Goal: Task Accomplishment & Management: Manage account settings

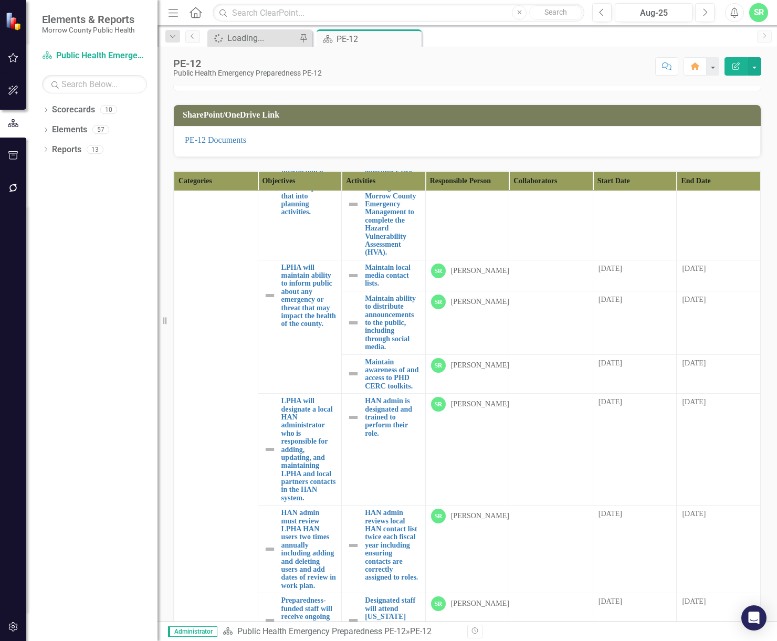
scroll to position [275, 0]
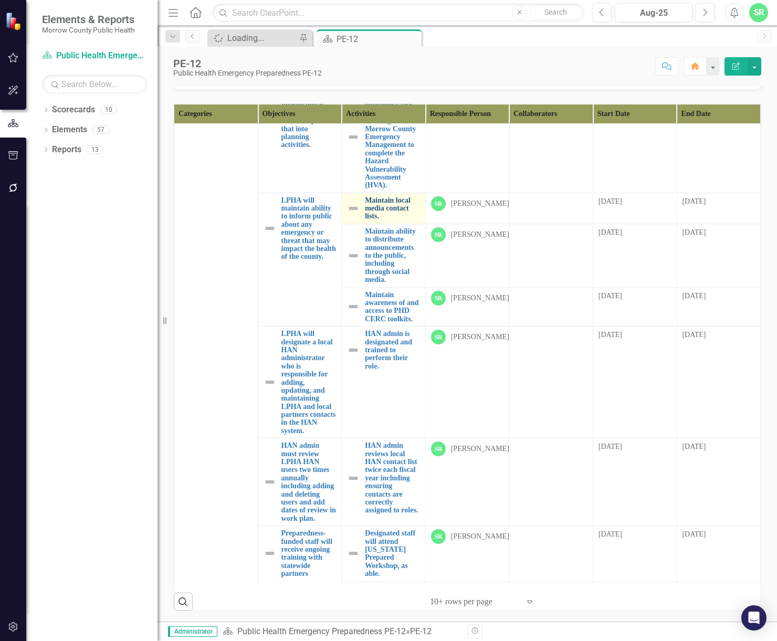
click at [383, 221] on link "Maintain local media contact lists." at bounding box center [392, 208] width 55 height 24
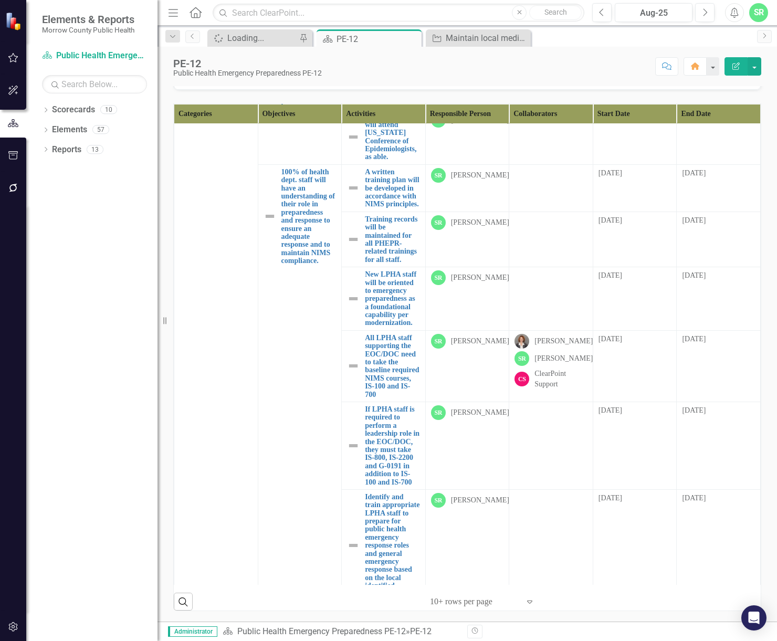
scroll to position [2258, 0]
click at [394, 208] on link "A written training plan will be developed in accordance with NIMS principles." at bounding box center [392, 188] width 55 height 40
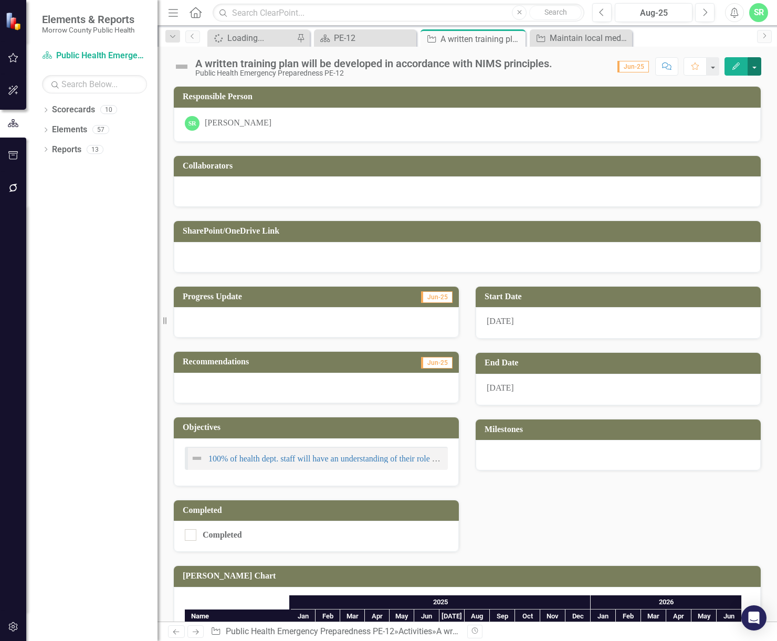
click at [750, 66] on button "button" at bounding box center [755, 66] width 14 height 18
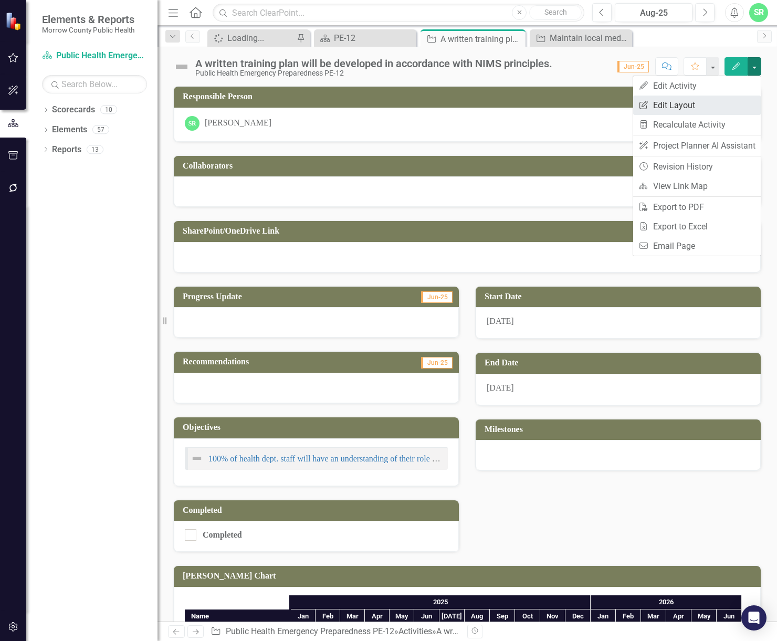
click at [690, 109] on link "Edit Report Edit Layout" at bounding box center [697, 105] width 128 height 19
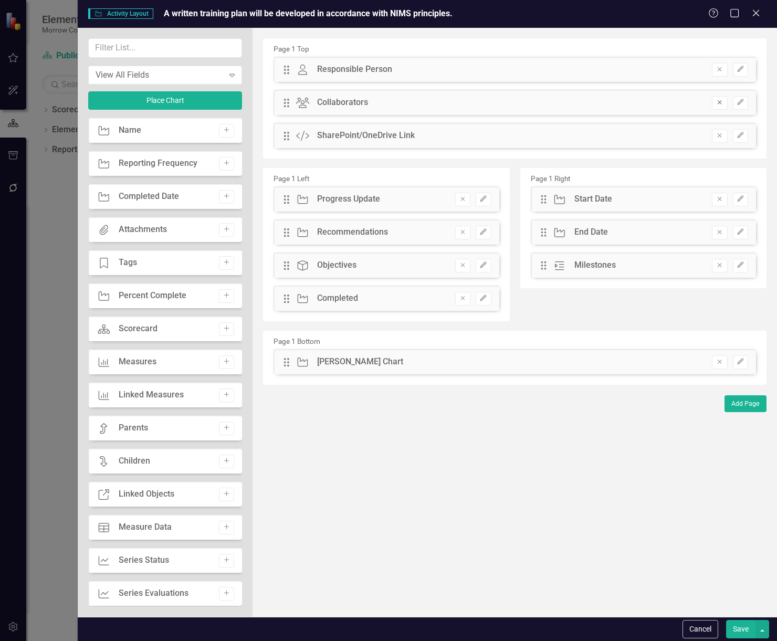
click at [720, 103] on icon "Remove" at bounding box center [720, 102] width 8 height 6
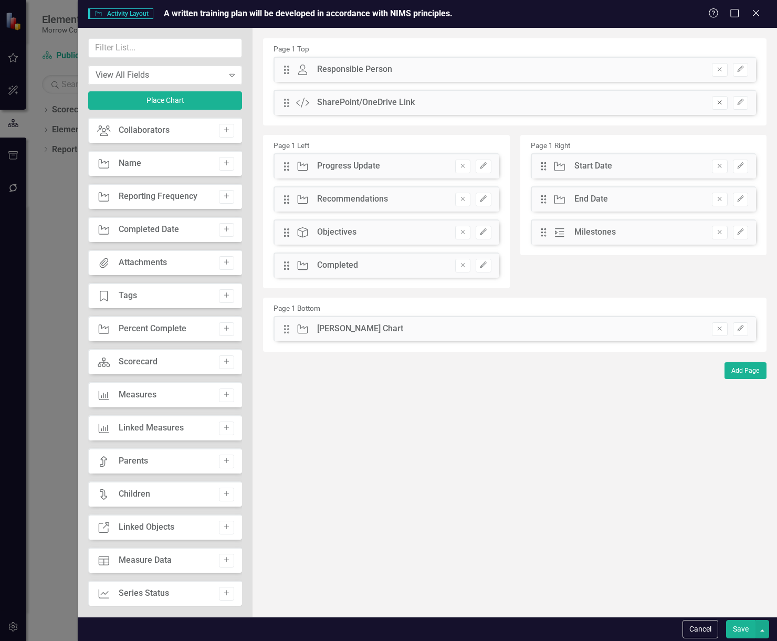
click at [720, 103] on icon "Remove" at bounding box center [720, 102] width 8 height 6
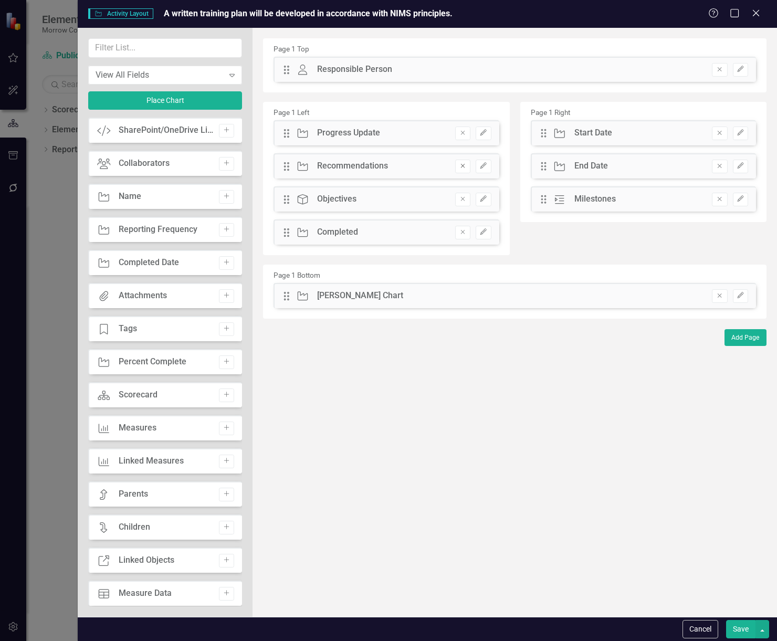
click at [461, 164] on icon "Remove" at bounding box center [463, 166] width 8 height 6
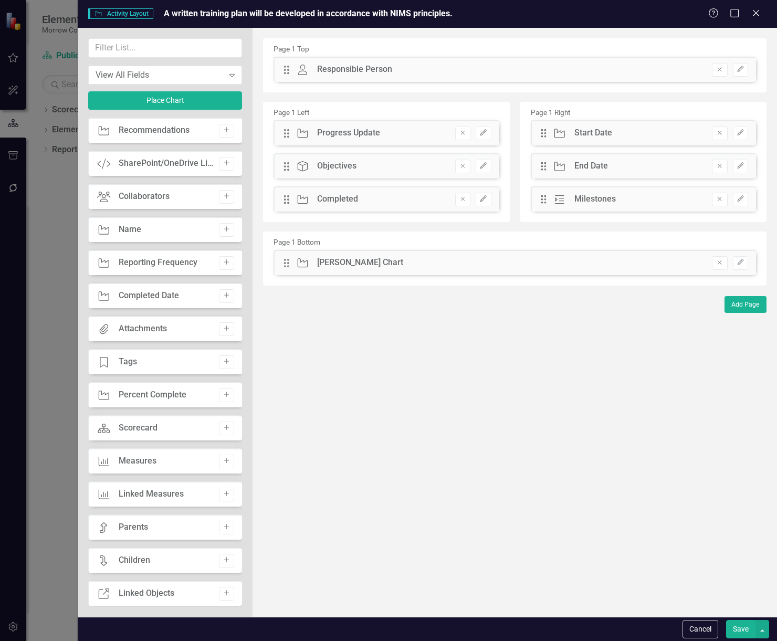
click at [453, 162] on div "Remove Edit" at bounding box center [468, 167] width 47 height 14
click at [461, 164] on icon "Remove" at bounding box center [463, 166] width 8 height 6
click at [718, 263] on icon "Remove" at bounding box center [720, 262] width 8 height 6
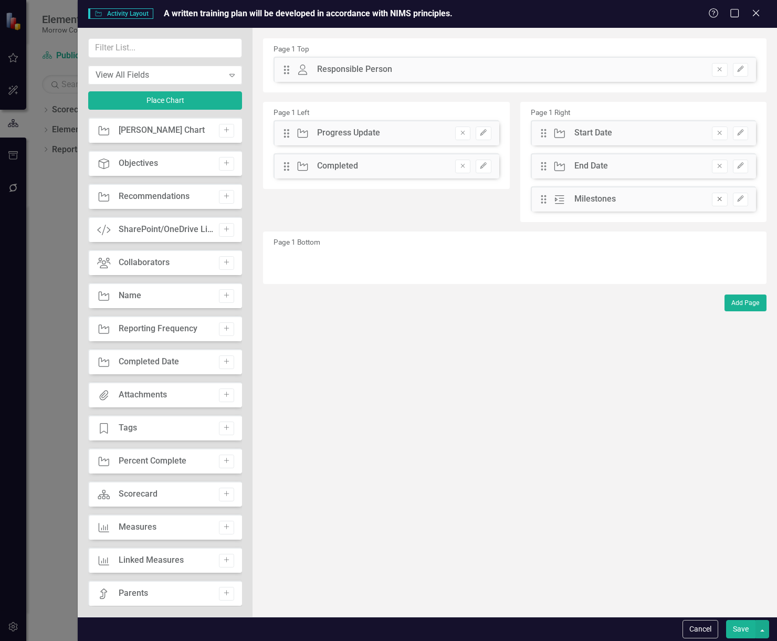
click at [722, 202] on icon "Remove" at bounding box center [720, 199] width 8 height 6
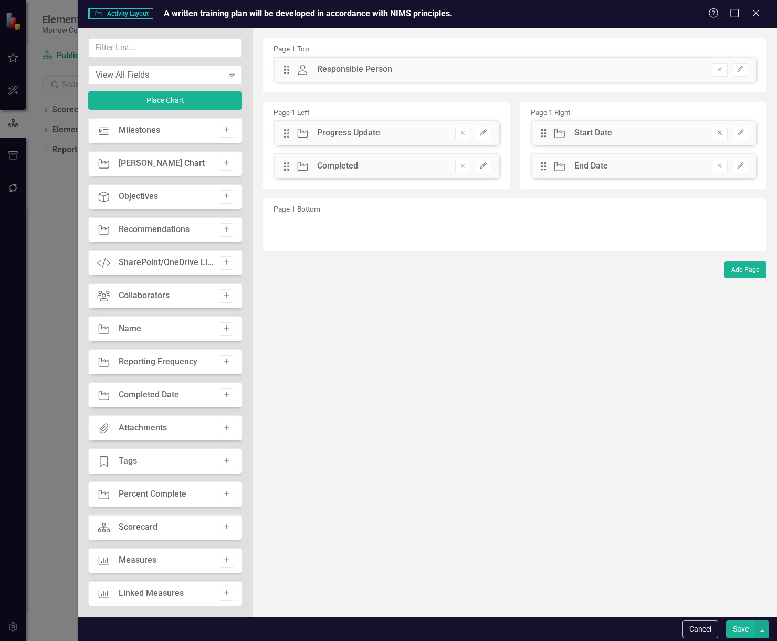
click at [724, 137] on button "Remove" at bounding box center [719, 134] width 15 height 14
click at [747, 632] on button "Save" at bounding box center [740, 629] width 29 height 18
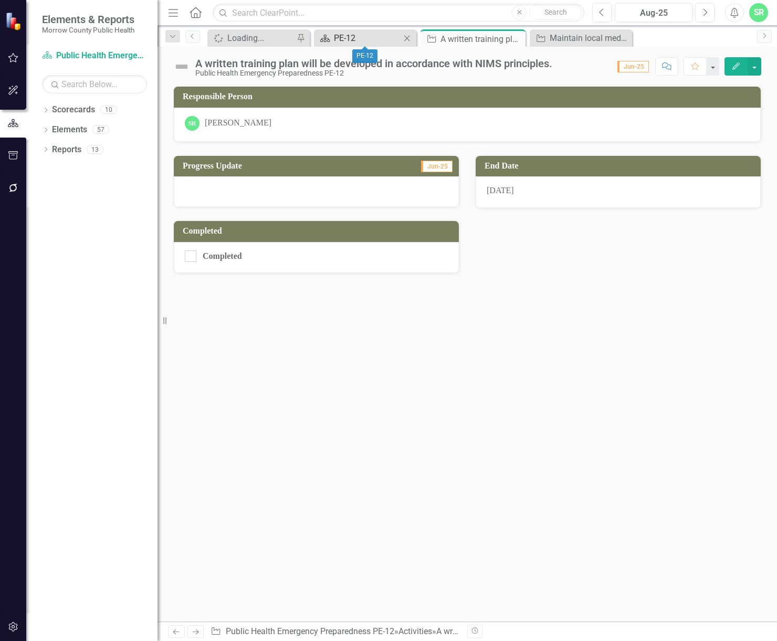
click at [376, 39] on div "PE-12" at bounding box center [367, 38] width 67 height 13
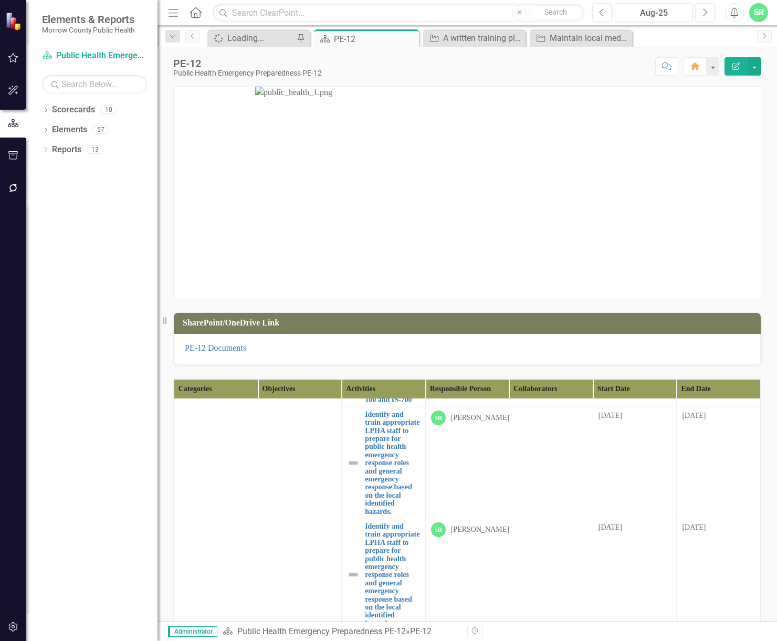
scroll to position [2626, 0]
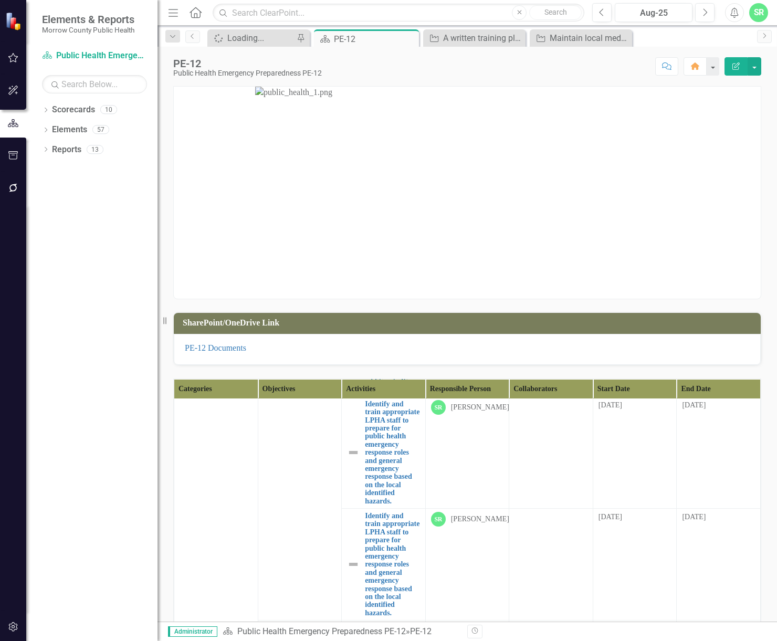
click at [376, 171] on link "Training records will be maintained for all PHEPR-related trainings for all sta…" at bounding box center [392, 146] width 55 height 48
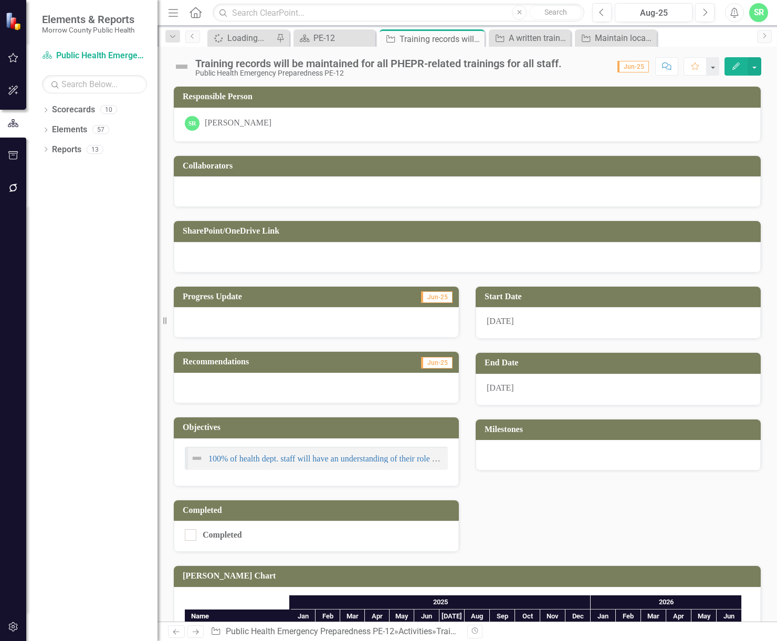
click at [747, 65] on button "Edit" at bounding box center [736, 66] width 23 height 18
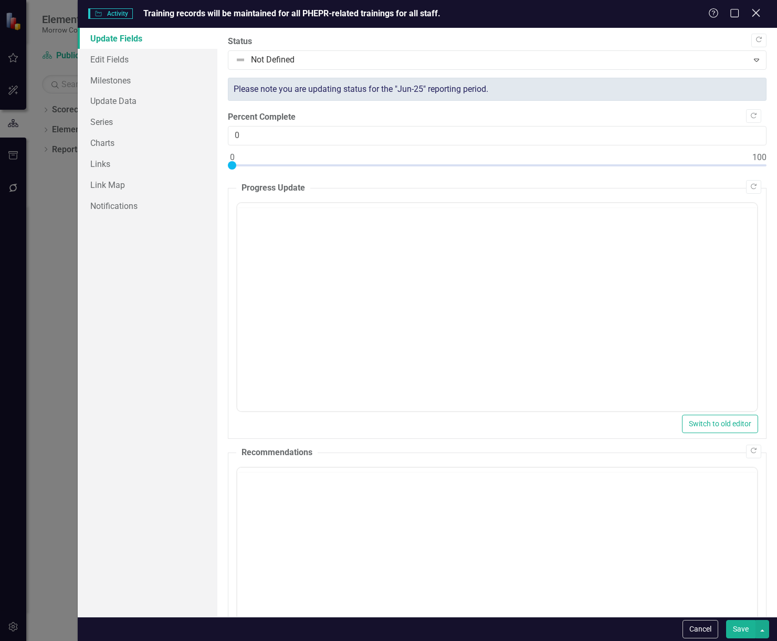
click at [762, 13] on icon "Close" at bounding box center [755, 13] width 13 height 10
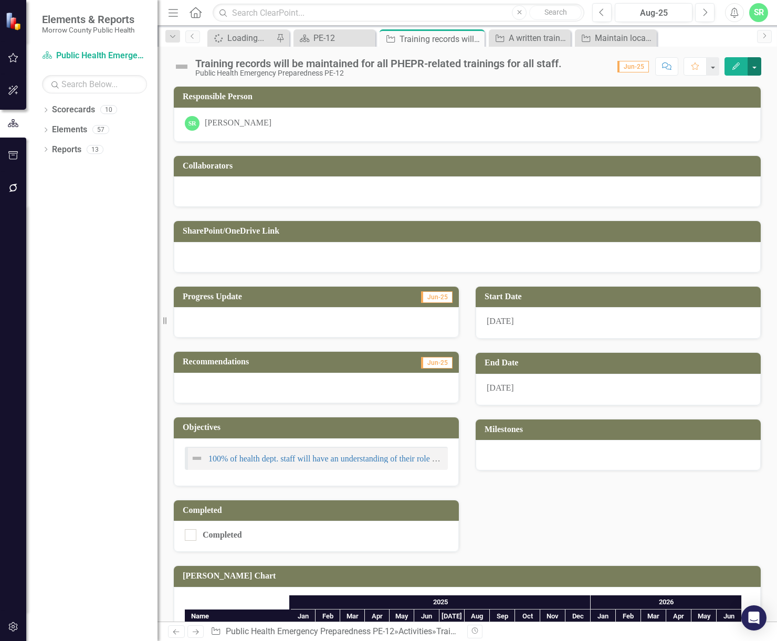
click at [757, 68] on button "button" at bounding box center [755, 66] width 14 height 18
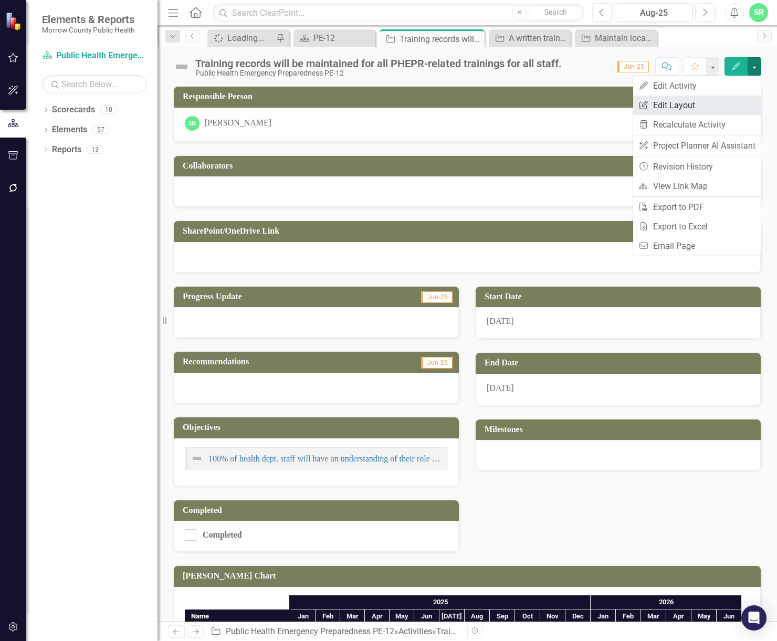
click at [706, 108] on link "Edit Report Edit Layout" at bounding box center [697, 105] width 128 height 19
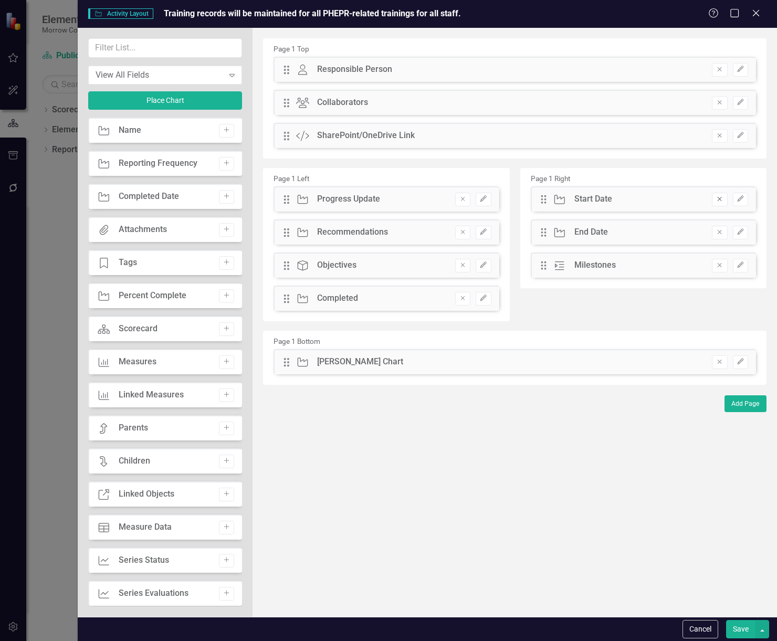
click at [718, 198] on icon "Remove" at bounding box center [720, 199] width 8 height 6
click at [720, 231] on icon "Remove" at bounding box center [720, 232] width 8 height 6
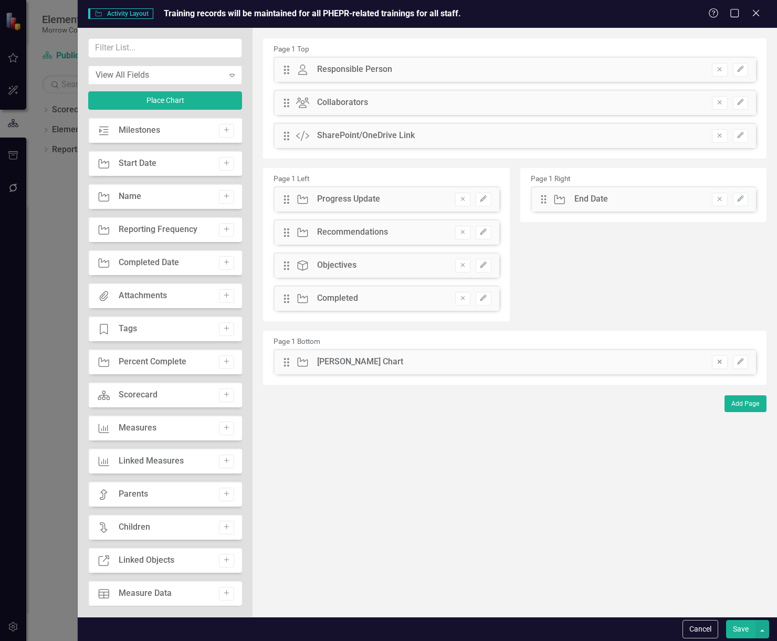
click at [726, 361] on button "Remove" at bounding box center [719, 363] width 15 height 14
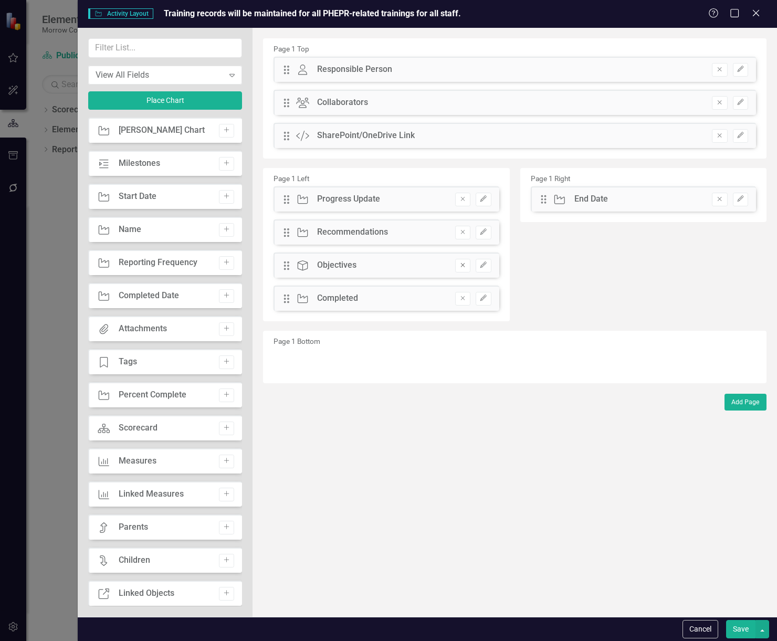
click at [465, 270] on button "Remove" at bounding box center [462, 266] width 15 height 14
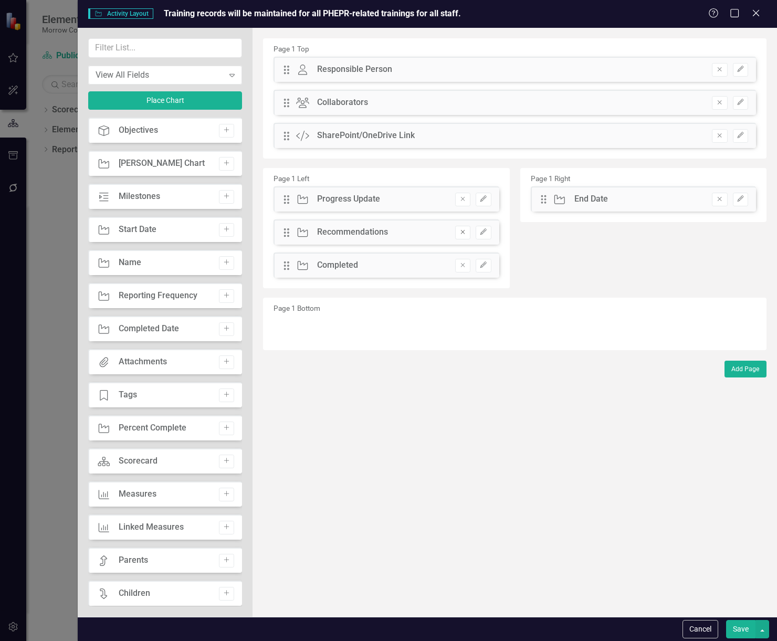
click at [462, 234] on icon "button" at bounding box center [463, 233] width 4 height 4
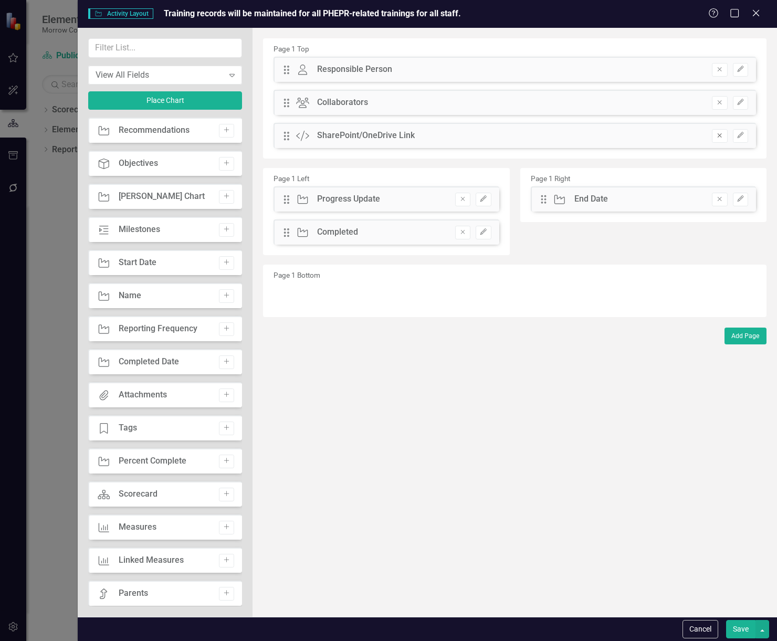
click at [723, 135] on icon "Remove" at bounding box center [720, 135] width 8 height 6
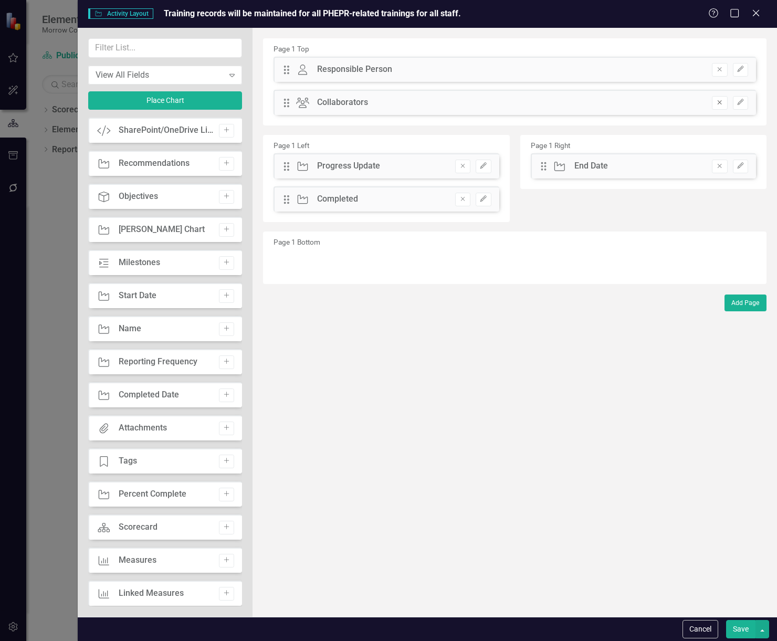
click at [723, 104] on icon "Remove" at bounding box center [720, 102] width 8 height 6
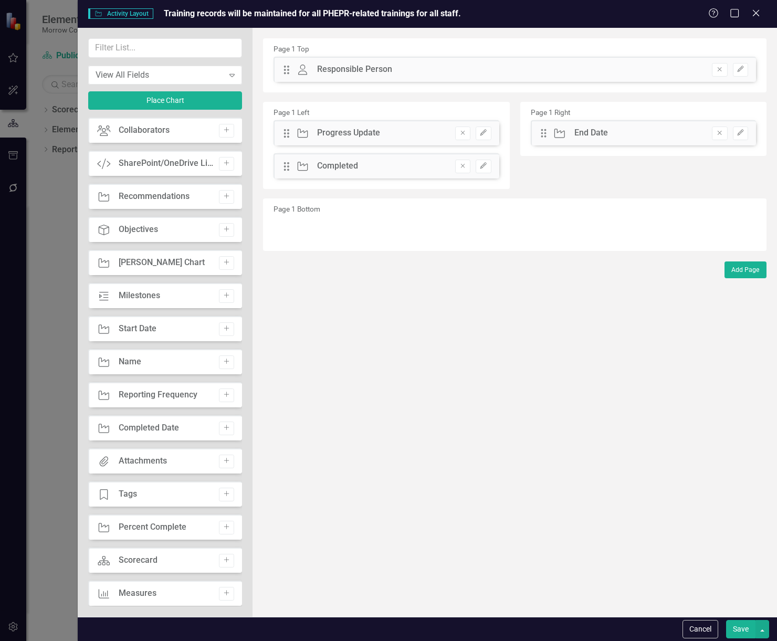
click at [737, 627] on button "Save" at bounding box center [740, 629] width 29 height 18
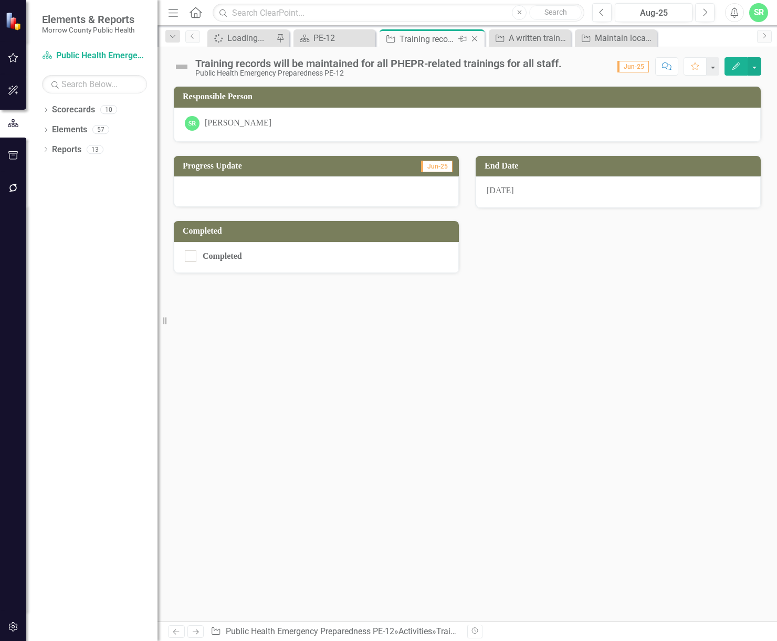
click at [476, 35] on icon "Close" at bounding box center [475, 39] width 11 height 8
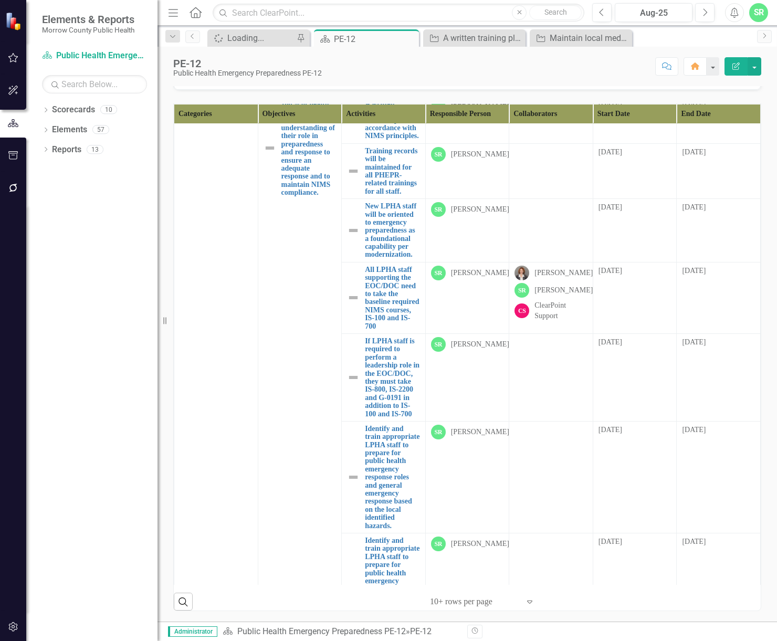
scroll to position [2363, 0]
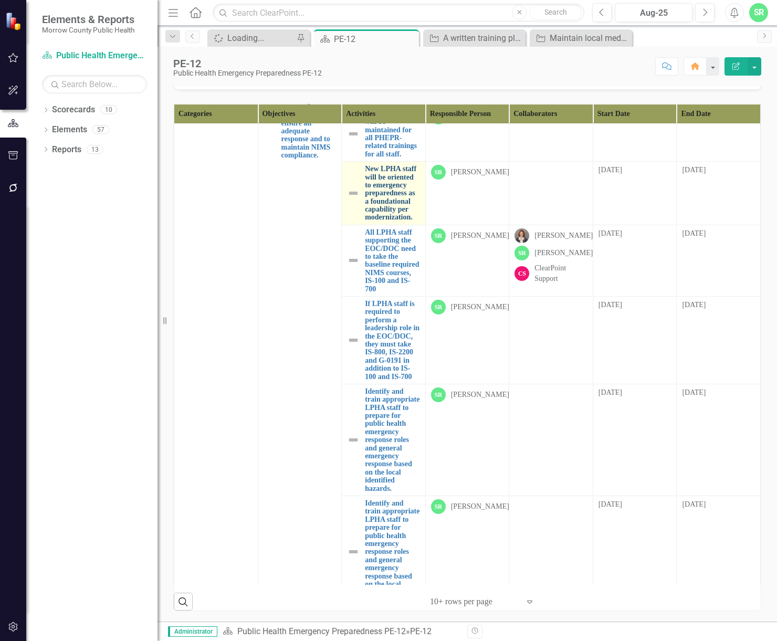
click at [394, 222] on link "New LPHA staff will be oriented to emergency preparedness as a foundational cap…" at bounding box center [392, 193] width 55 height 57
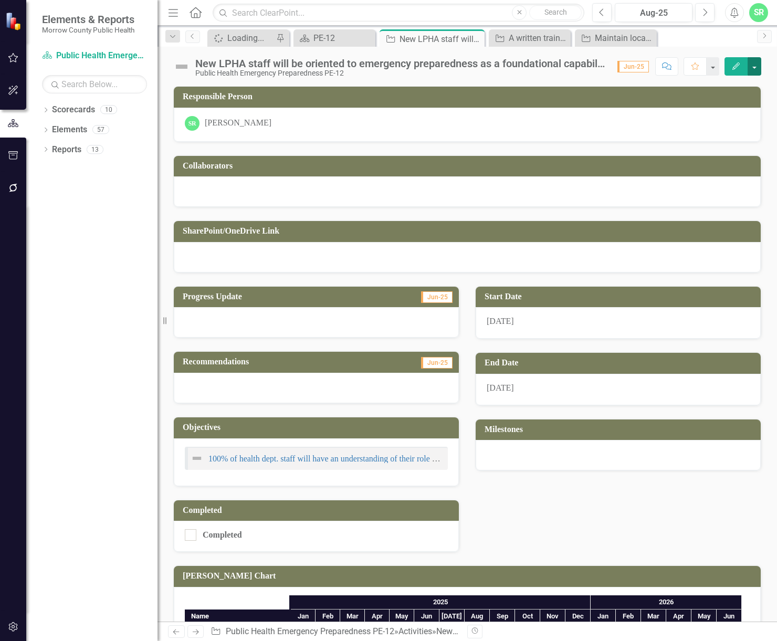
click at [756, 68] on button "button" at bounding box center [755, 66] width 14 height 18
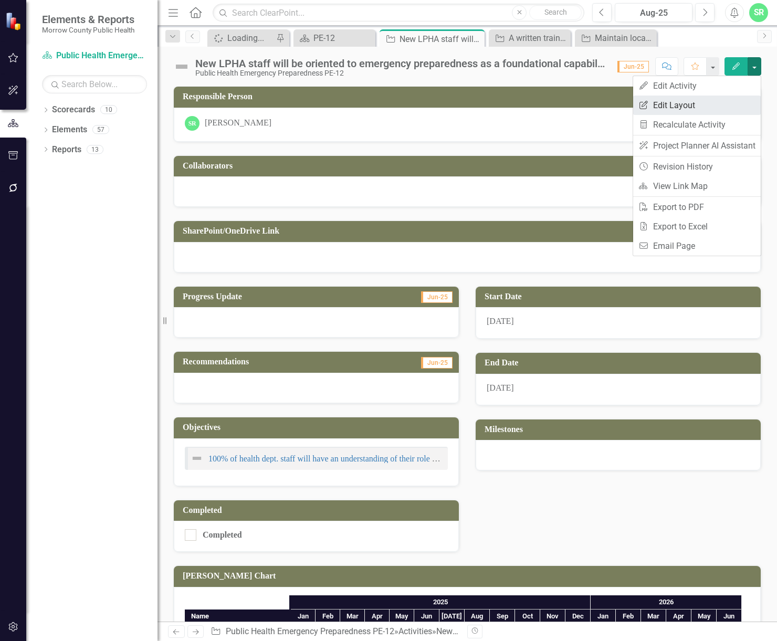
click at [707, 101] on link "Edit Report Edit Layout" at bounding box center [697, 105] width 128 height 19
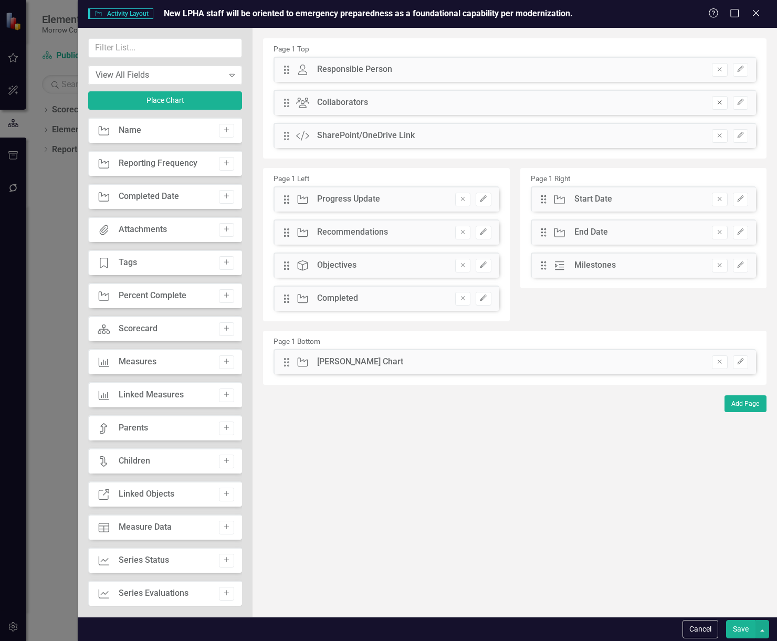
click at [727, 103] on button "Remove" at bounding box center [719, 103] width 15 height 14
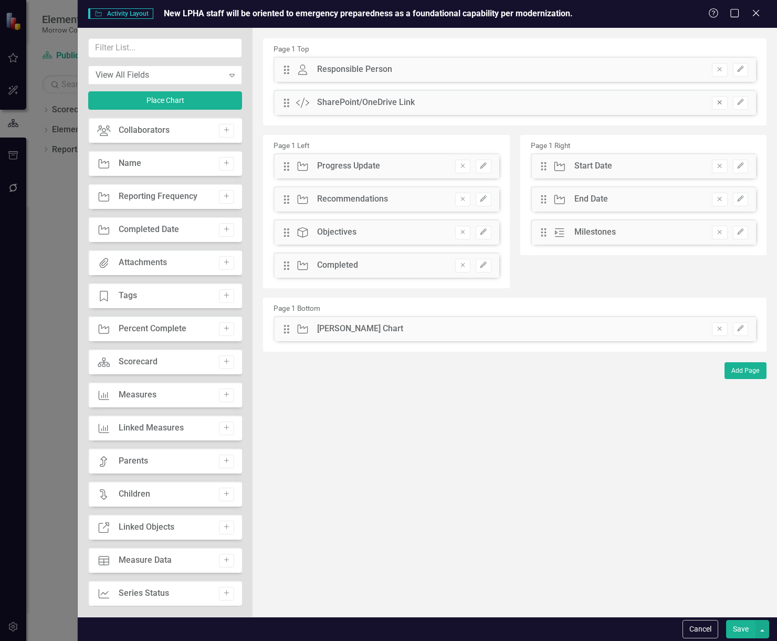
click at [726, 103] on button "Remove" at bounding box center [719, 103] width 15 height 14
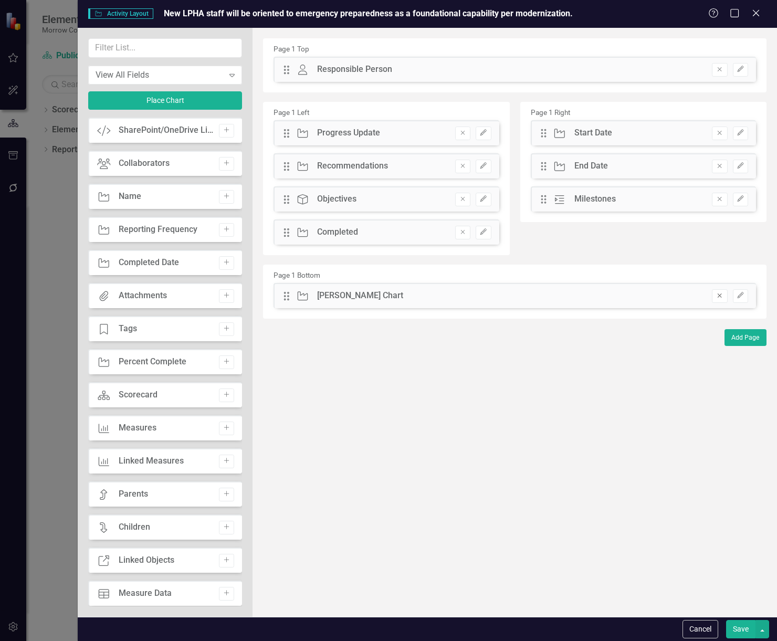
click at [724, 295] on button "Remove" at bounding box center [719, 296] width 15 height 14
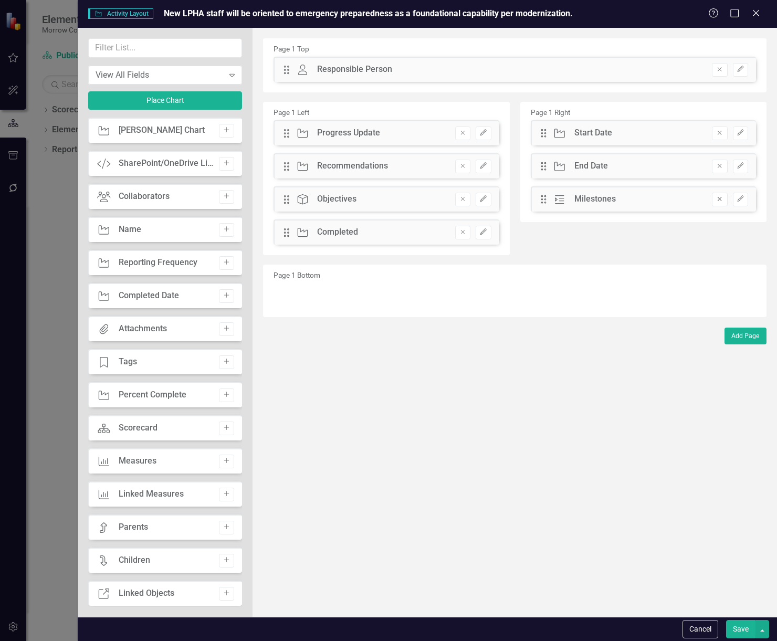
click at [717, 201] on icon "Remove" at bounding box center [720, 199] width 8 height 6
click at [465, 201] on icon "Remove" at bounding box center [463, 199] width 8 height 6
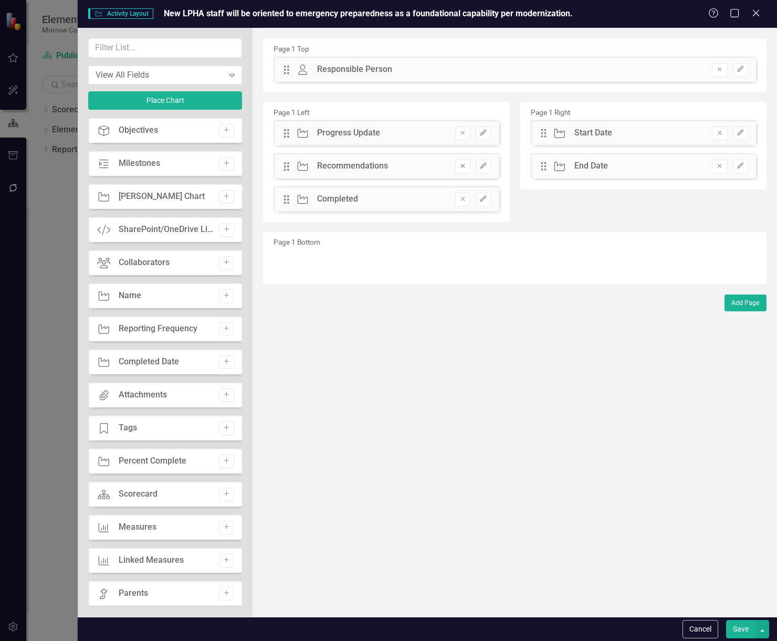
click at [464, 163] on icon "Remove" at bounding box center [463, 166] width 8 height 6
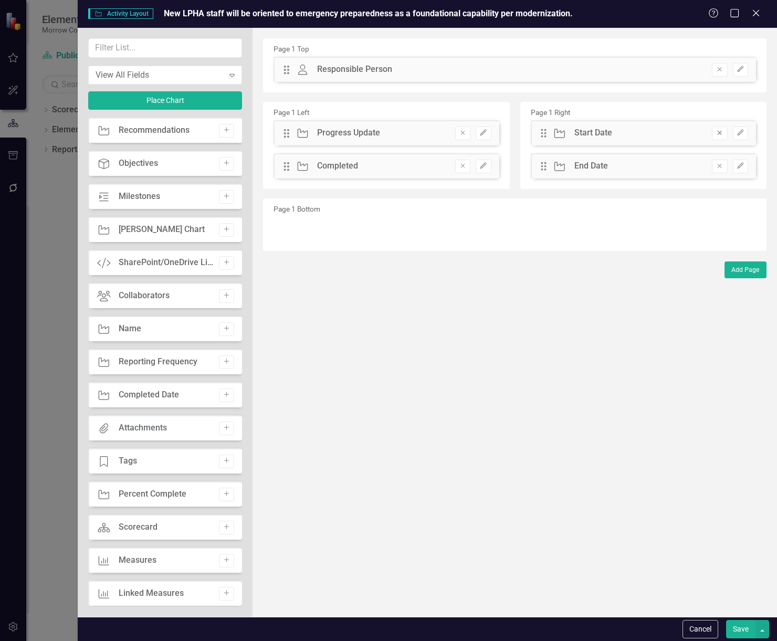
click at [721, 130] on icon "Remove" at bounding box center [720, 133] width 8 height 6
click at [739, 629] on button "Save" at bounding box center [740, 629] width 29 height 18
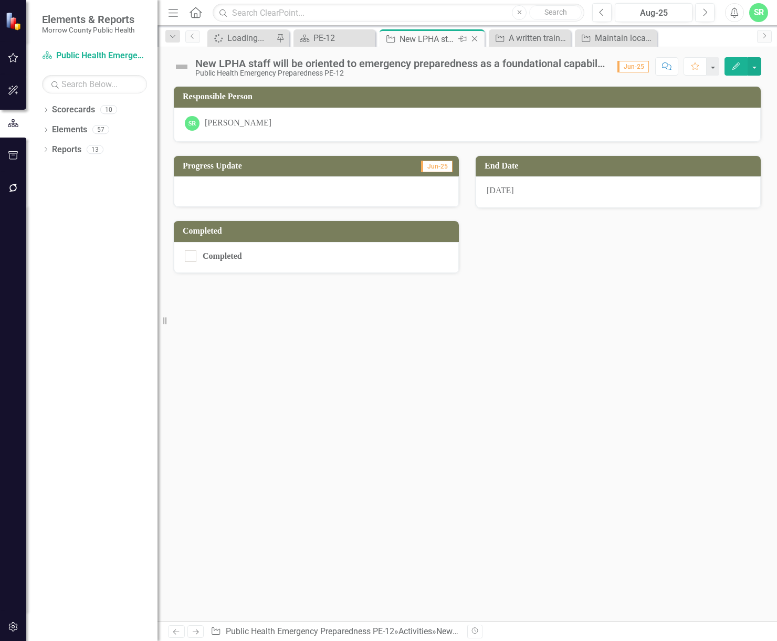
click at [479, 37] on icon "Close" at bounding box center [475, 39] width 11 height 8
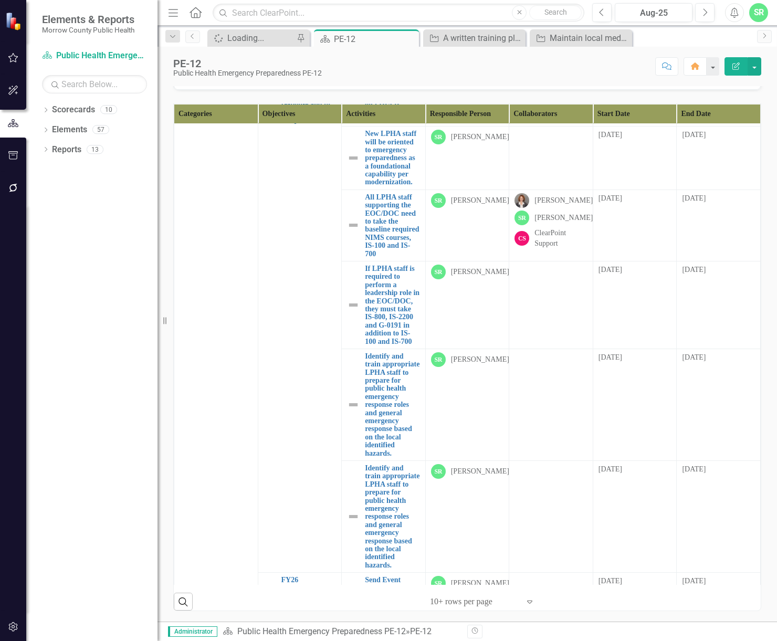
scroll to position [2521, 0]
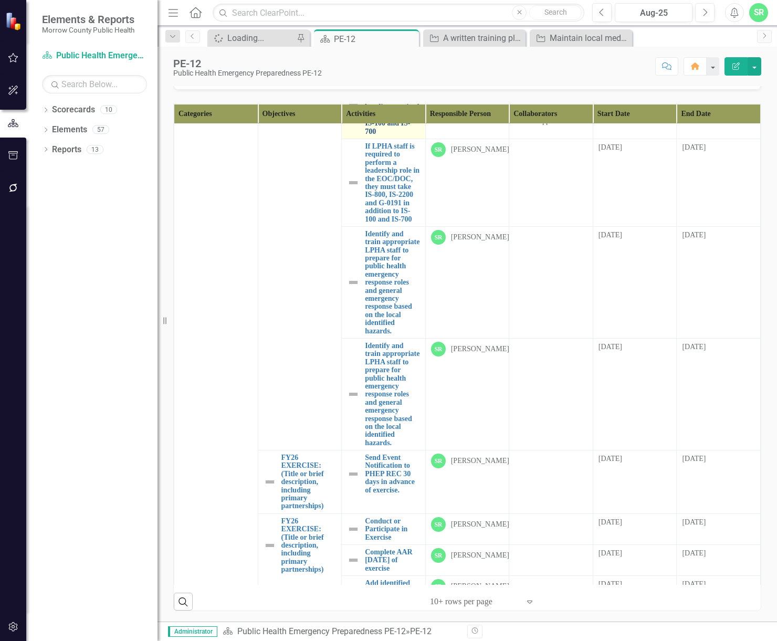
click at [389, 135] on link "All LPHA staff supporting the EOC/DOC need to take the baseline required NIMS c…" at bounding box center [392, 103] width 55 height 65
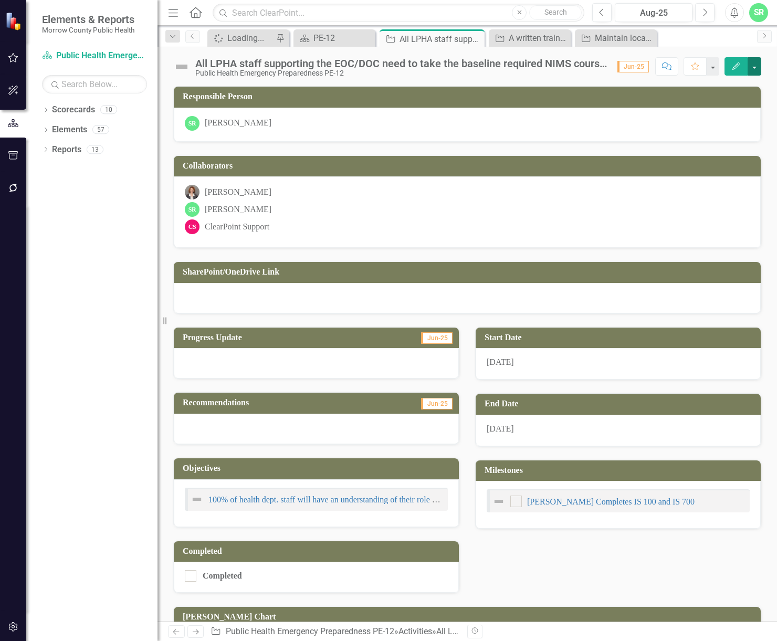
click at [758, 62] on button "button" at bounding box center [755, 66] width 14 height 18
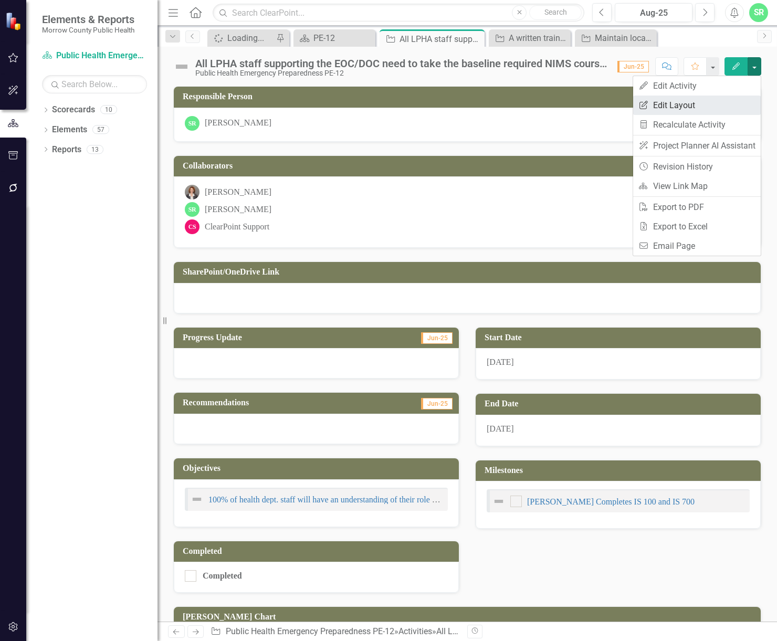
click at [694, 114] on link "Edit Report Edit Layout" at bounding box center [697, 105] width 128 height 19
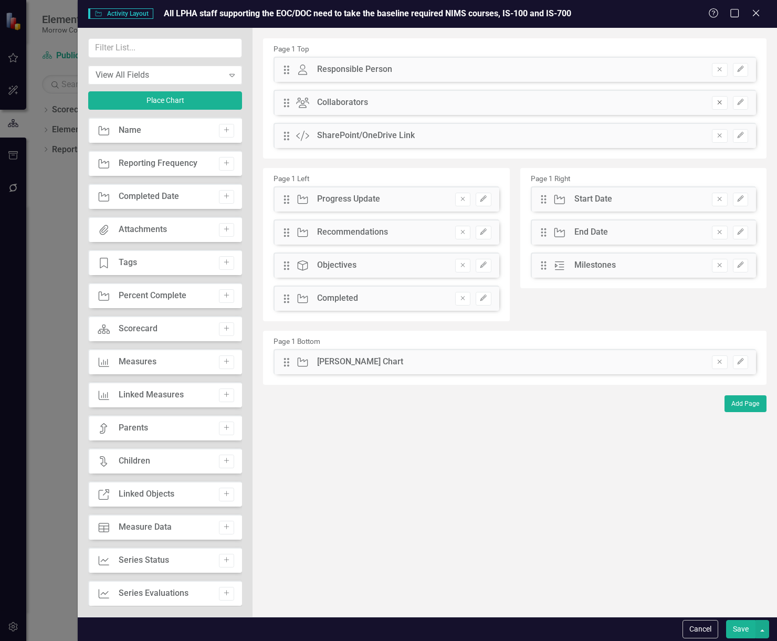
click at [722, 103] on icon "Remove" at bounding box center [720, 102] width 8 height 6
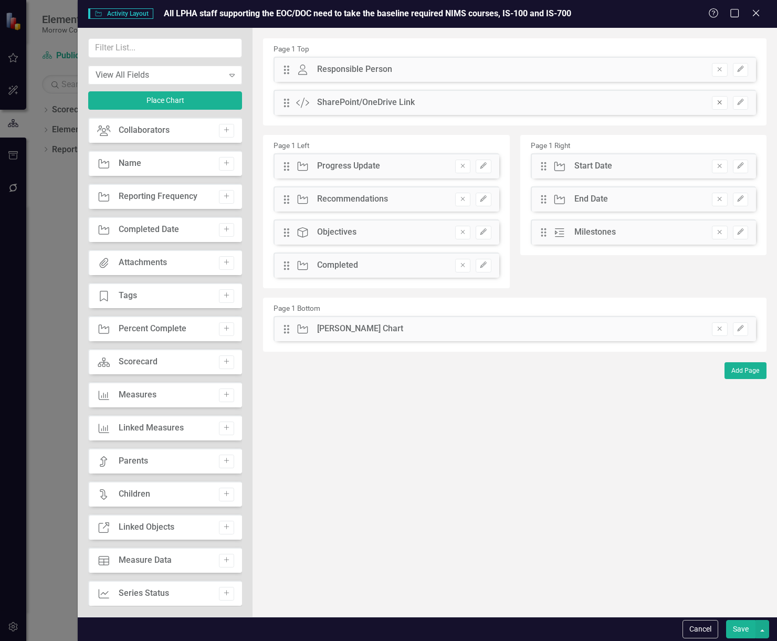
click at [722, 103] on icon "Remove" at bounding box center [720, 102] width 8 height 6
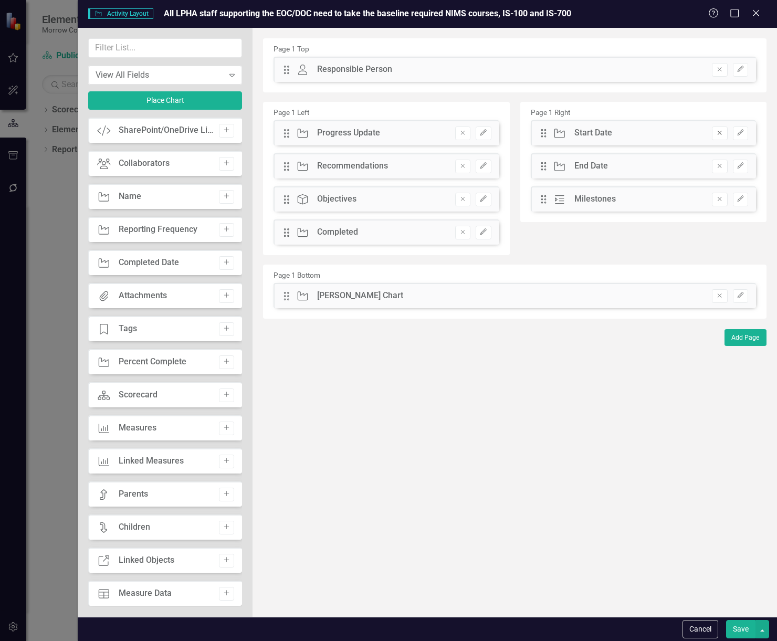
click at [725, 134] on button "Remove" at bounding box center [719, 134] width 15 height 14
click at [717, 165] on icon "Remove" at bounding box center [720, 166] width 8 height 6
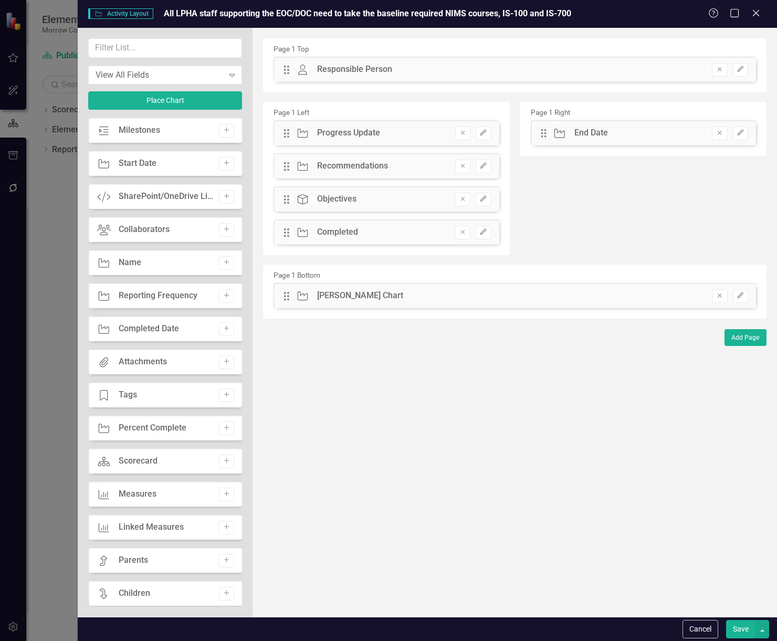
click at [717, 294] on icon "Remove" at bounding box center [720, 296] width 8 height 6
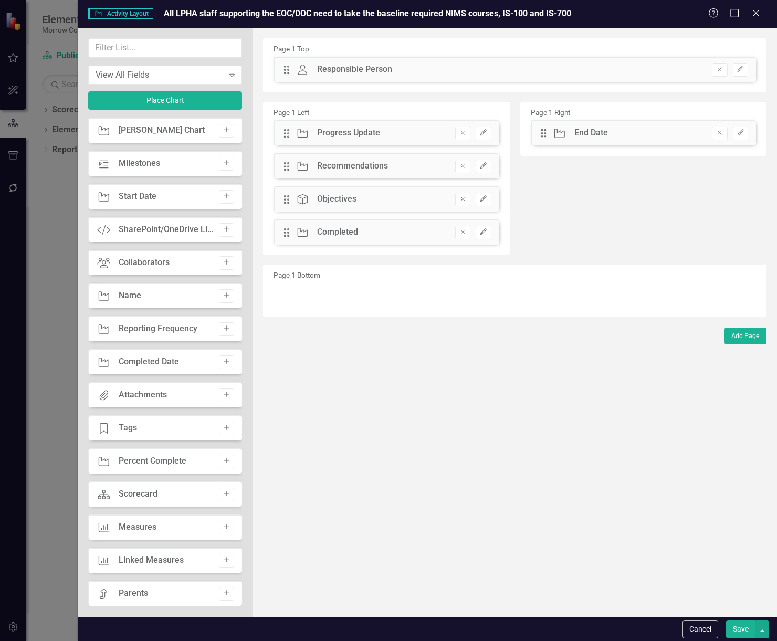
click at [465, 196] on icon "Remove" at bounding box center [463, 199] width 8 height 6
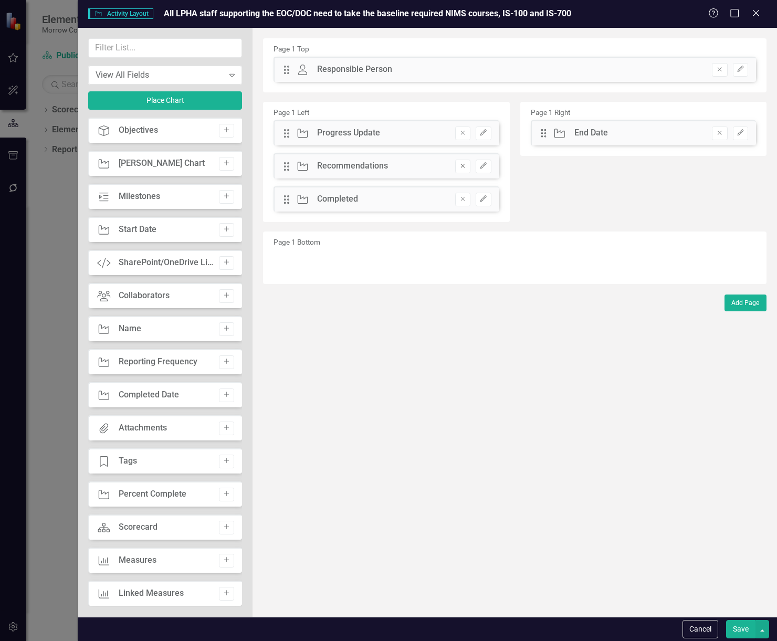
click at [464, 162] on button "Remove" at bounding box center [462, 167] width 15 height 14
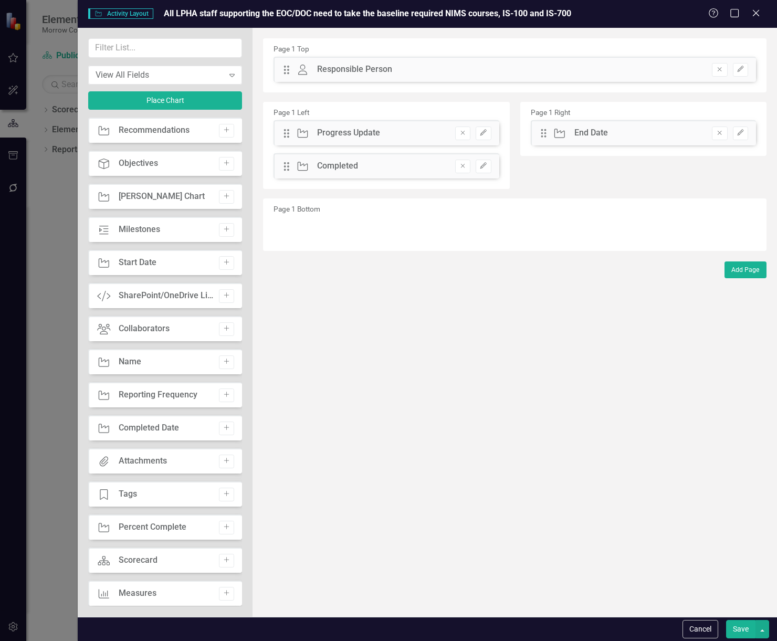
click at [739, 631] on button "Save" at bounding box center [740, 629] width 29 height 18
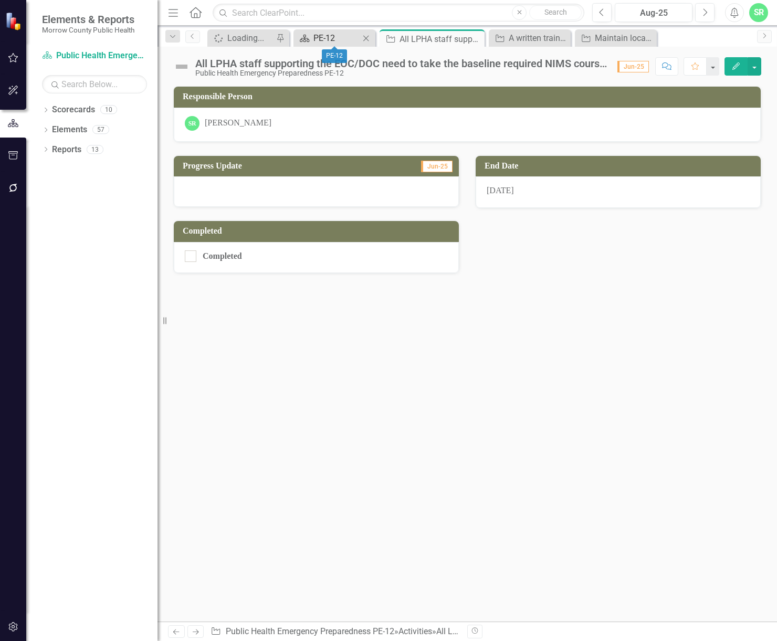
click at [345, 35] on div "PE-12" at bounding box center [337, 38] width 46 height 13
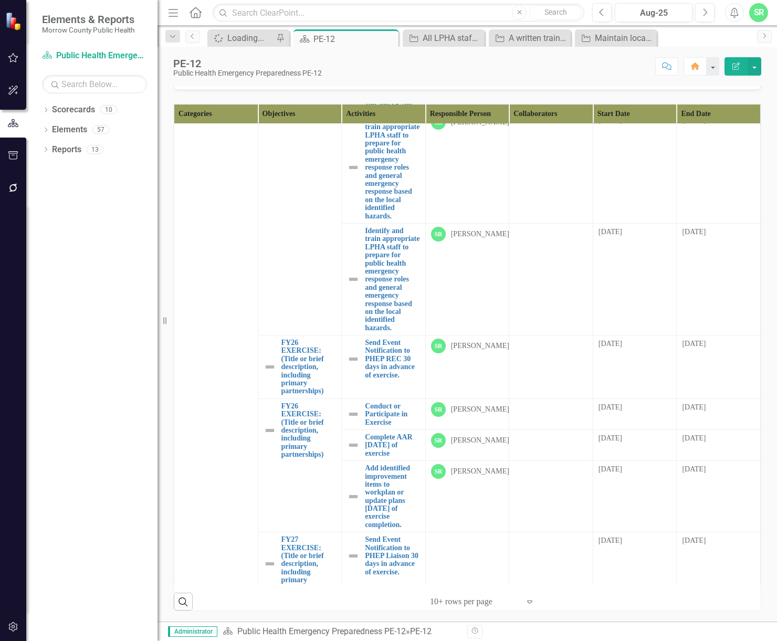
scroll to position [2731, 0]
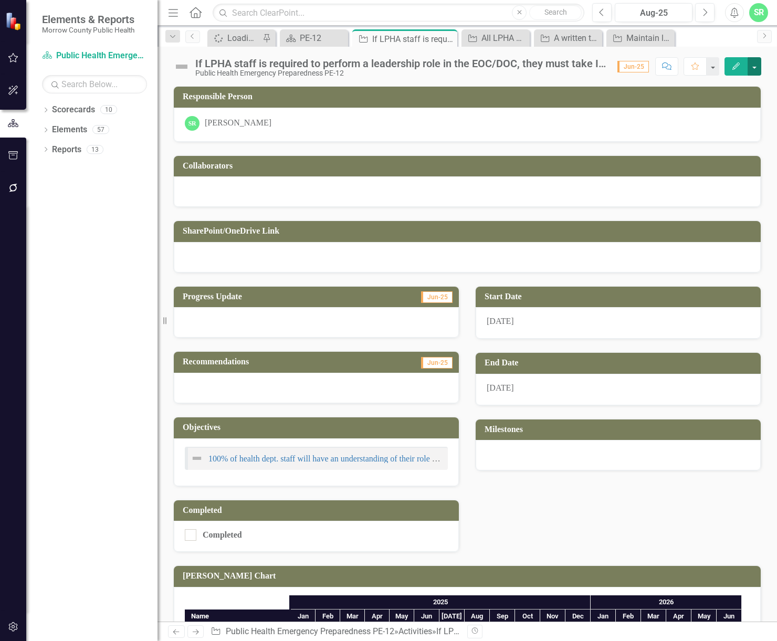
click at [753, 69] on button "button" at bounding box center [755, 66] width 14 height 18
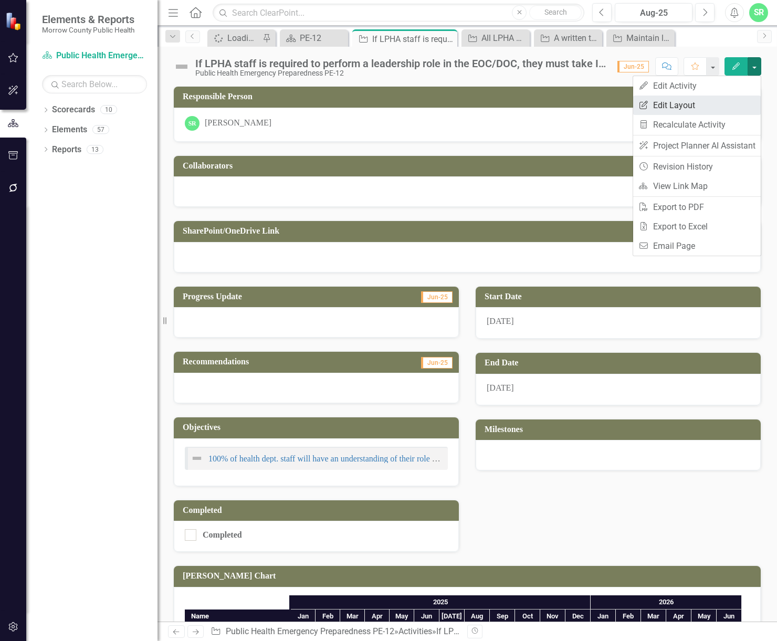
click at [691, 99] on link "Edit Report Edit Layout" at bounding box center [697, 105] width 128 height 19
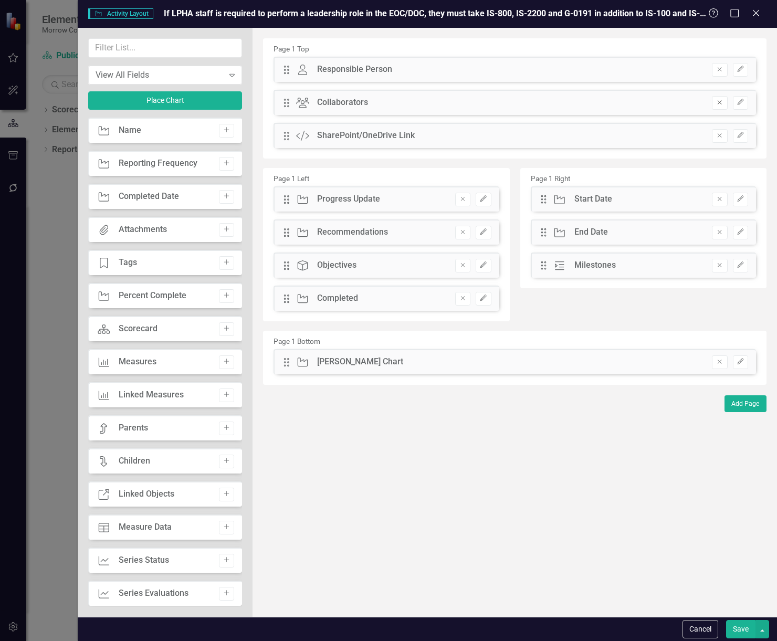
click at [722, 102] on icon "Remove" at bounding box center [720, 102] width 8 height 6
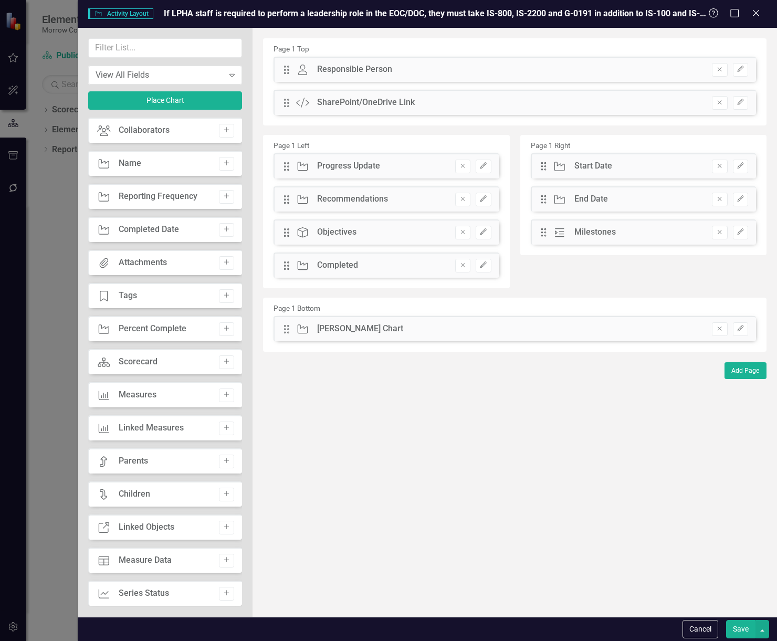
click at [722, 102] on icon "Remove" at bounding box center [720, 102] width 8 height 6
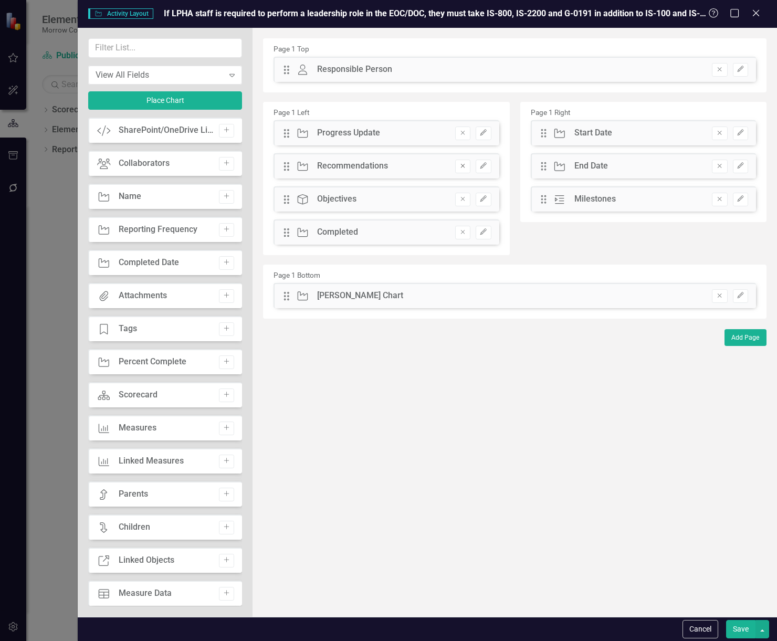
click at [460, 167] on icon "Remove" at bounding box center [463, 166] width 8 height 6
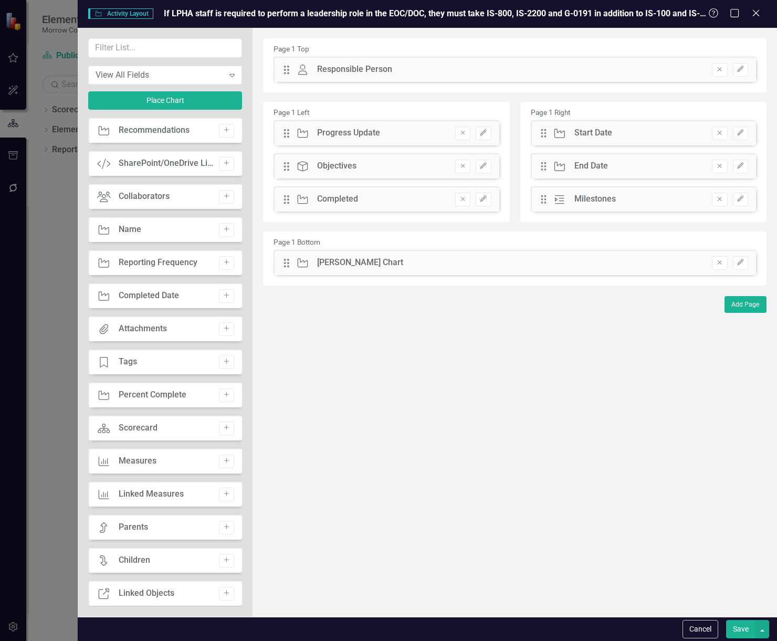
click at [460, 167] on icon "Remove" at bounding box center [463, 166] width 8 height 6
click at [726, 266] on button "Remove" at bounding box center [719, 263] width 15 height 14
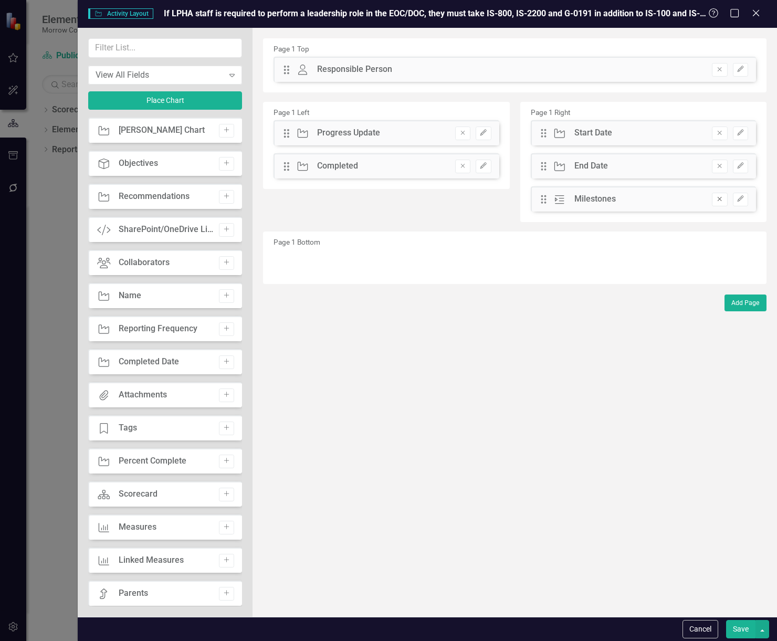
click at [716, 200] on icon "Remove" at bounding box center [720, 199] width 8 height 6
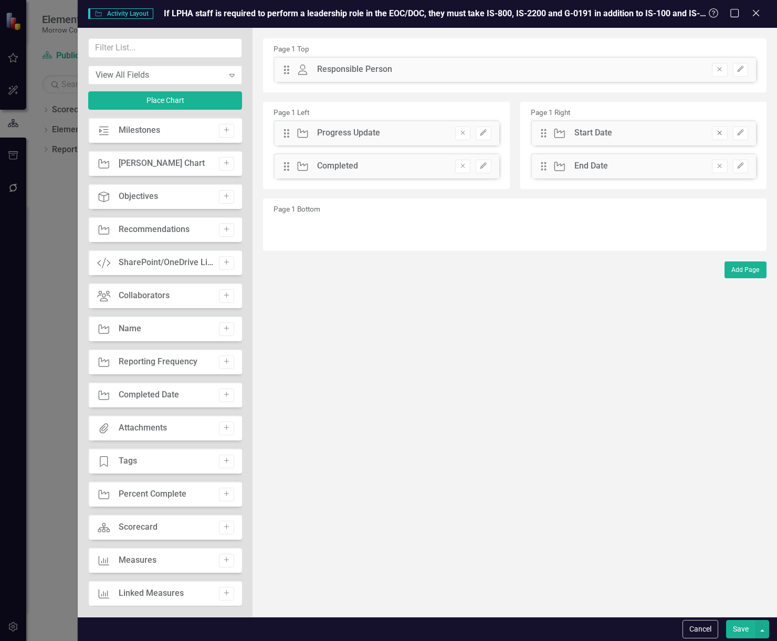
click at [724, 135] on button "Remove" at bounding box center [719, 134] width 15 height 14
click at [733, 634] on button "Save" at bounding box center [740, 629] width 29 height 18
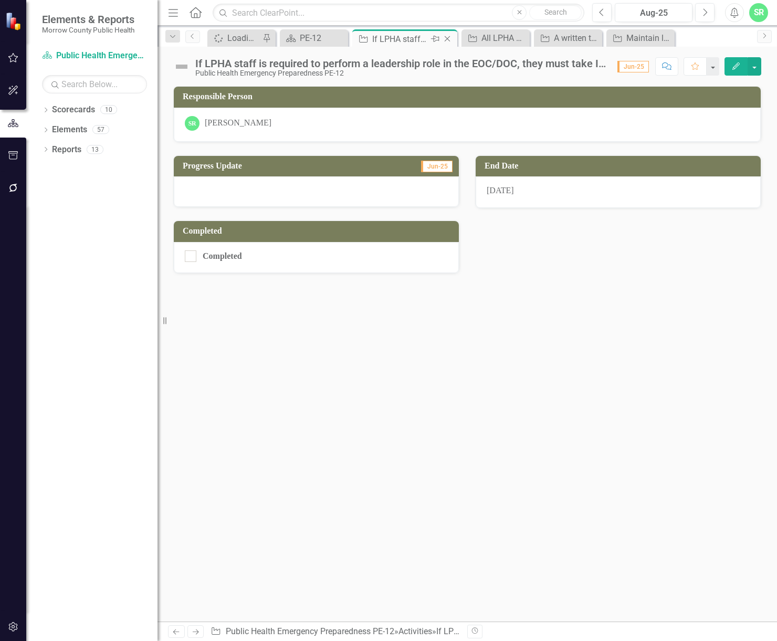
click at [453, 36] on div "Close" at bounding box center [448, 39] width 13 height 13
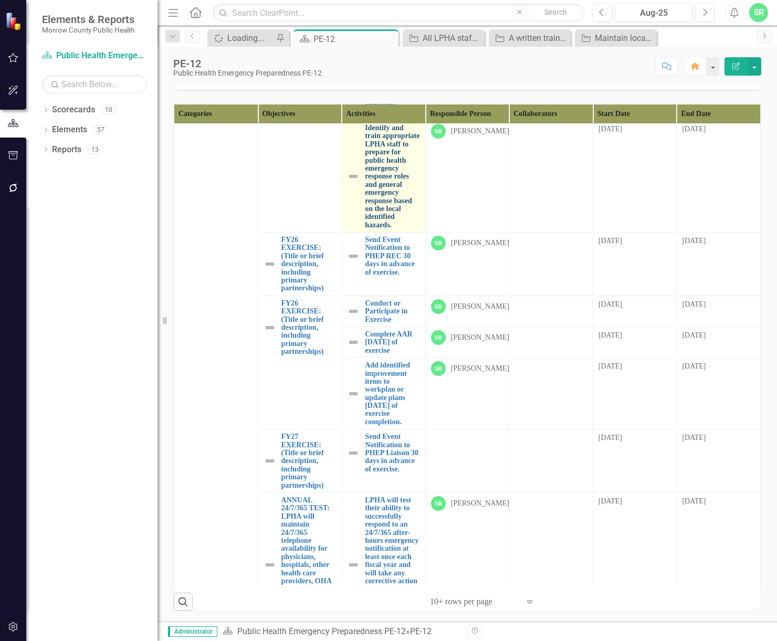
scroll to position [2738, 0]
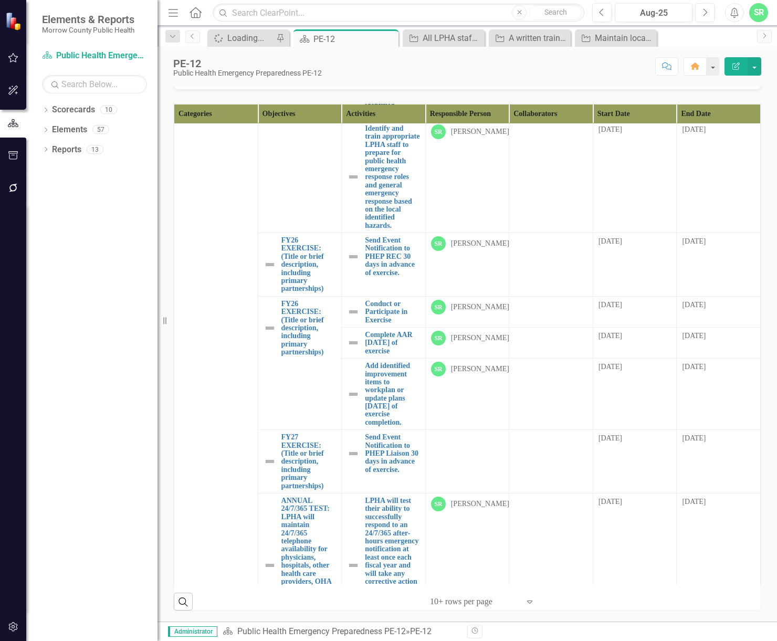
click at [384, 118] on link "Identify and train appropriate LPHA staff to prepare for public health emergenc…" at bounding box center [392, 65] width 55 height 105
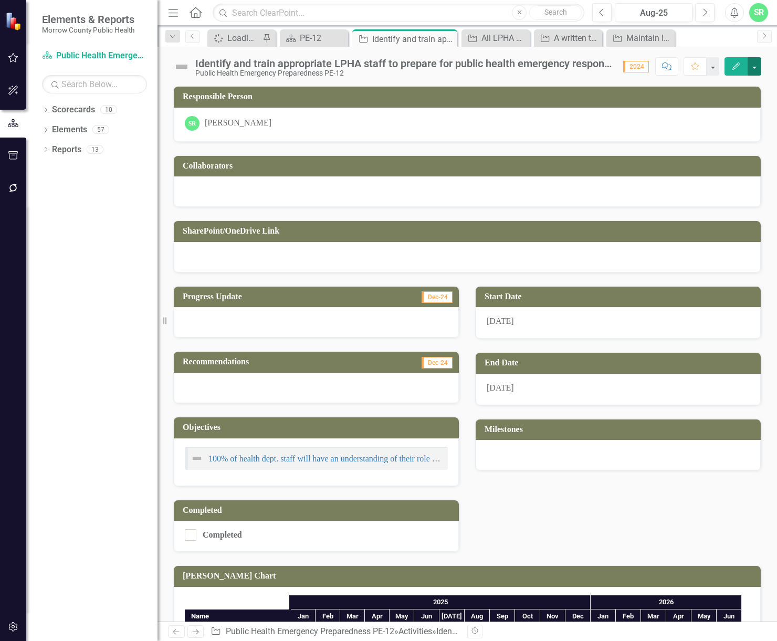
click at [751, 59] on button "button" at bounding box center [755, 66] width 14 height 18
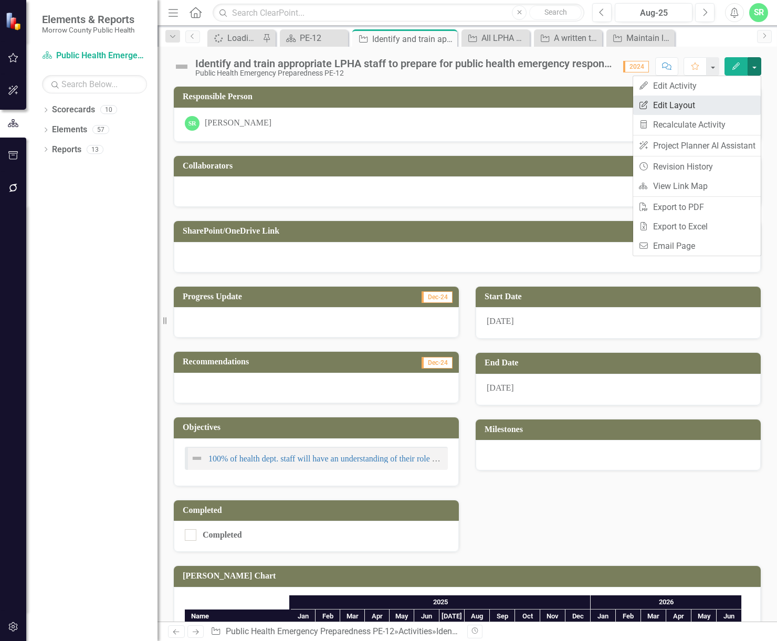
click at [699, 104] on link "Edit Report Edit Layout" at bounding box center [697, 105] width 128 height 19
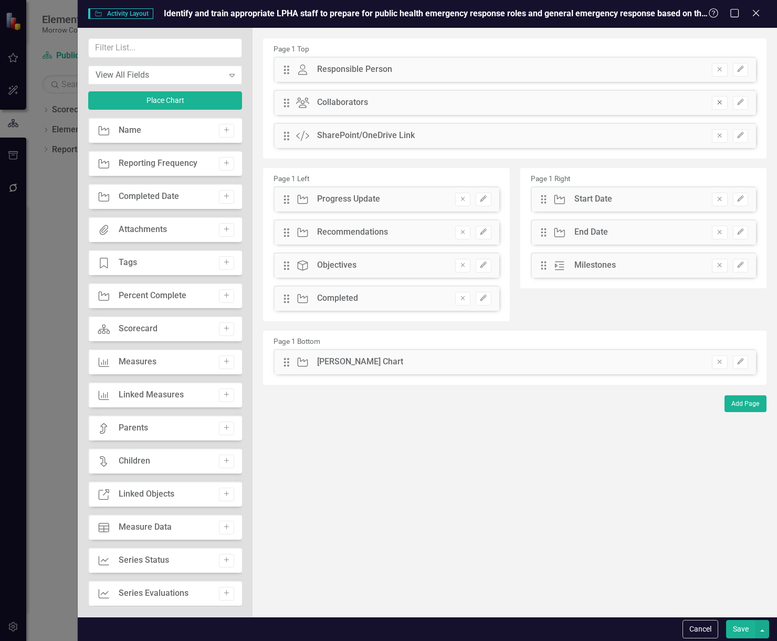
click at [721, 102] on icon "button" at bounding box center [720, 103] width 4 height 4
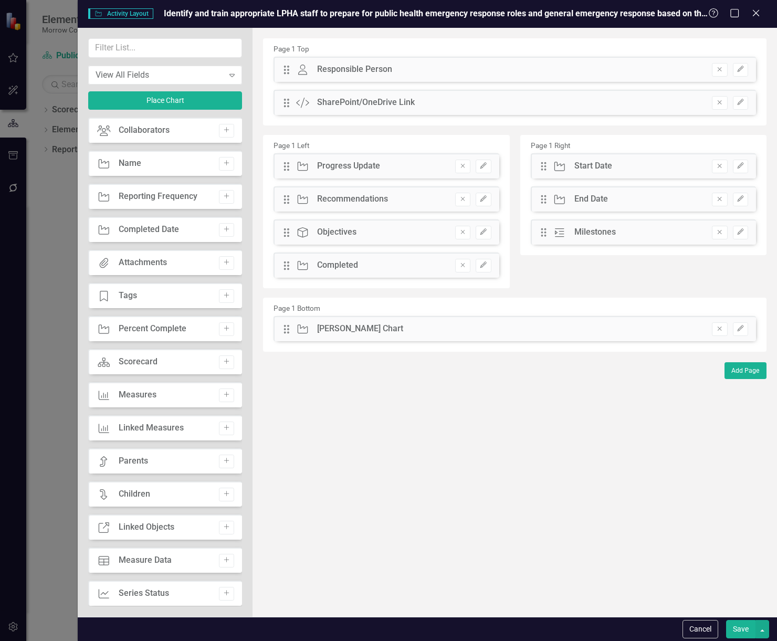
click at [721, 102] on icon "button" at bounding box center [720, 103] width 4 height 4
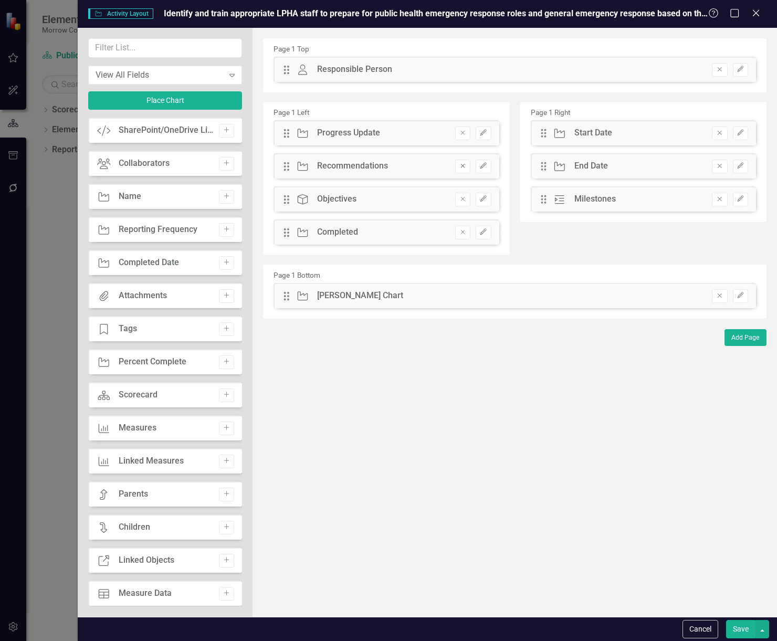
click at [462, 163] on icon "Remove" at bounding box center [463, 166] width 8 height 6
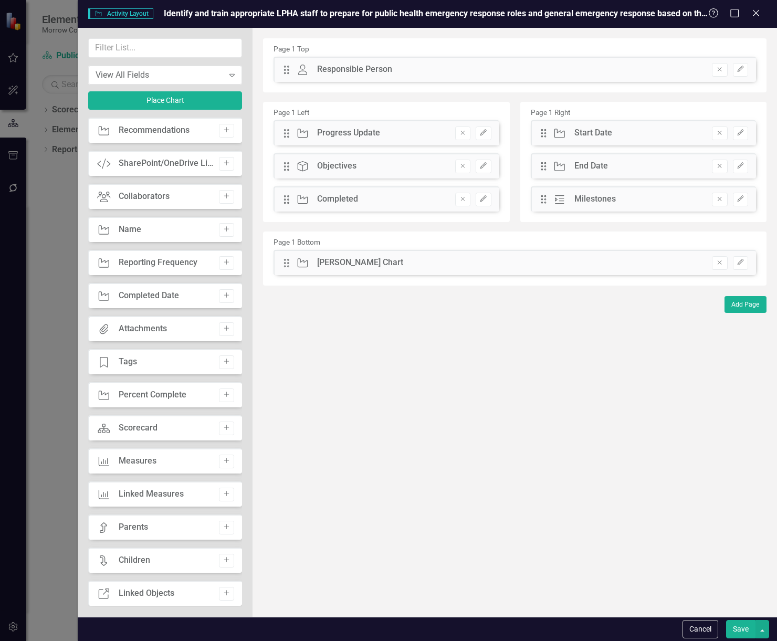
click at [462, 163] on icon "Remove" at bounding box center [463, 166] width 8 height 6
click at [720, 262] on icon "button" at bounding box center [720, 263] width 4 height 4
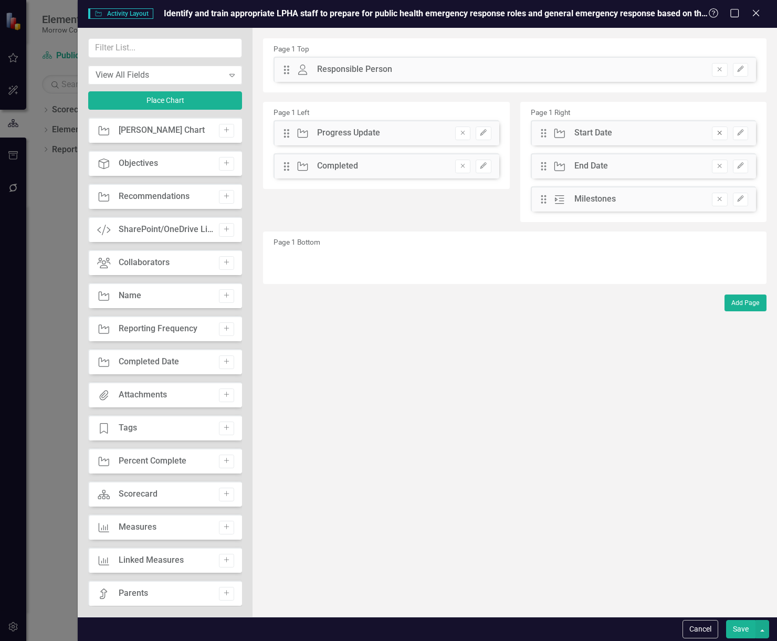
click at [721, 131] on icon "Remove" at bounding box center [720, 133] width 8 height 6
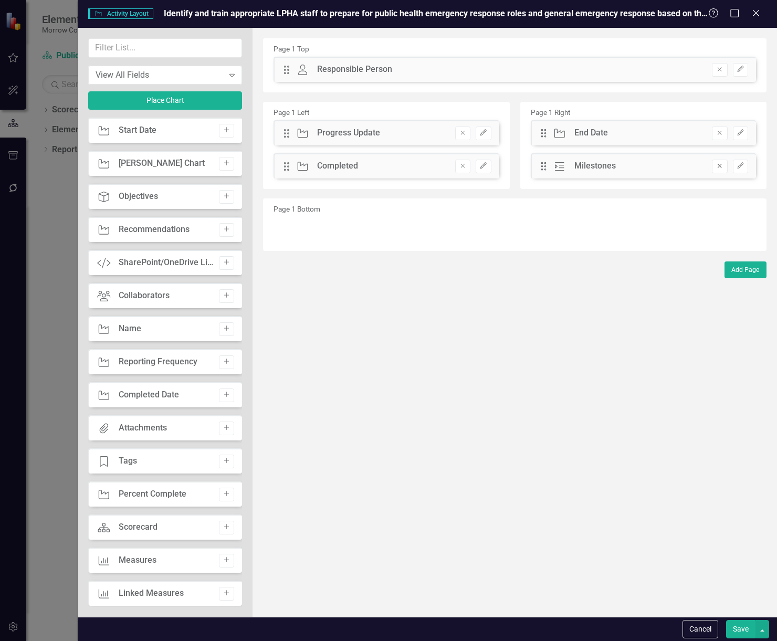
click at [721, 163] on icon "Remove" at bounding box center [720, 166] width 8 height 6
click at [734, 630] on button "Save" at bounding box center [740, 629] width 29 height 18
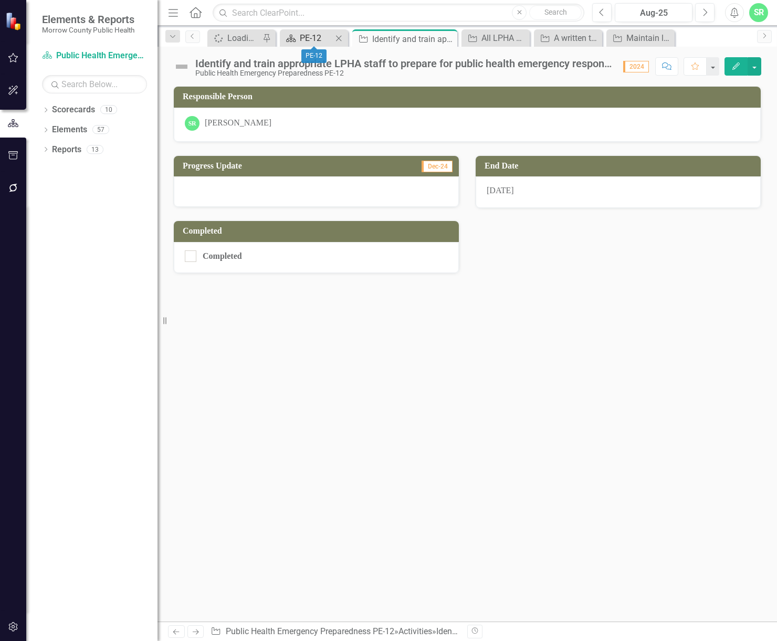
click at [322, 36] on div "PE-12" at bounding box center [316, 38] width 33 height 13
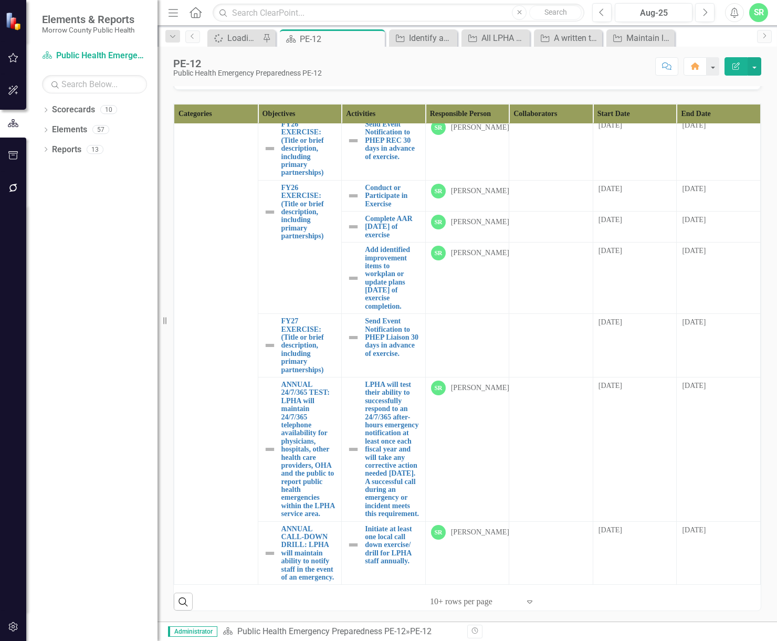
scroll to position [2941, 0]
click at [395, 113] on link "Identify and train appropriate LPHA staff to prepare for public health emergenc…" at bounding box center [392, 60] width 55 height 105
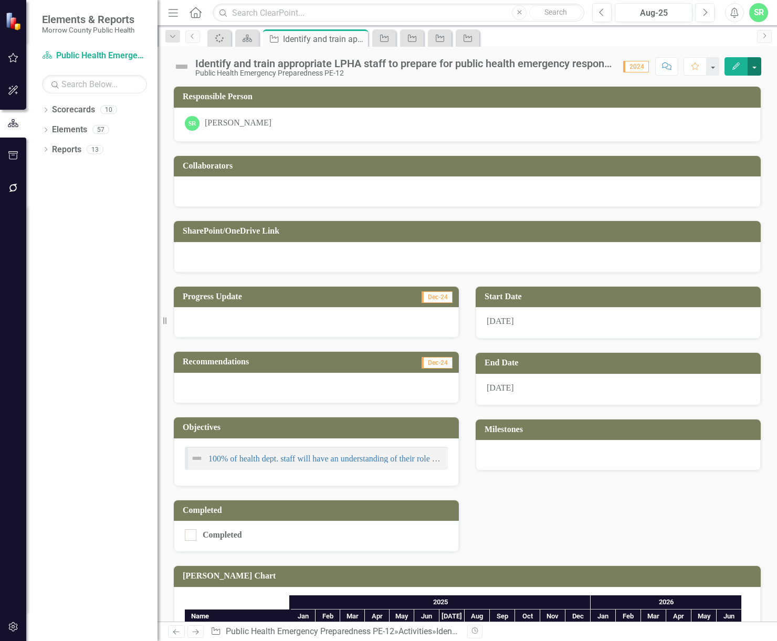
click at [753, 60] on button "button" at bounding box center [755, 66] width 14 height 18
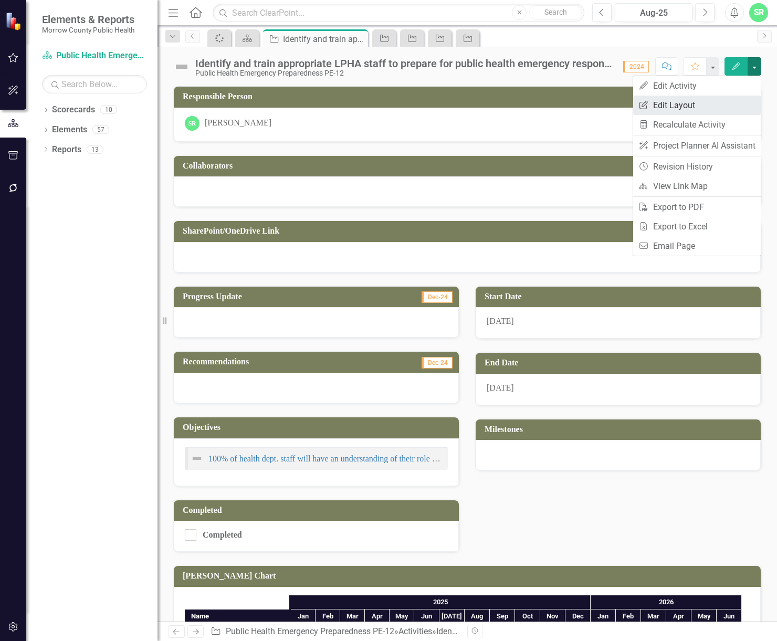
click at [692, 109] on link "Edit Report Edit Layout" at bounding box center [697, 105] width 128 height 19
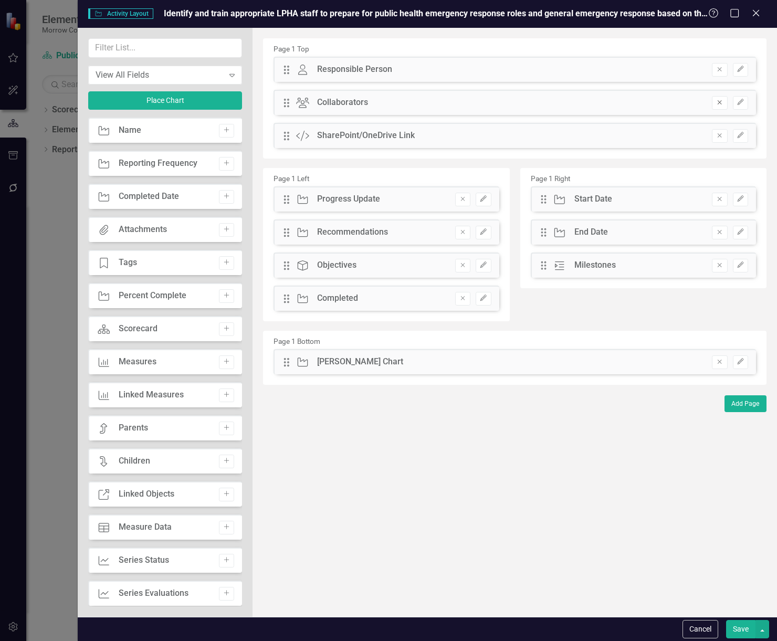
click at [720, 102] on icon "button" at bounding box center [720, 103] width 4 height 4
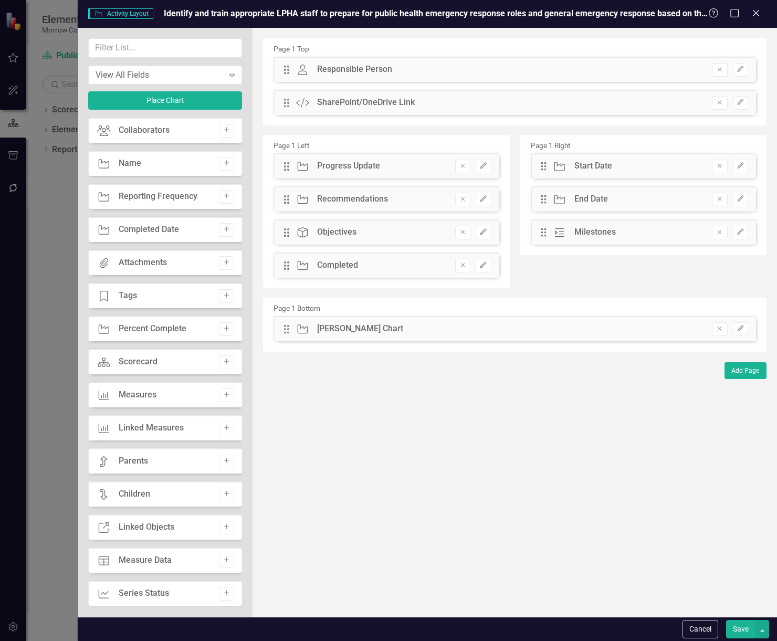
click at [720, 102] on icon "button" at bounding box center [720, 103] width 4 height 4
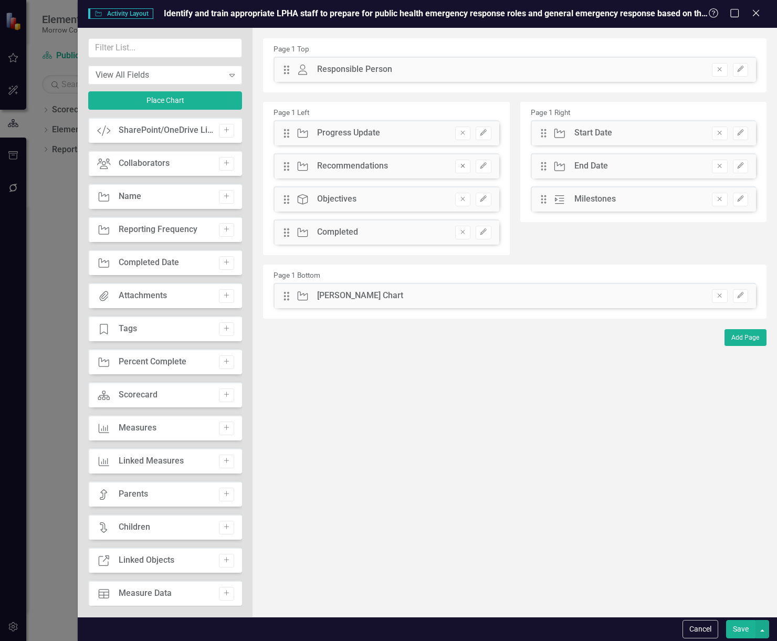
click at [464, 169] on icon "Remove" at bounding box center [463, 166] width 8 height 6
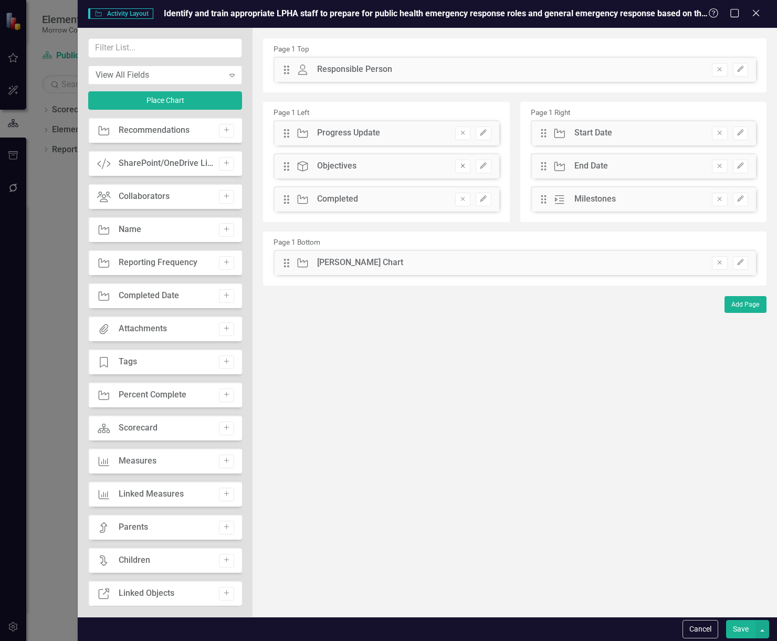
click at [464, 169] on icon "Remove" at bounding box center [463, 166] width 8 height 6
click at [724, 258] on button "Remove" at bounding box center [719, 263] width 15 height 14
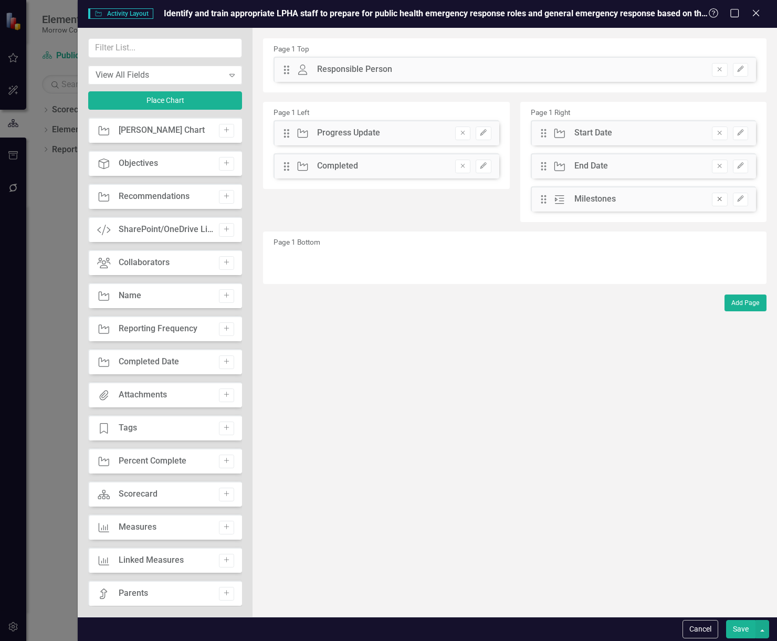
click at [718, 197] on icon "Remove" at bounding box center [720, 199] width 8 height 6
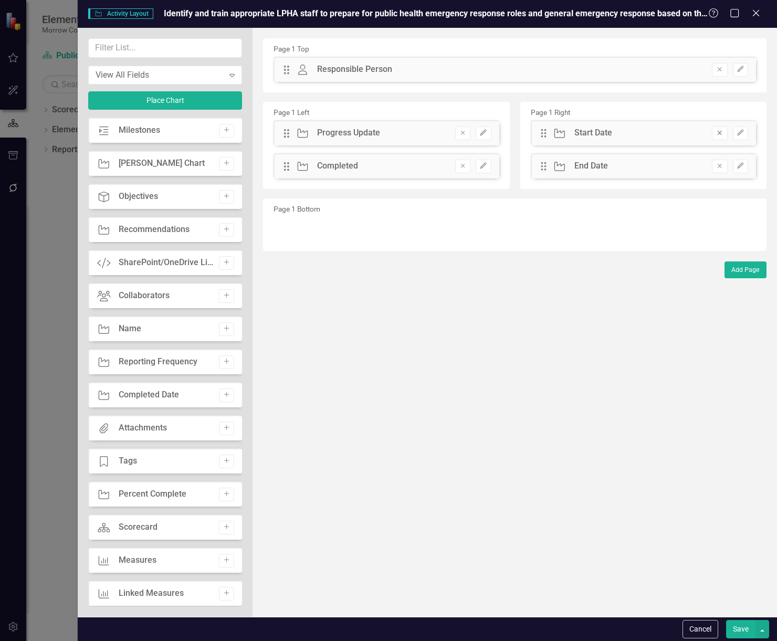
click at [720, 128] on button "Remove" at bounding box center [719, 134] width 15 height 14
click at [738, 624] on button "Save" at bounding box center [740, 629] width 29 height 18
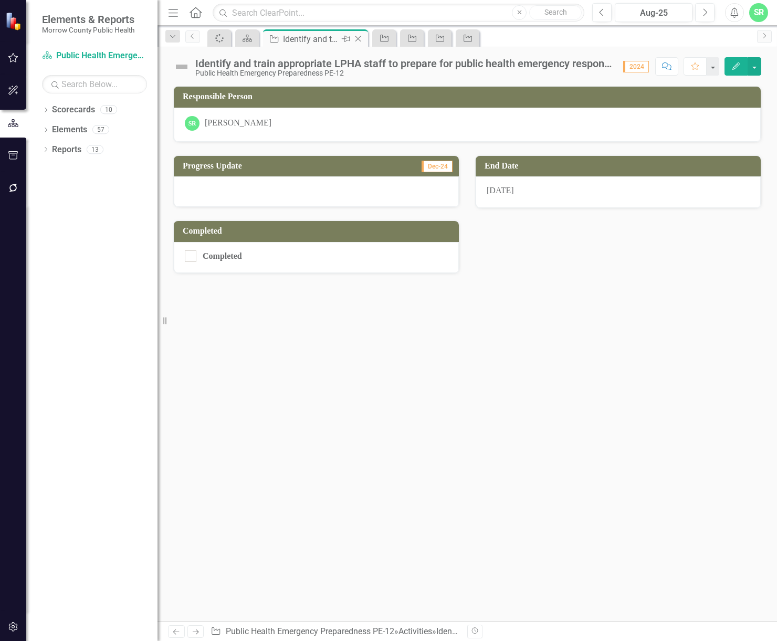
click at [360, 36] on icon "Close" at bounding box center [358, 39] width 11 height 8
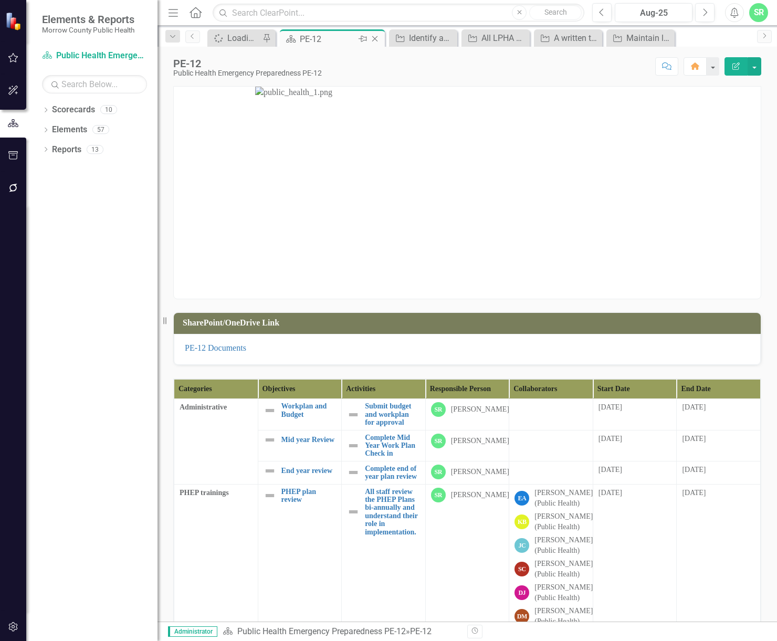
click at [333, 40] on div "PE-12" at bounding box center [328, 39] width 56 height 13
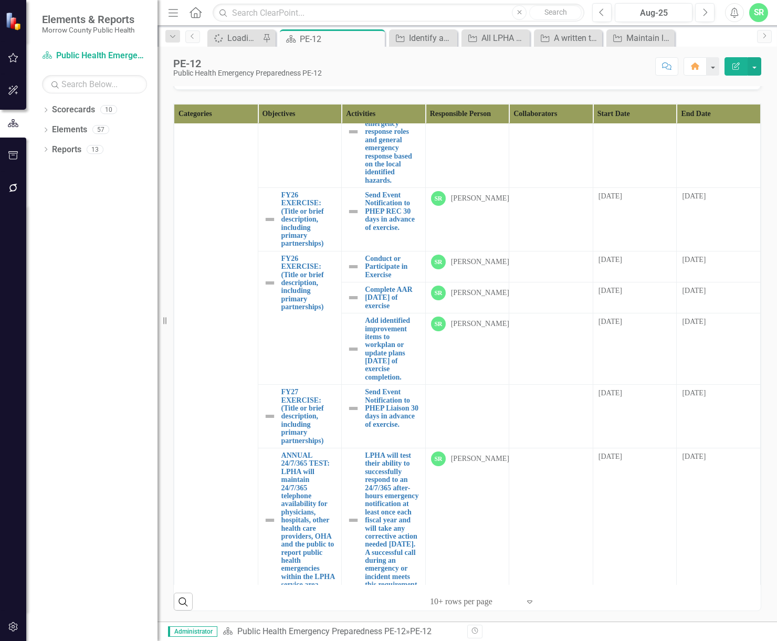
scroll to position [3099, 0]
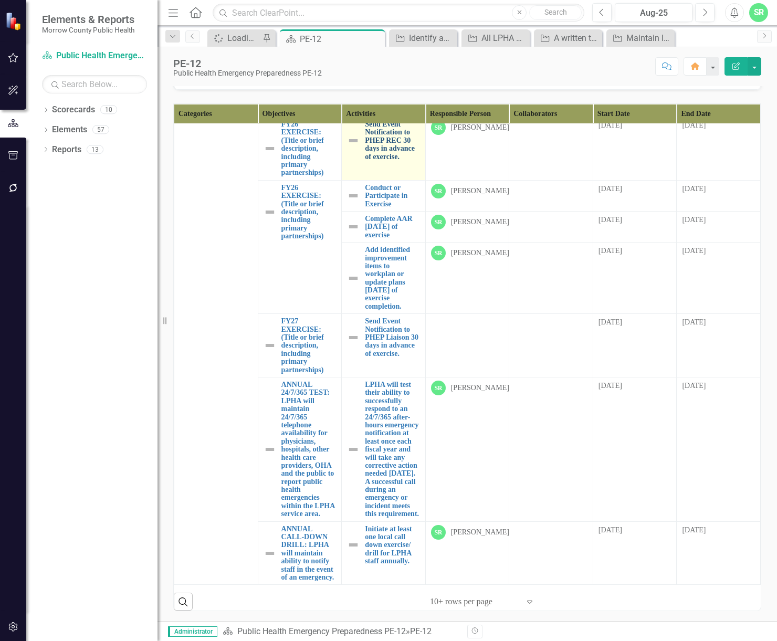
click at [381, 161] on link "Send Event Notification to PHEP REC 30 days in advance of exercise." at bounding box center [392, 140] width 55 height 40
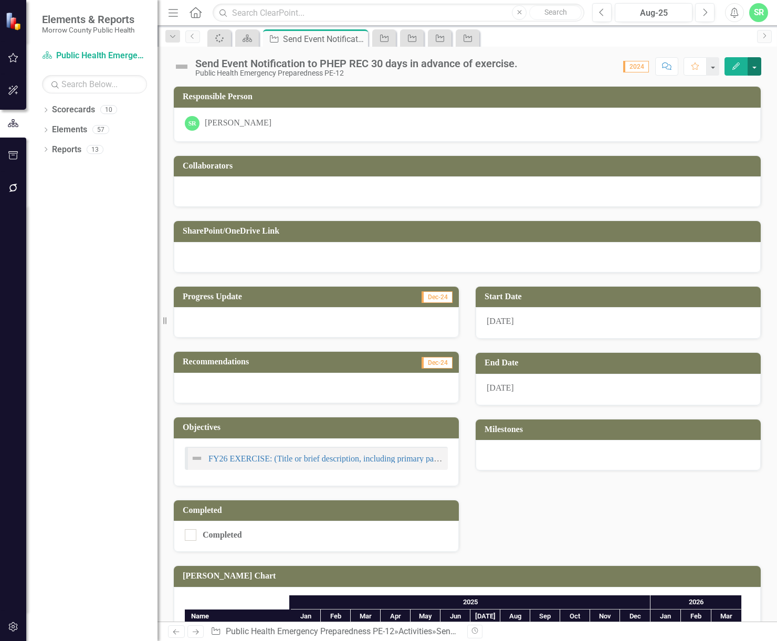
click at [749, 64] on button "button" at bounding box center [755, 66] width 14 height 18
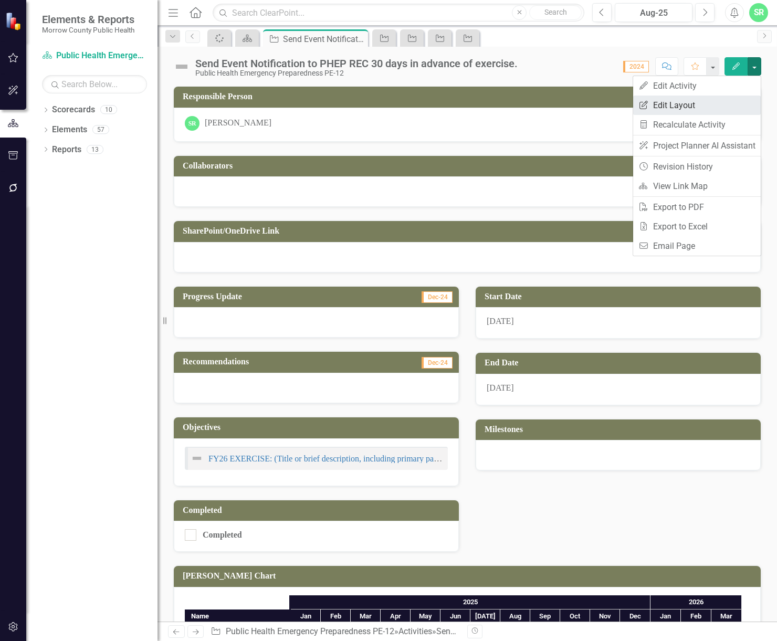
click at [726, 99] on link "Edit Report Edit Layout" at bounding box center [697, 105] width 128 height 19
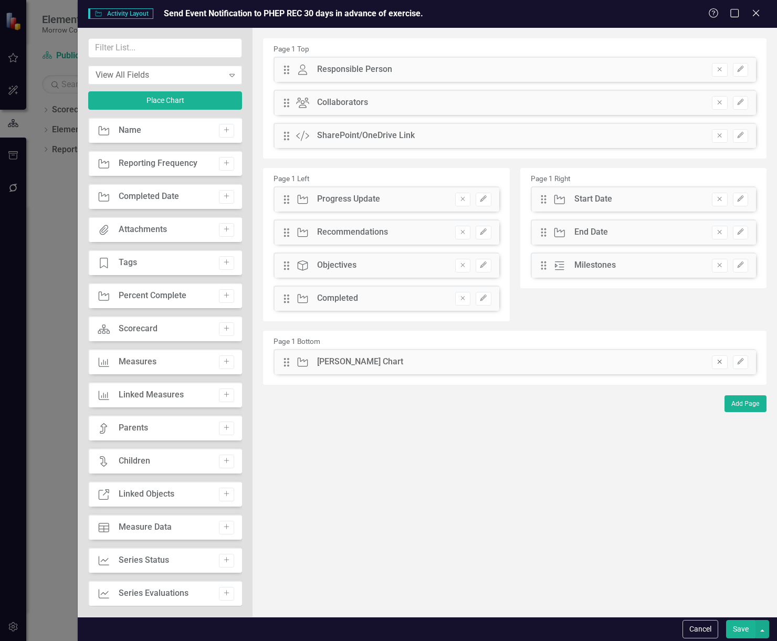
click at [723, 360] on icon "Remove" at bounding box center [720, 362] width 8 height 6
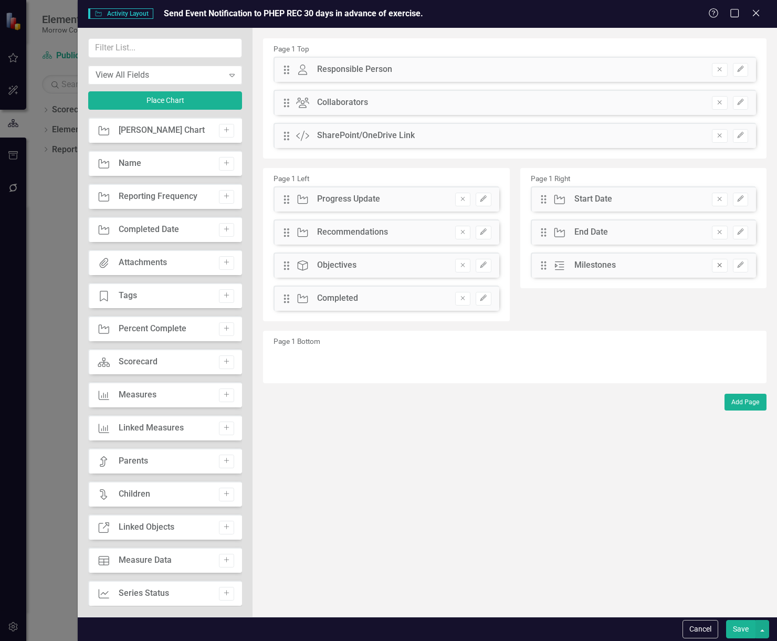
click at [720, 266] on icon "Remove" at bounding box center [720, 265] width 8 height 6
click at [720, 194] on button "Remove" at bounding box center [719, 200] width 15 height 14
click at [462, 264] on icon "button" at bounding box center [463, 266] width 4 height 4
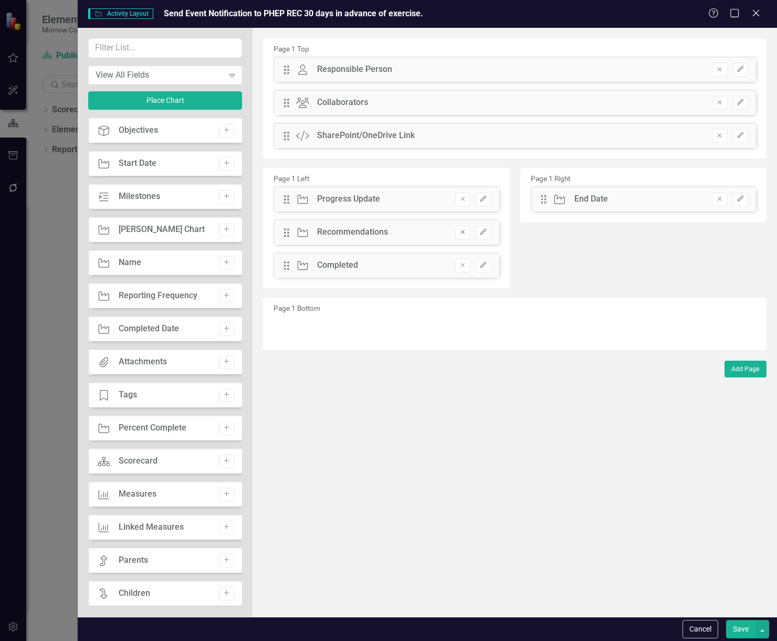
click at [466, 234] on icon "Remove" at bounding box center [463, 232] width 8 height 6
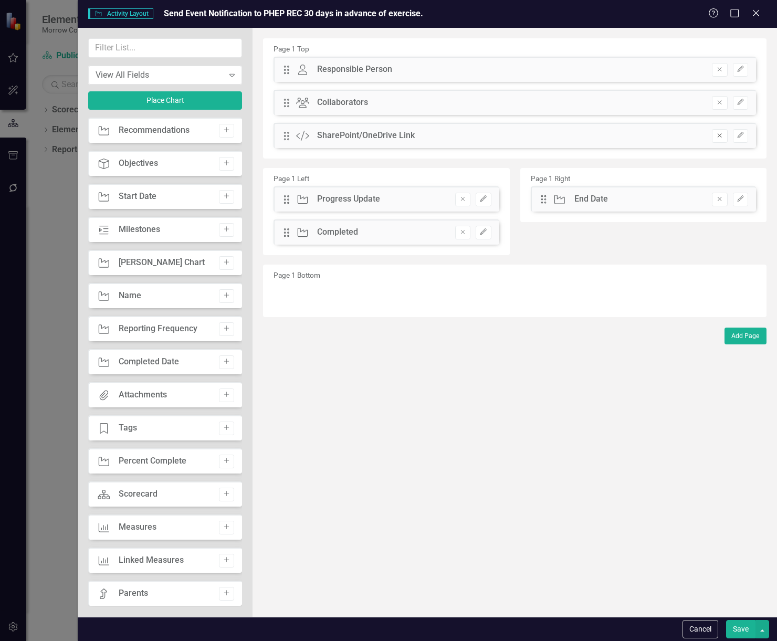
click at [726, 138] on button "Remove" at bounding box center [719, 136] width 15 height 14
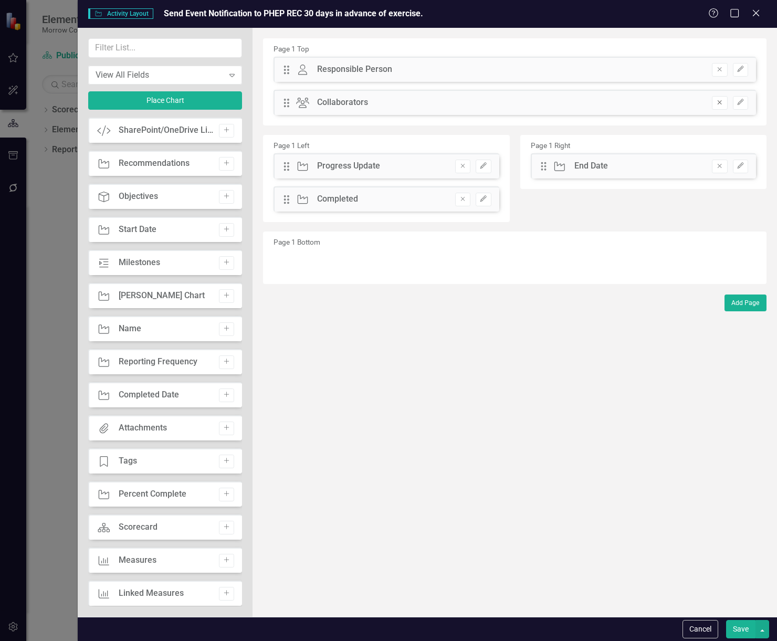
click at [723, 97] on button "Remove" at bounding box center [719, 103] width 15 height 14
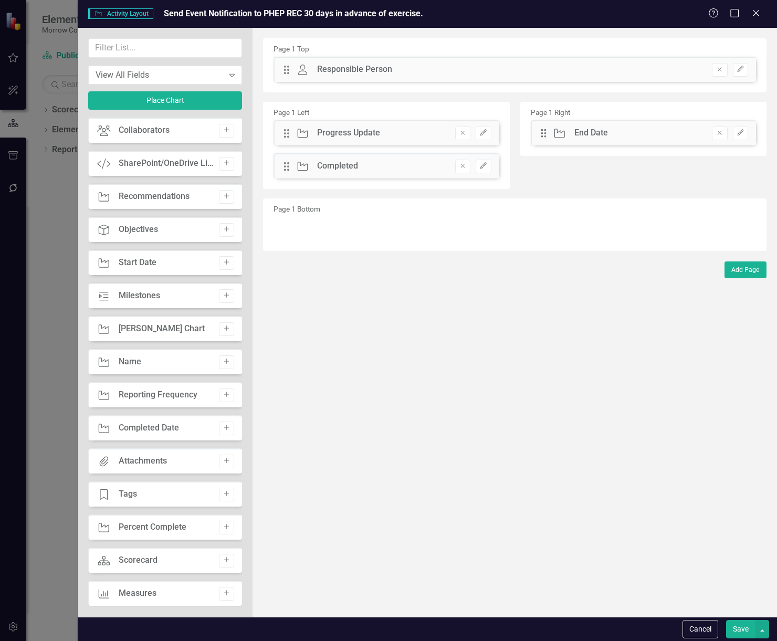
click at [741, 625] on button "Save" at bounding box center [740, 629] width 29 height 18
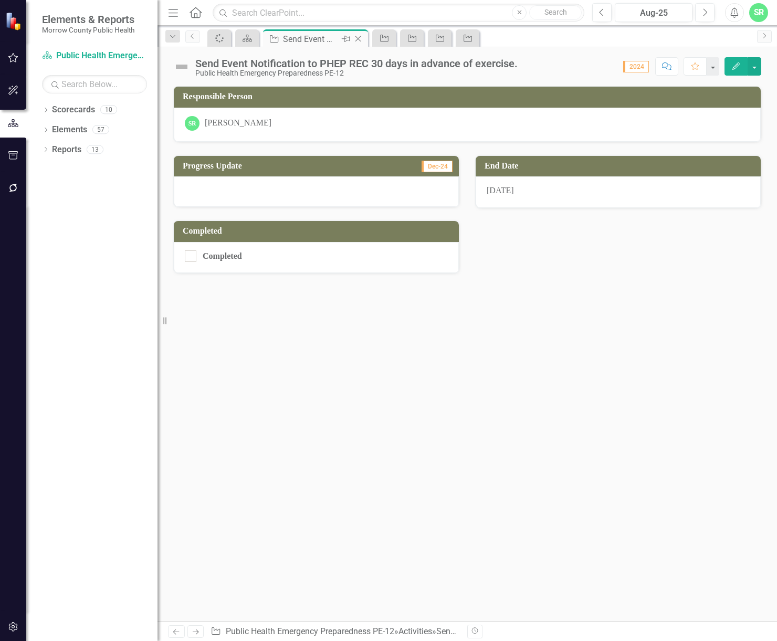
click at [357, 37] on icon "Close" at bounding box center [358, 39] width 11 height 8
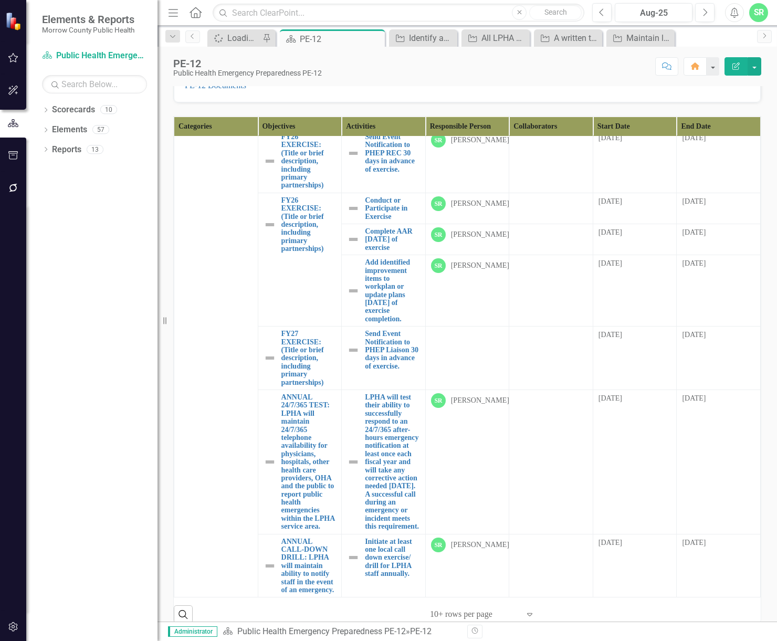
scroll to position [3046, 0]
click at [382, 221] on link "Conduct or Participate in Exercise" at bounding box center [392, 208] width 55 height 24
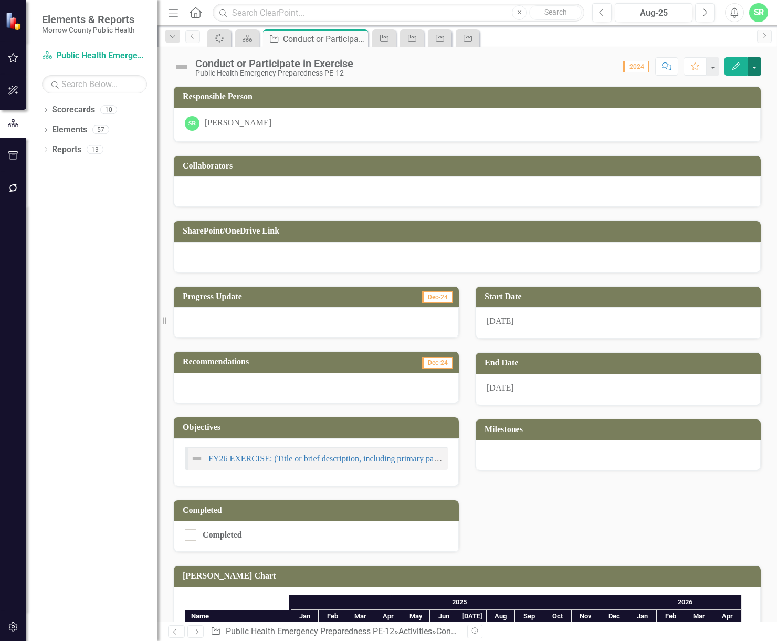
click at [754, 67] on button "button" at bounding box center [755, 66] width 14 height 18
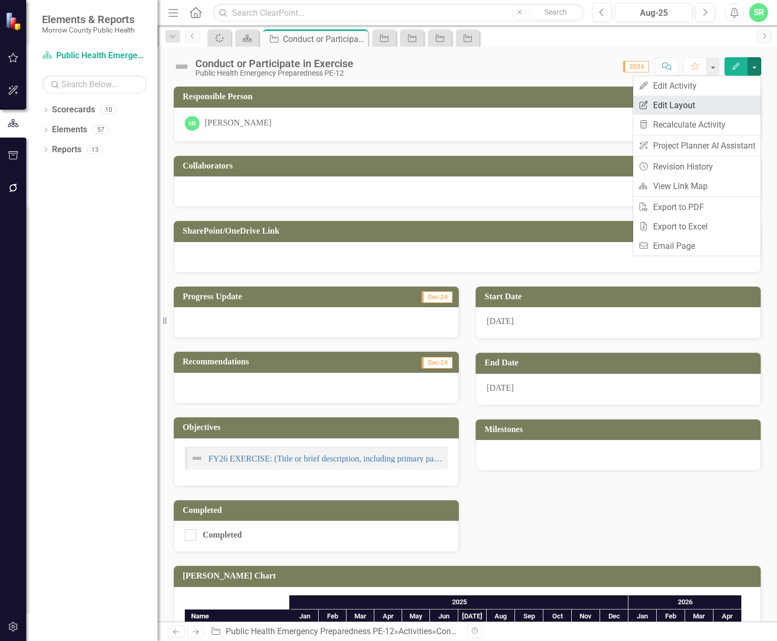
click at [715, 109] on link "Edit Report Edit Layout" at bounding box center [697, 105] width 128 height 19
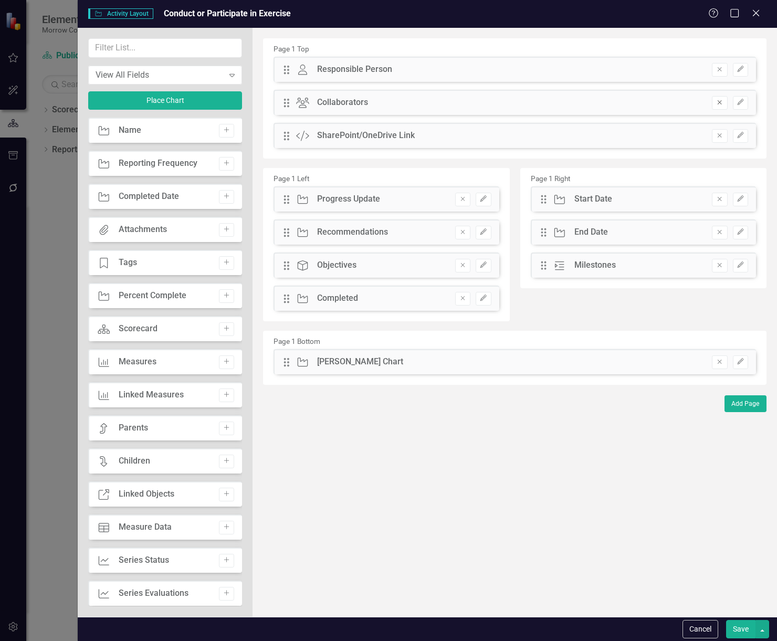
click at [715, 102] on button "Remove" at bounding box center [719, 103] width 15 height 14
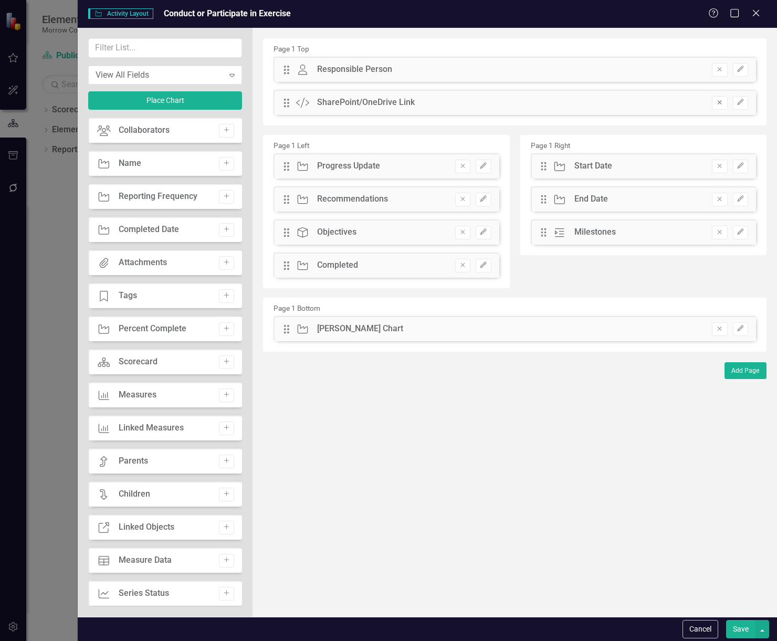
click at [716, 103] on icon "Remove" at bounding box center [720, 102] width 8 height 6
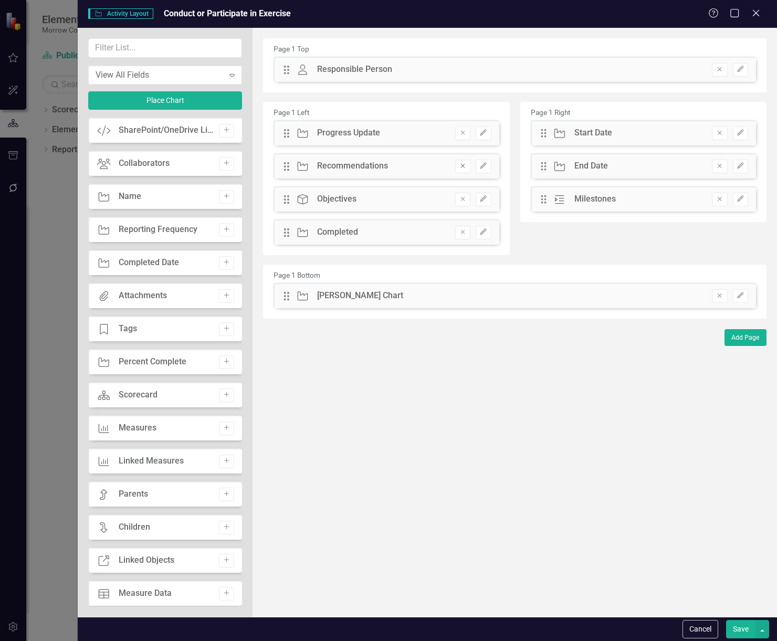
click at [465, 163] on icon "Remove" at bounding box center [463, 166] width 8 height 6
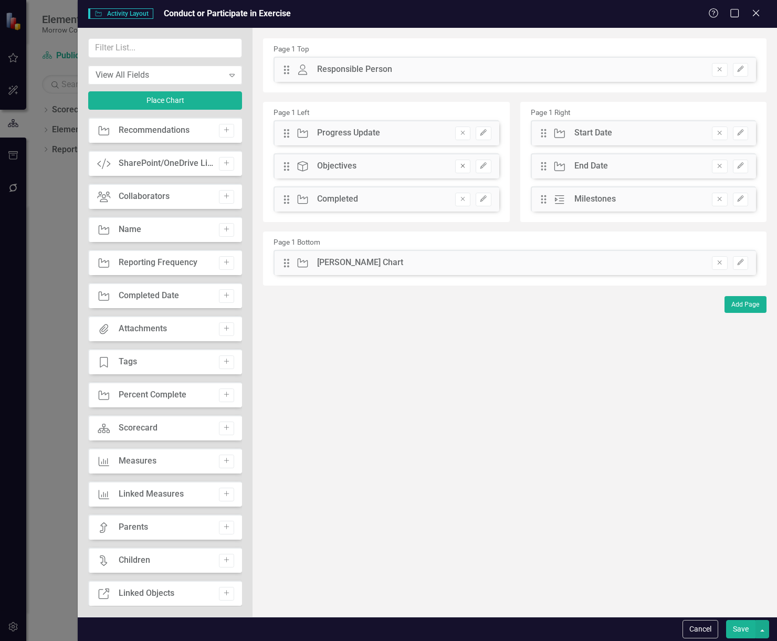
click at [465, 163] on icon "Remove" at bounding box center [463, 166] width 8 height 6
click at [720, 265] on icon "Remove" at bounding box center [720, 262] width 8 height 6
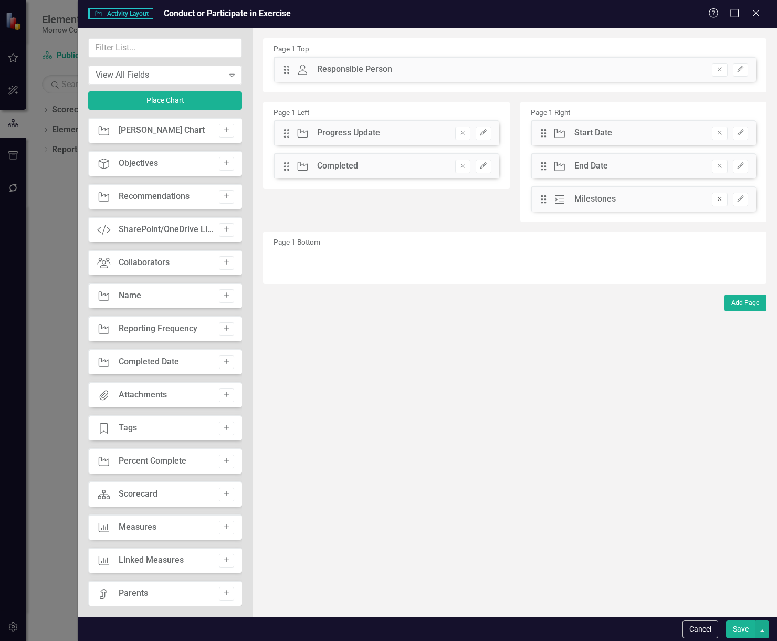
click at [724, 200] on button "Remove" at bounding box center [719, 200] width 15 height 14
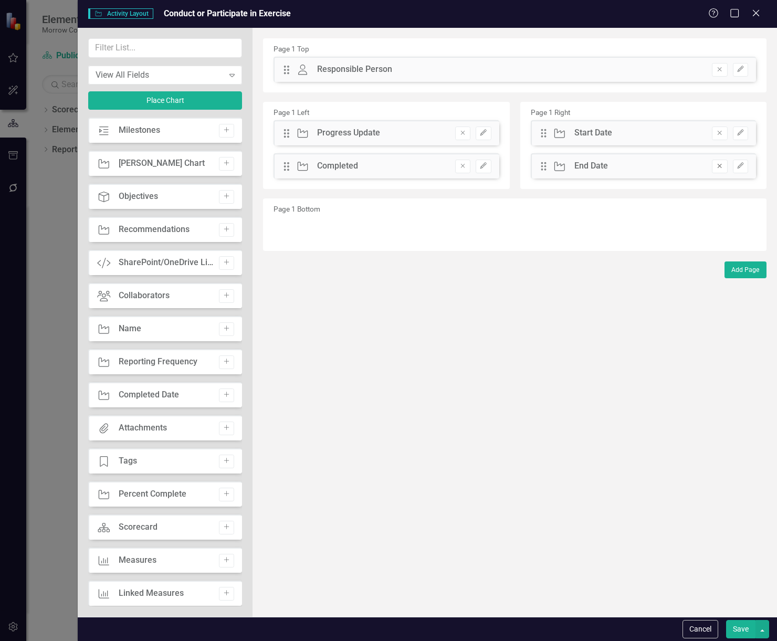
click at [718, 163] on icon "Remove" at bounding box center [720, 166] width 8 height 6
click at [224, 129] on icon "Add" at bounding box center [227, 130] width 8 height 6
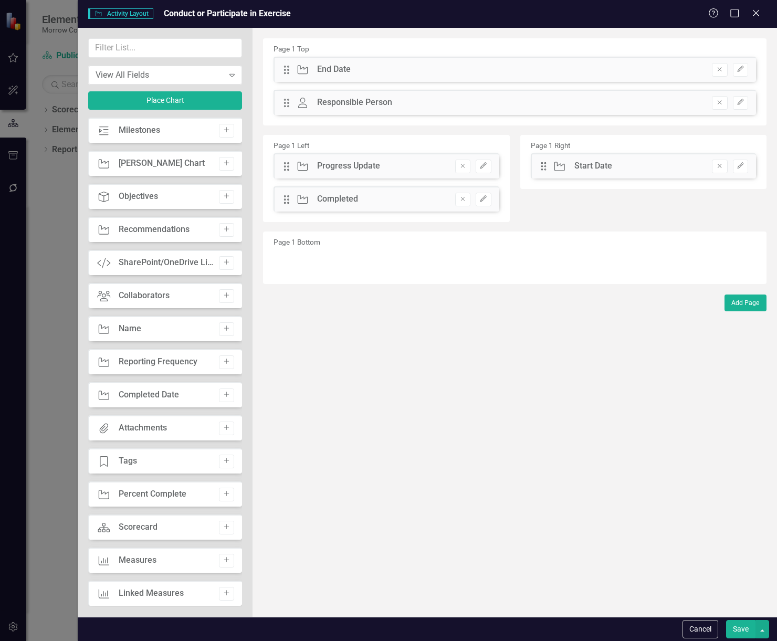
drag, startPoint x: 521, startPoint y: 69, endPoint x: 632, endPoint y: 206, distance: 176.6
click at [632, 206] on div "Page 1 Top Drag Activity End Date Remove Edit Drag Owner Responsible Person Rem…" at bounding box center [515, 161] width 504 height 246
click at [739, 66] on button "Edit" at bounding box center [740, 70] width 15 height 14
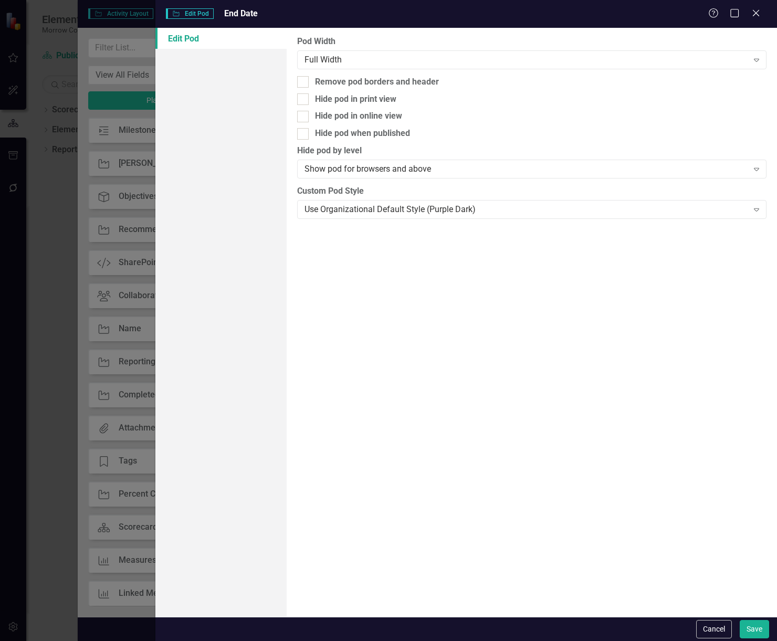
click at [739, 66] on div "Full Width" at bounding box center [527, 60] width 444 height 12
click at [759, 12] on icon "Close" at bounding box center [755, 13] width 13 height 10
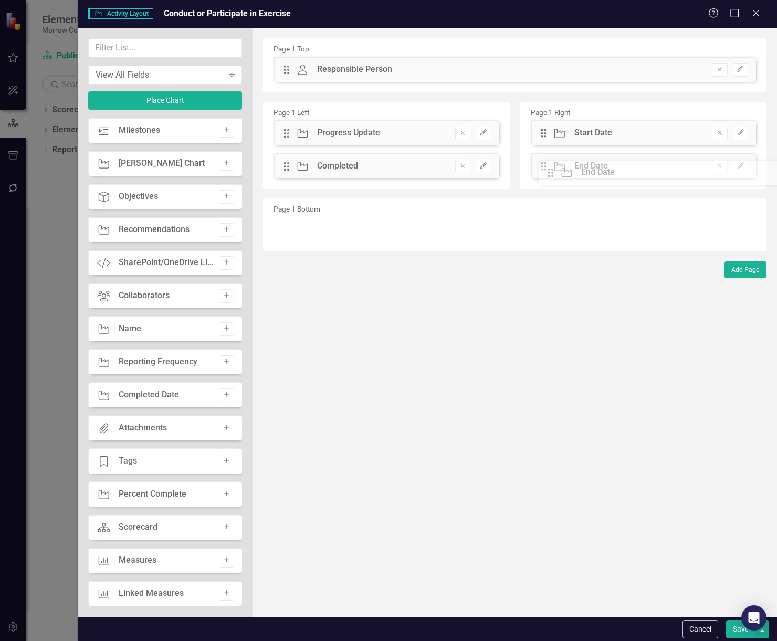
drag, startPoint x: 288, startPoint y: 70, endPoint x: 560, endPoint y: 173, distance: 290.9
click at [720, 135] on icon "Remove" at bounding box center [720, 133] width 8 height 6
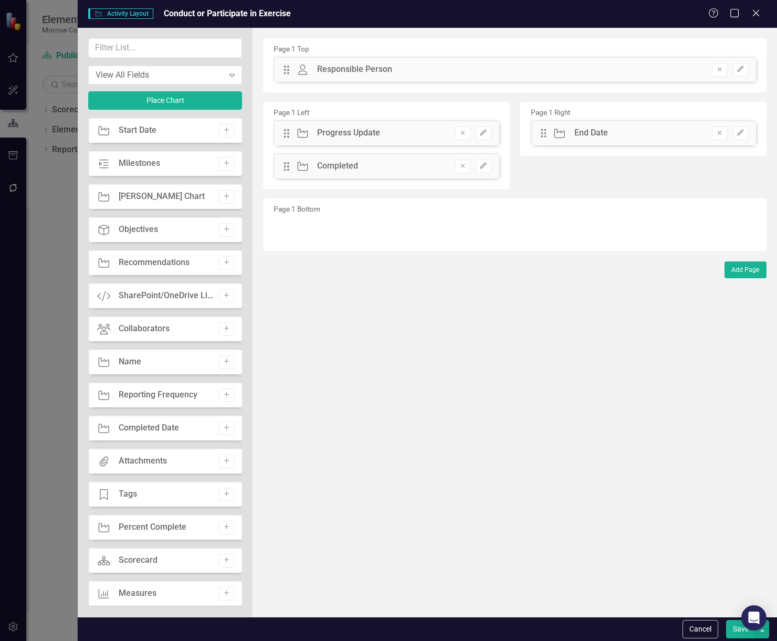
click at [749, 641] on div "Cancel Save" at bounding box center [428, 629] width 700 height 24
click at [748, 635] on button "Save" at bounding box center [740, 629] width 29 height 18
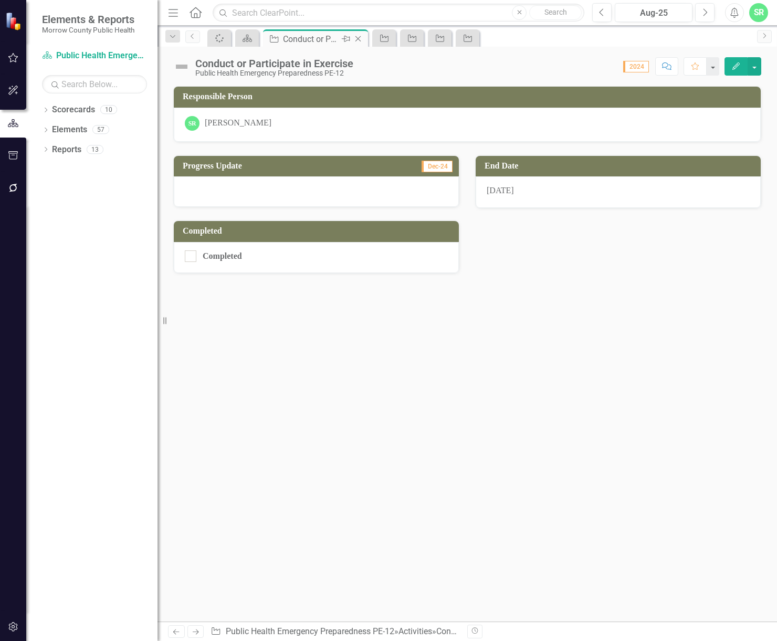
click at [361, 37] on icon "Close" at bounding box center [358, 39] width 11 height 8
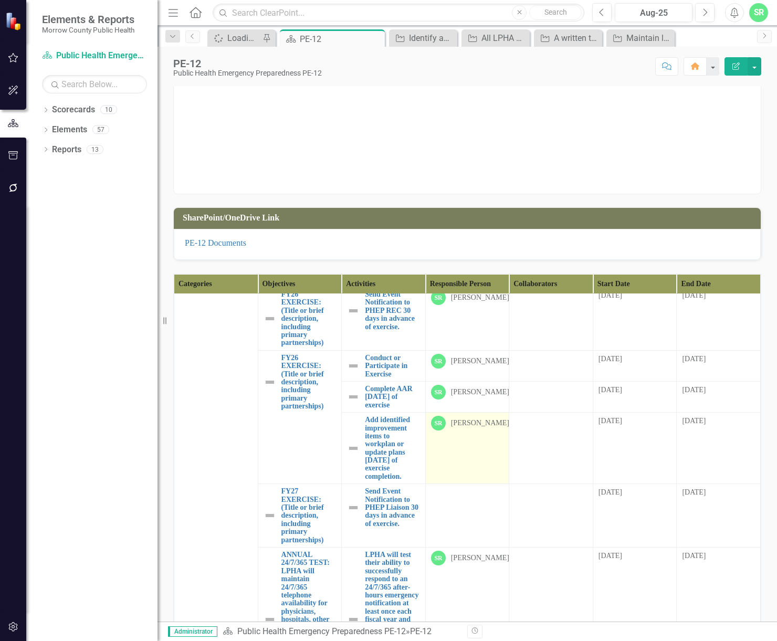
scroll to position [3309, 0]
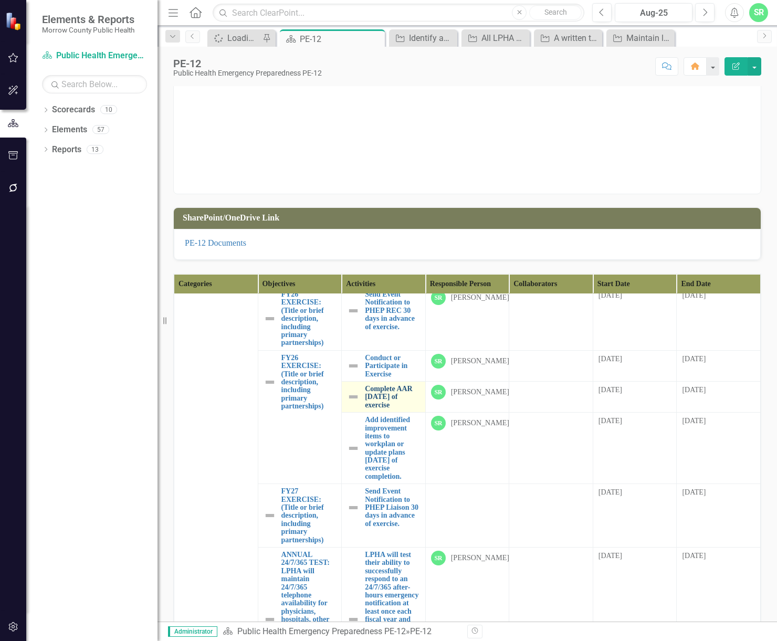
click at [367, 385] on link "Complete AAR [DATE] of exercise" at bounding box center [392, 397] width 55 height 24
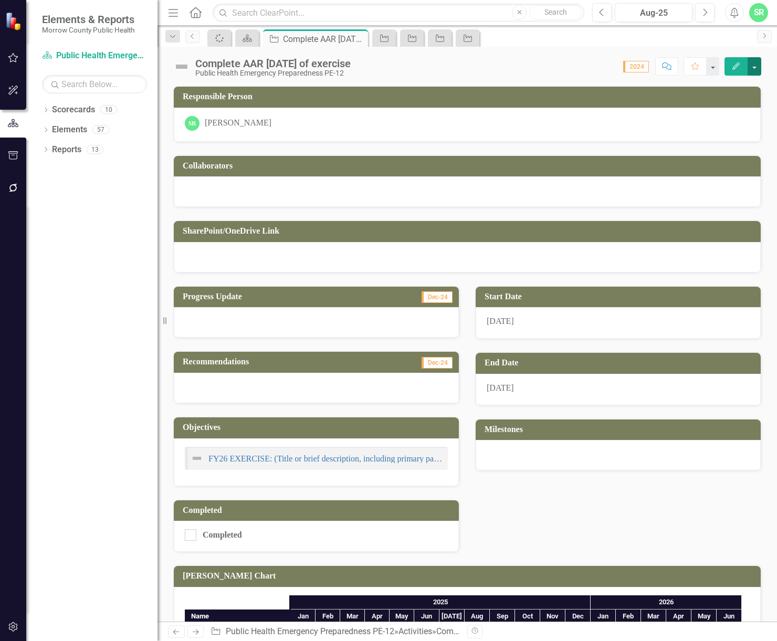
click at [755, 64] on button "button" at bounding box center [755, 66] width 14 height 18
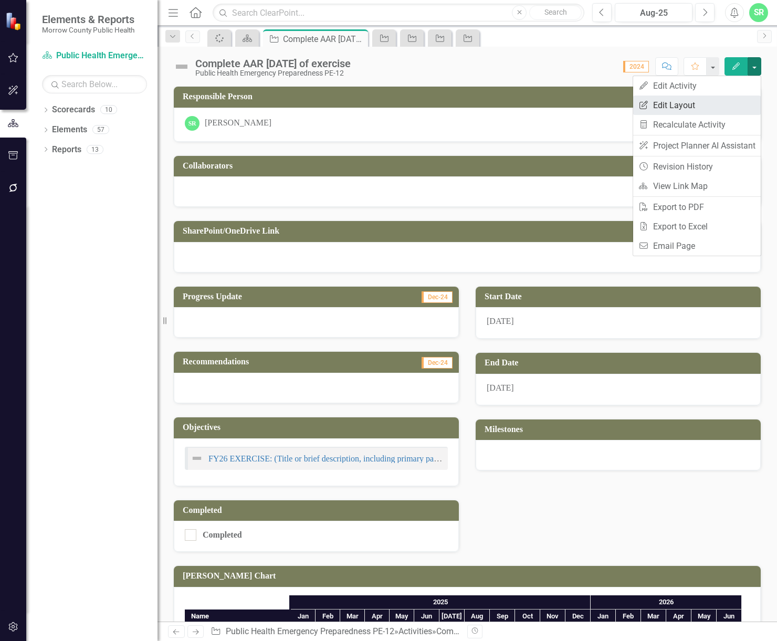
click at [717, 106] on link "Edit Report Edit Layout" at bounding box center [697, 105] width 128 height 19
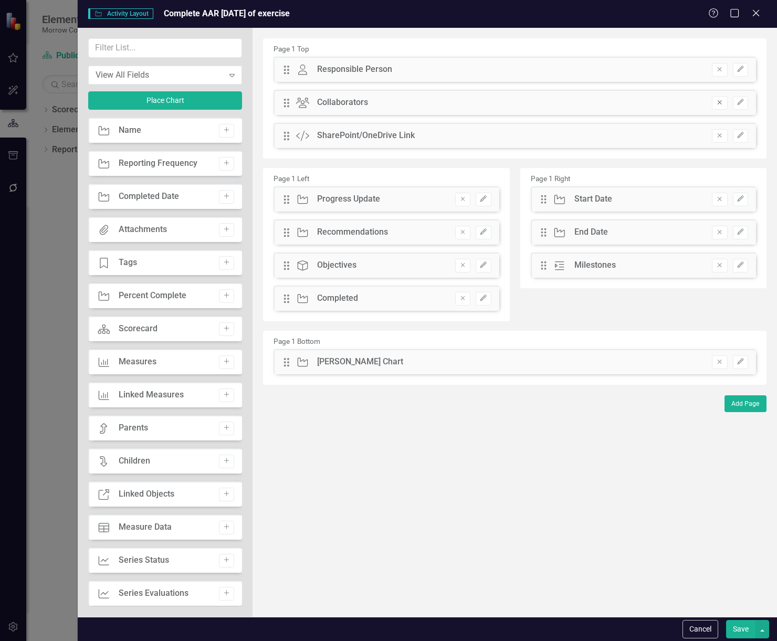
click at [721, 100] on icon "Remove" at bounding box center [720, 102] width 8 height 6
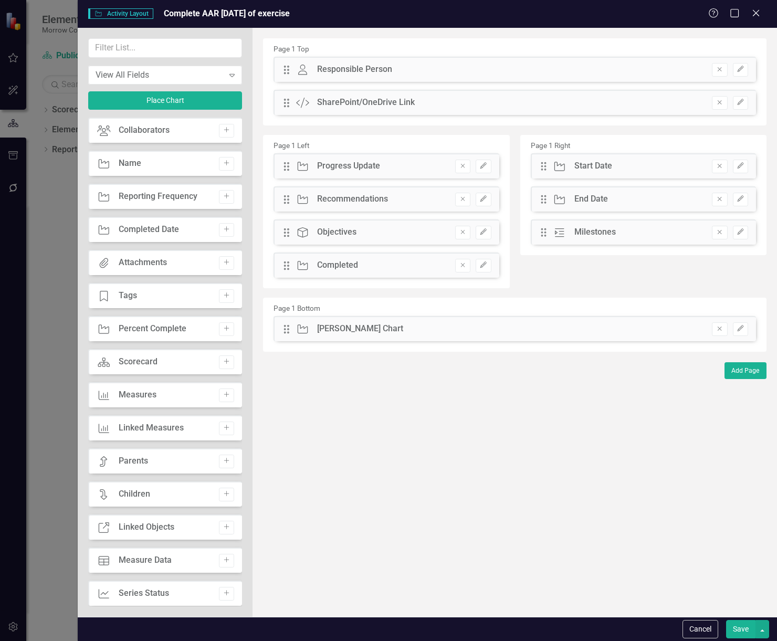
click at [721, 100] on icon "Remove" at bounding box center [720, 102] width 8 height 6
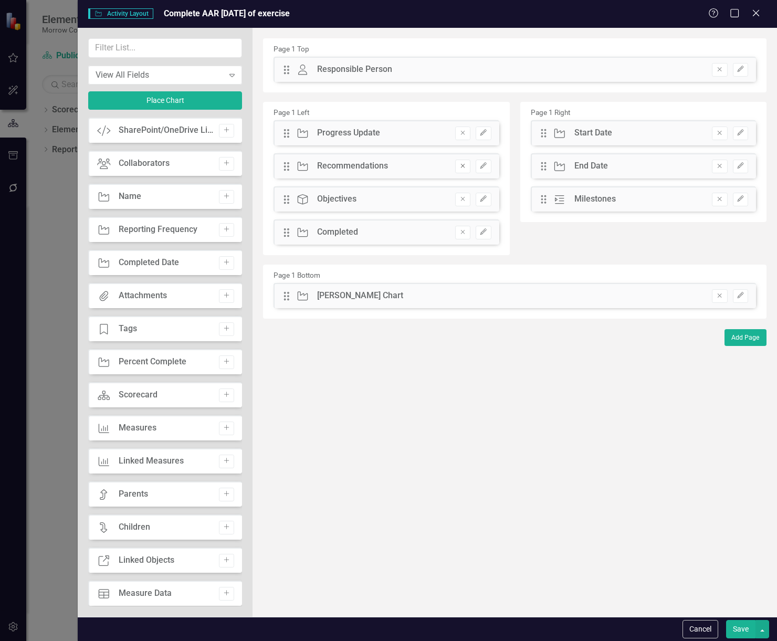
click at [464, 164] on icon "Remove" at bounding box center [463, 166] width 8 height 6
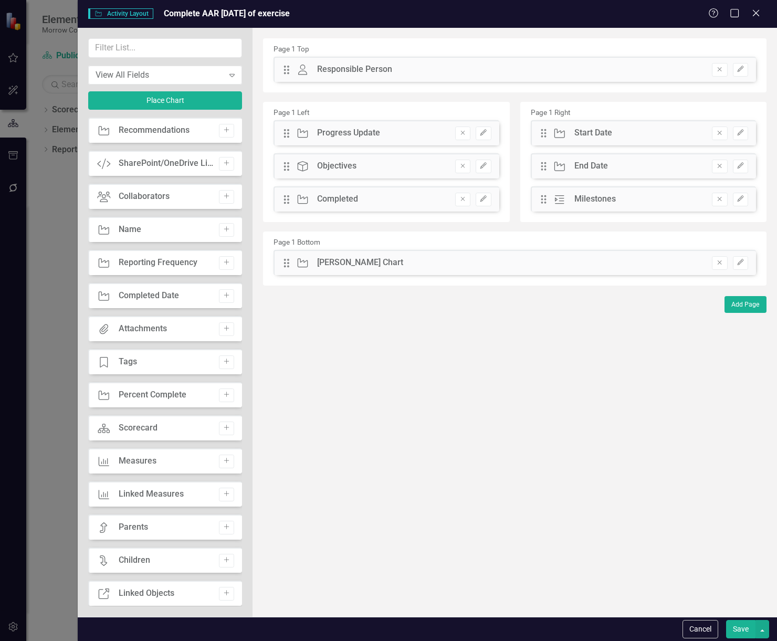
click at [464, 164] on icon "Remove" at bounding box center [463, 166] width 8 height 6
click at [722, 260] on icon "Remove" at bounding box center [720, 262] width 8 height 6
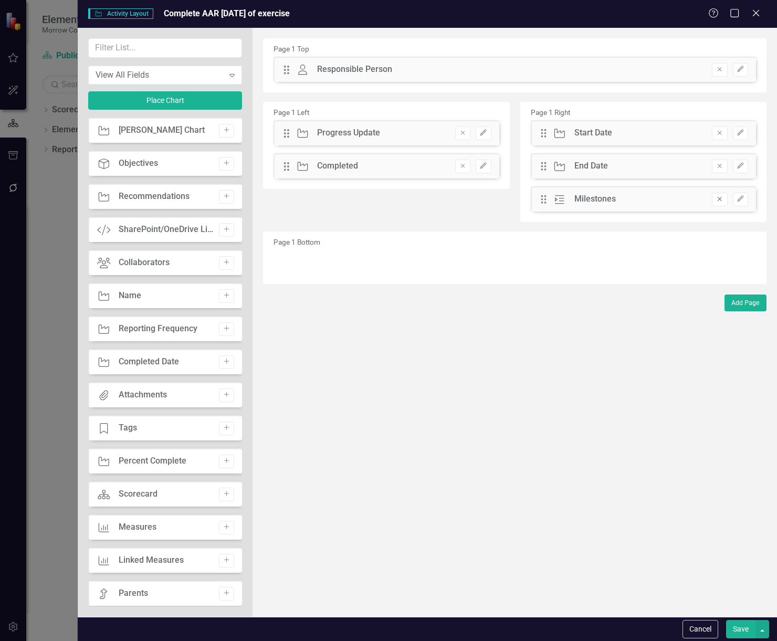
click at [725, 201] on button "Remove" at bounding box center [719, 200] width 15 height 14
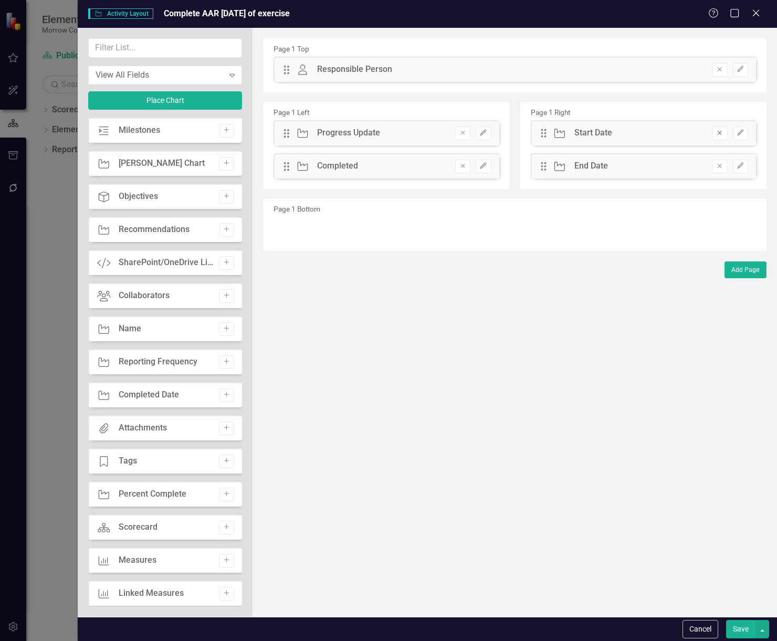
click at [716, 133] on icon "Remove" at bounding box center [720, 133] width 8 height 6
click at [740, 634] on button "Save" at bounding box center [740, 629] width 29 height 18
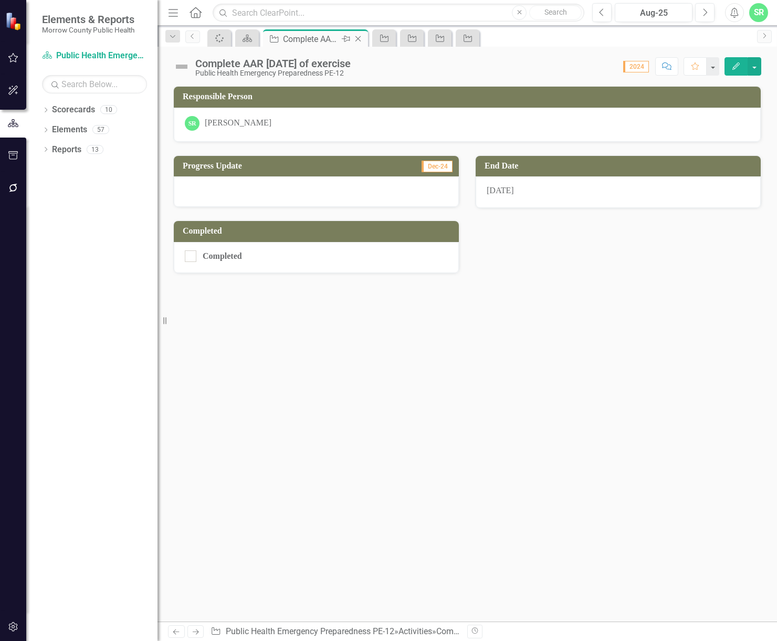
click at [359, 40] on icon "Close" at bounding box center [358, 39] width 11 height 8
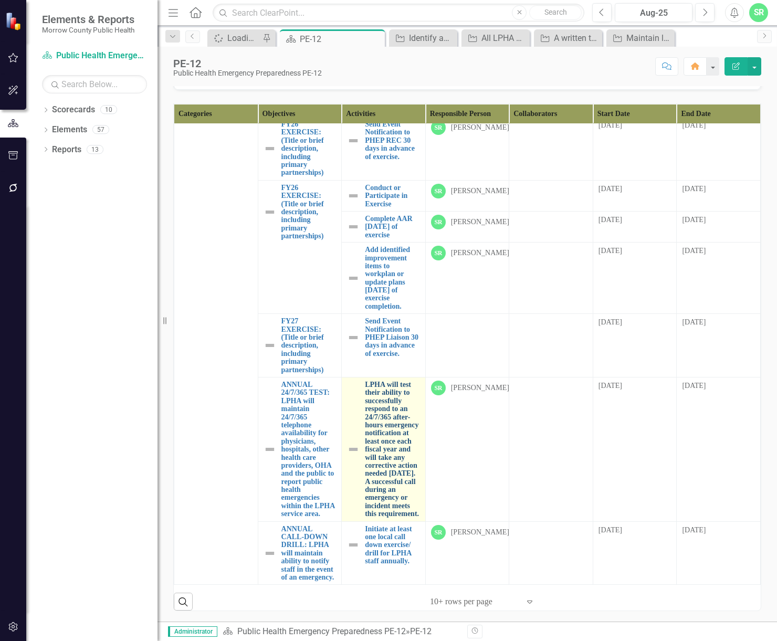
scroll to position [3316, 0]
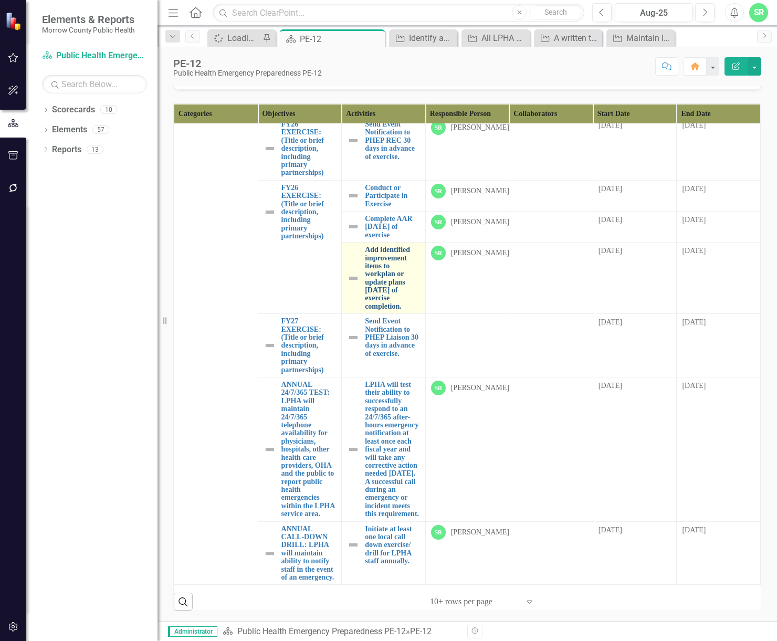
click at [383, 274] on link "Add identified improvement items to workplan or update plans [DATE] of exercise…" at bounding box center [392, 278] width 55 height 65
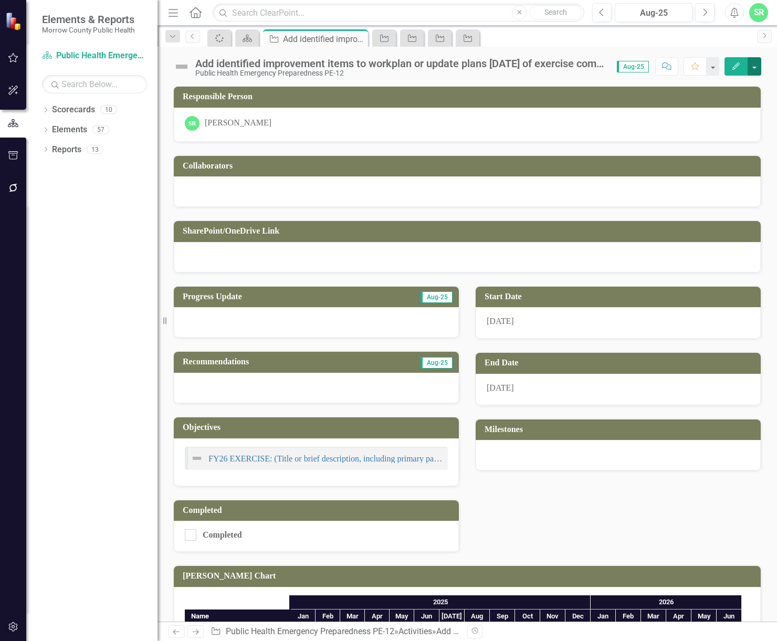
click at [759, 64] on button "button" at bounding box center [755, 66] width 14 height 18
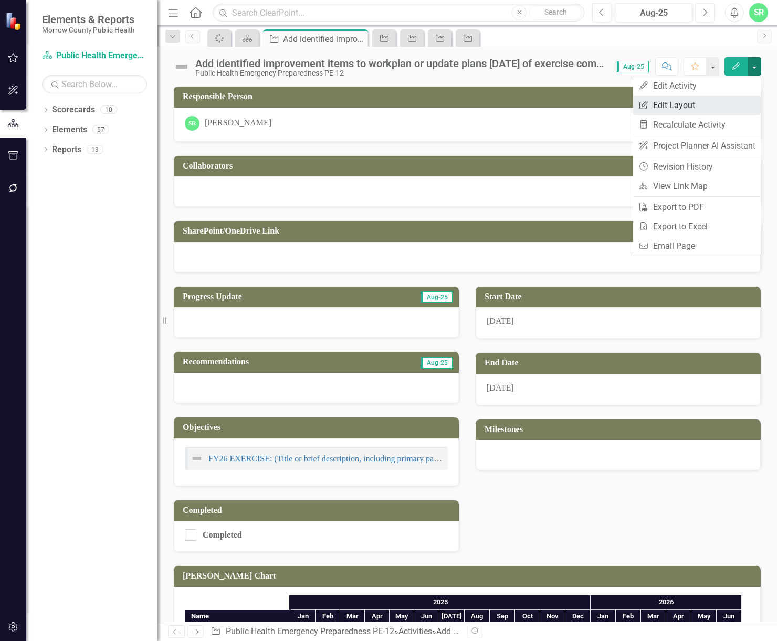
click at [717, 101] on link "Edit Report Edit Layout" at bounding box center [697, 105] width 128 height 19
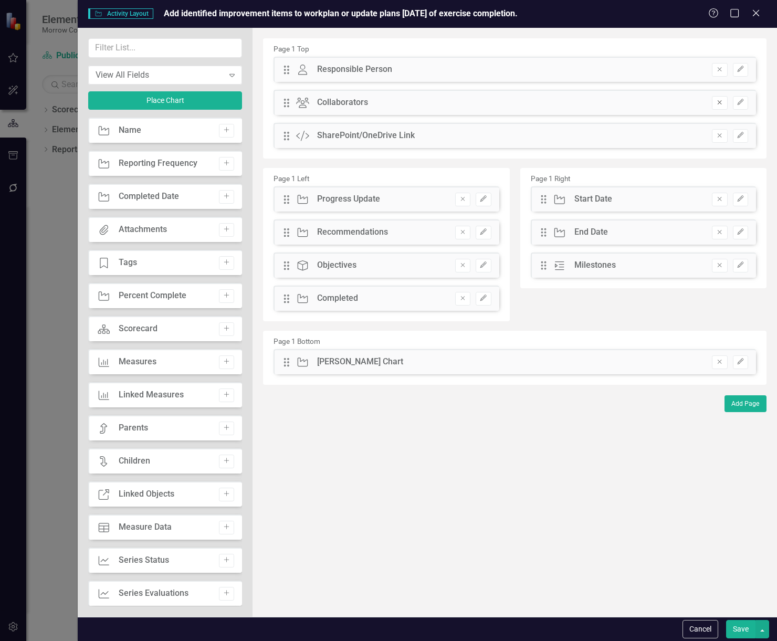
click at [723, 100] on icon "Remove" at bounding box center [720, 102] width 8 height 6
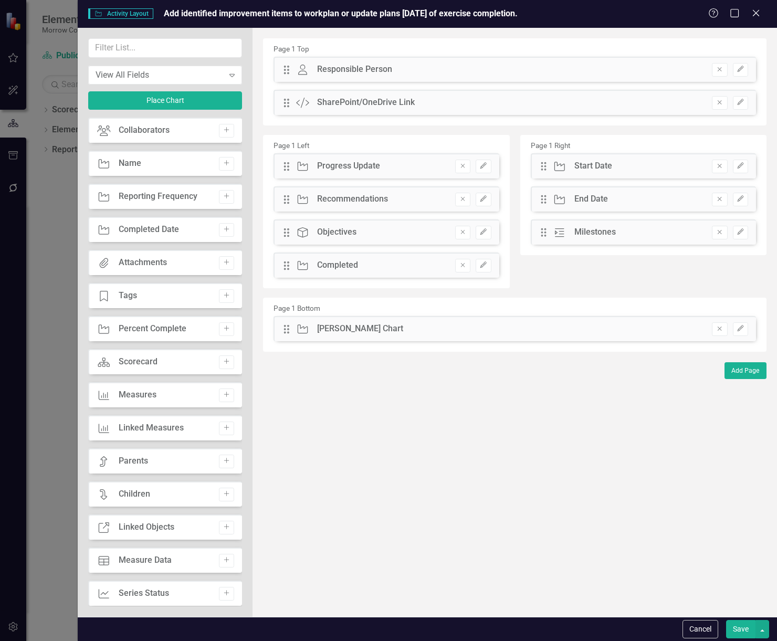
click at [722, 100] on icon "Remove" at bounding box center [720, 102] width 8 height 6
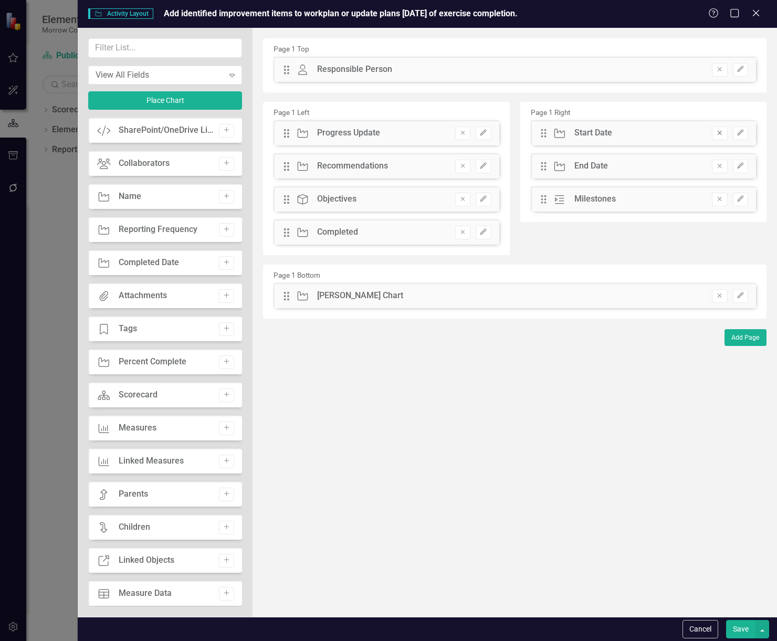
click at [723, 131] on icon "Remove" at bounding box center [720, 133] width 8 height 6
click at [724, 162] on button "Remove" at bounding box center [719, 167] width 15 height 14
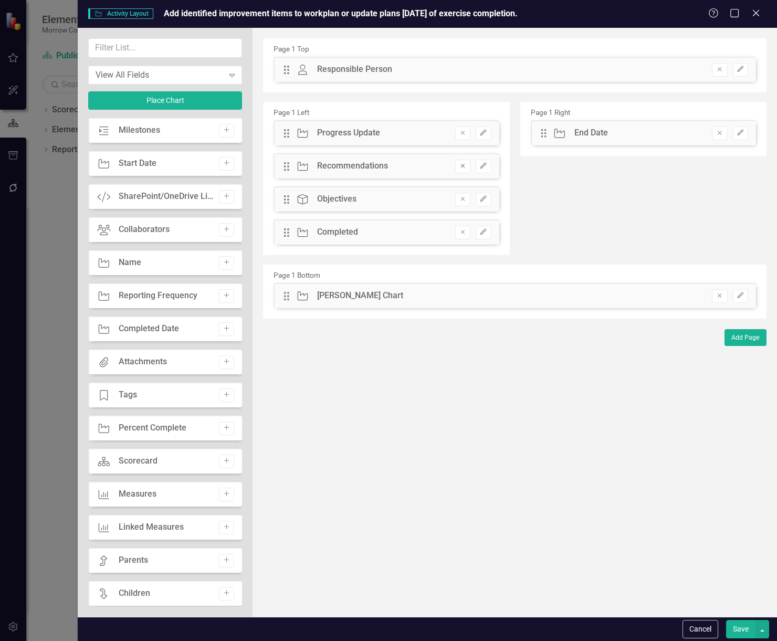
click at [466, 166] on icon "Remove" at bounding box center [463, 166] width 8 height 6
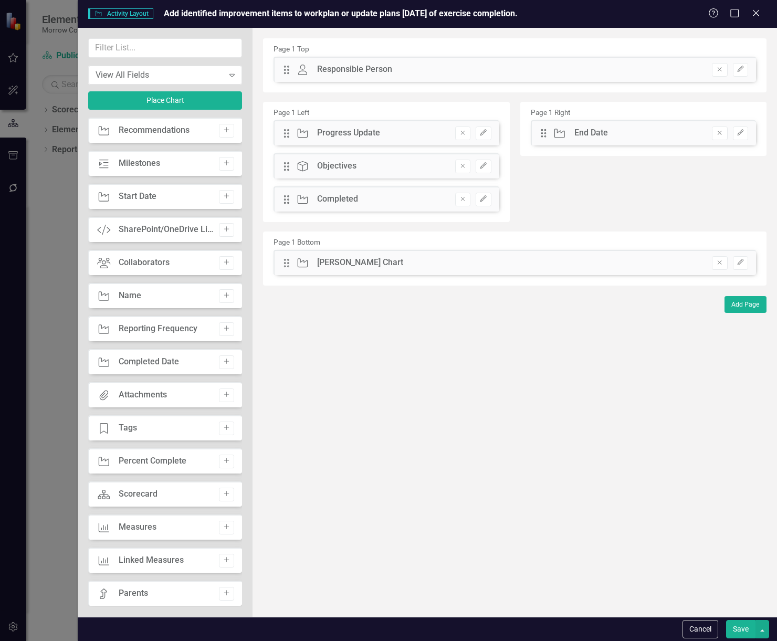
click at [466, 166] on icon "Remove" at bounding box center [463, 166] width 8 height 6
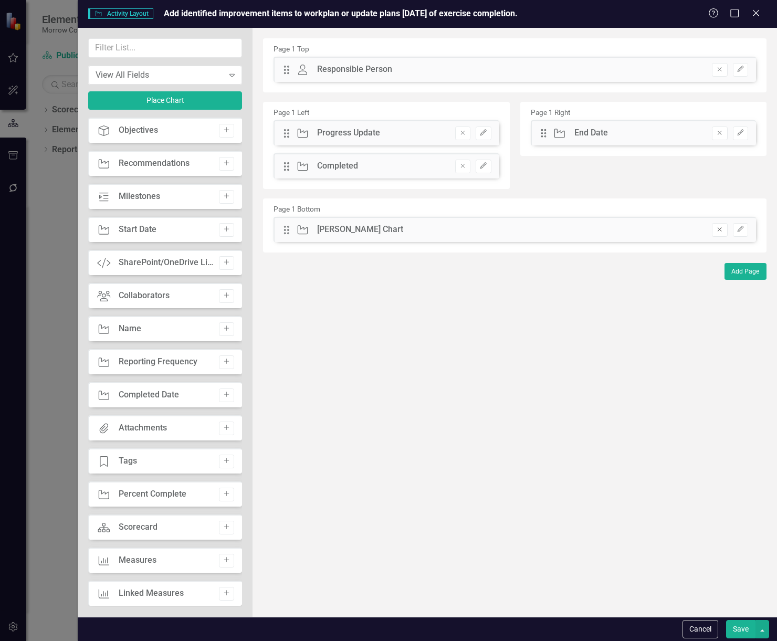
click at [721, 225] on button "Remove" at bounding box center [719, 230] width 15 height 14
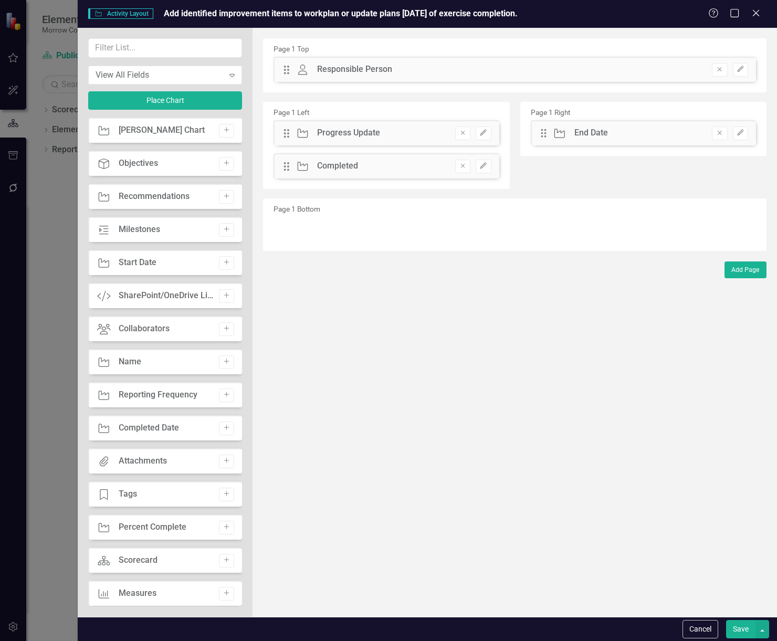
click at [745, 630] on button "Save" at bounding box center [740, 629] width 29 height 18
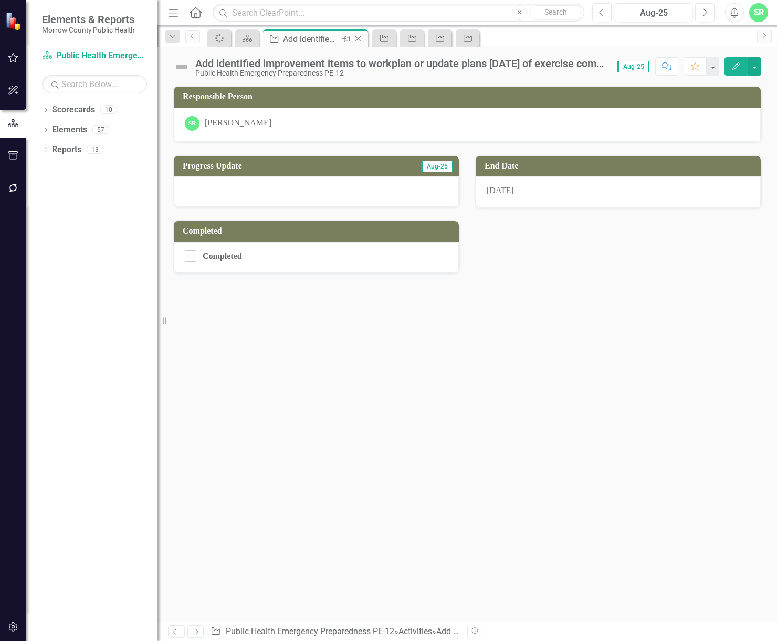
click at [359, 35] on icon "Close" at bounding box center [358, 39] width 11 height 8
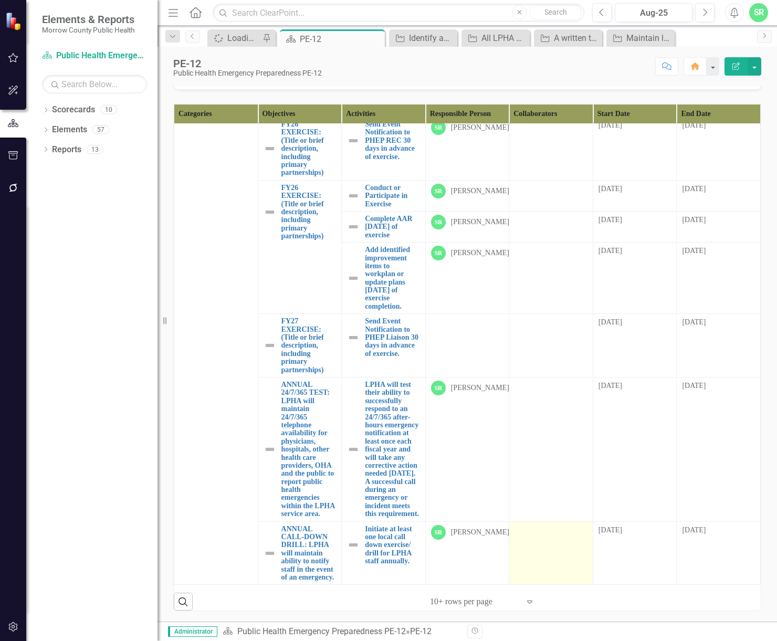
scroll to position [3316, 0]
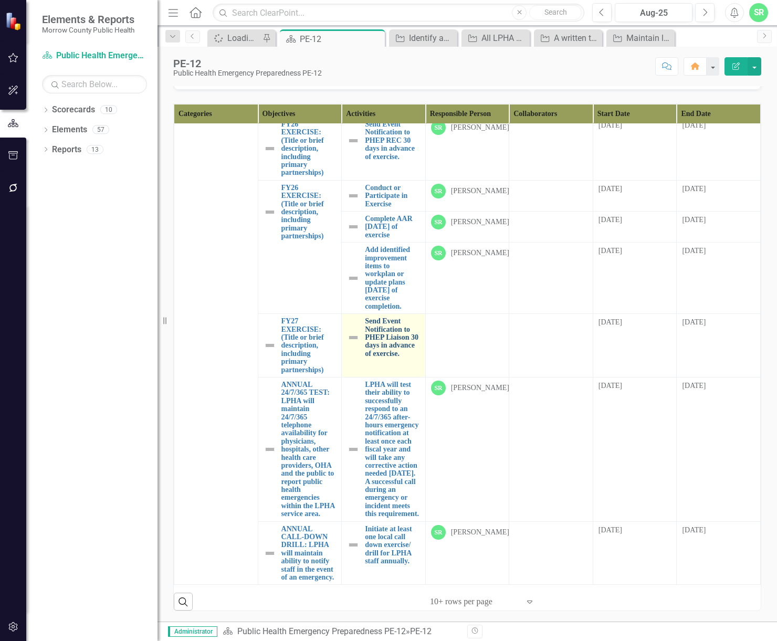
click at [397, 333] on link "Send Event Notification to PHEP Liaison 30 days in advance of exercise." at bounding box center [392, 337] width 55 height 40
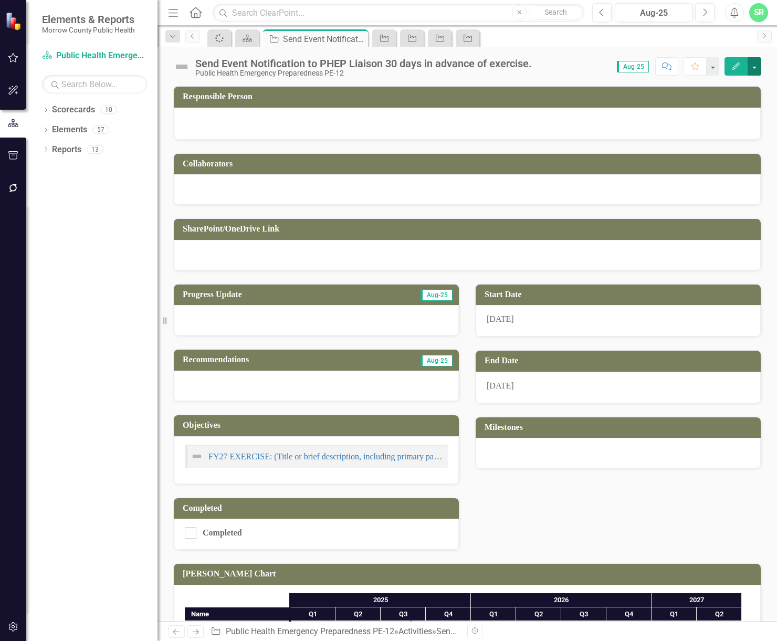
click at [758, 70] on button "button" at bounding box center [755, 66] width 14 height 18
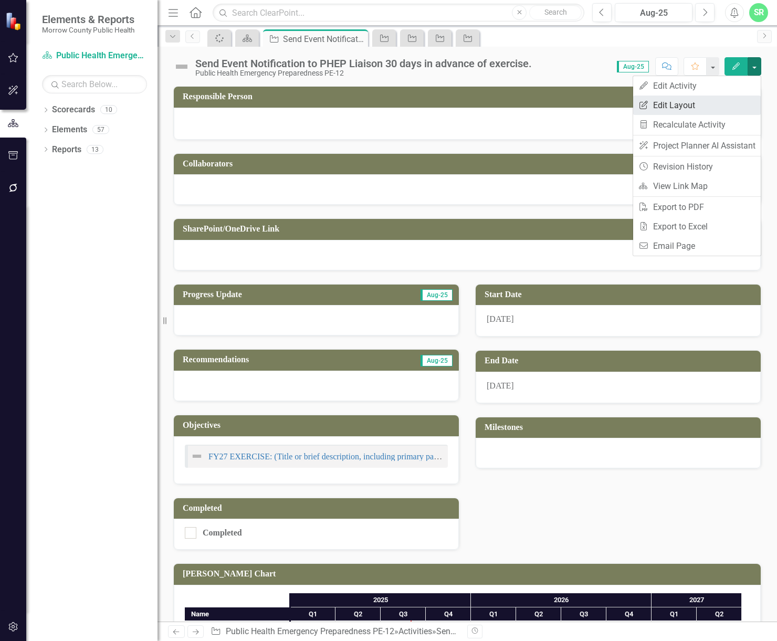
click at [728, 100] on link "Edit Report Edit Layout" at bounding box center [697, 105] width 128 height 19
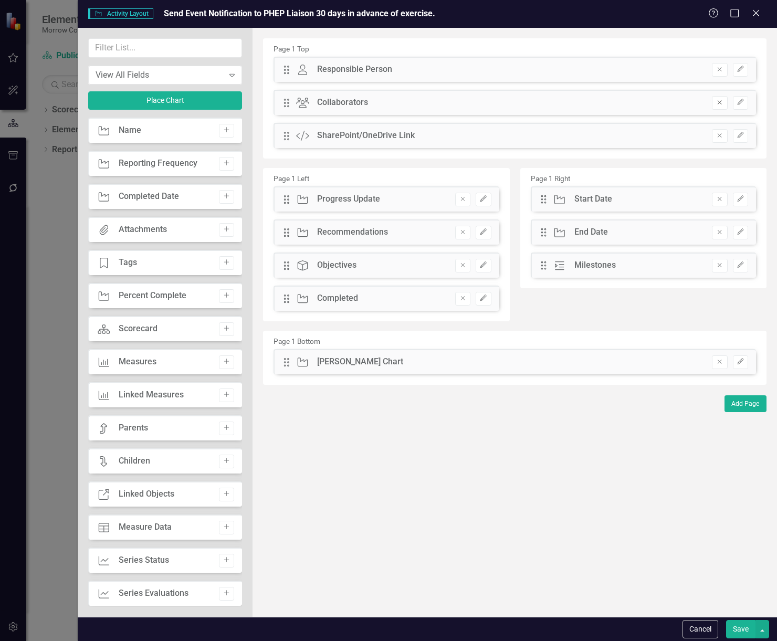
click at [718, 103] on icon "Remove" at bounding box center [720, 102] width 8 height 6
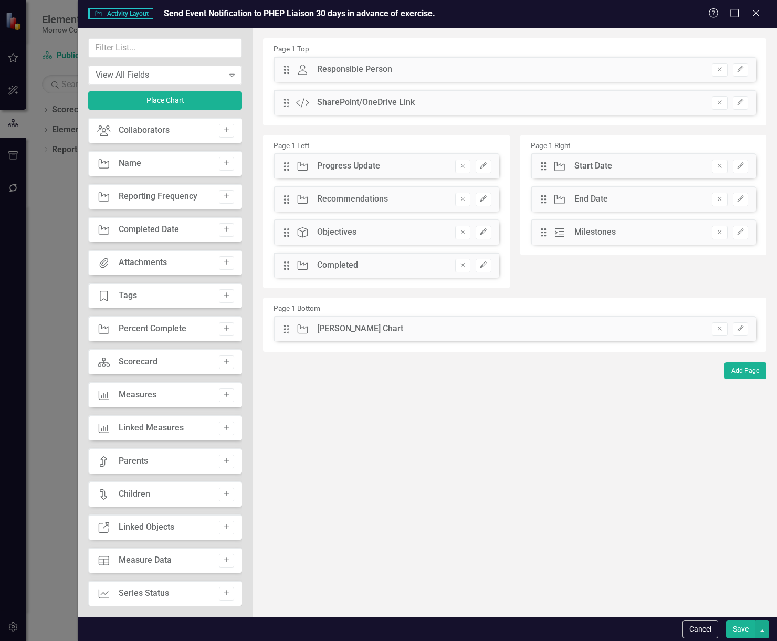
click at [718, 103] on icon "Remove" at bounding box center [720, 102] width 8 height 6
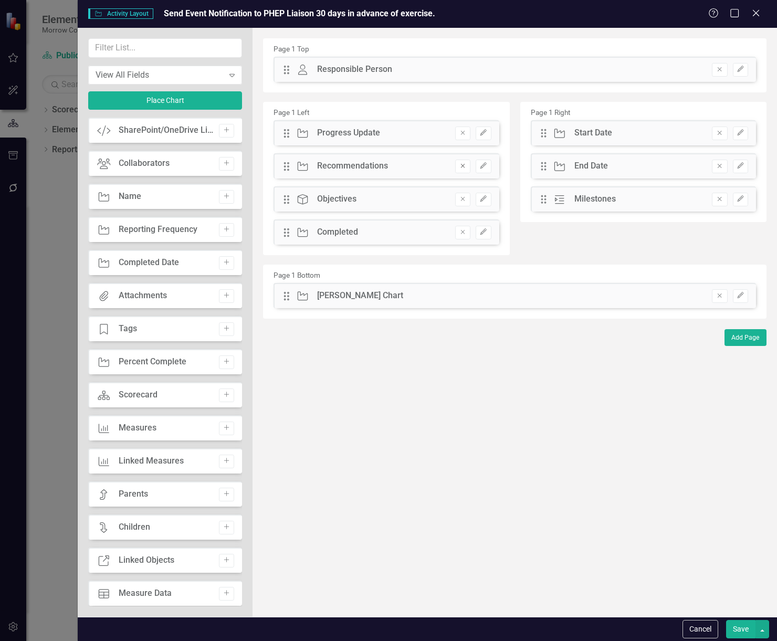
click at [461, 168] on icon "Remove" at bounding box center [463, 166] width 8 height 6
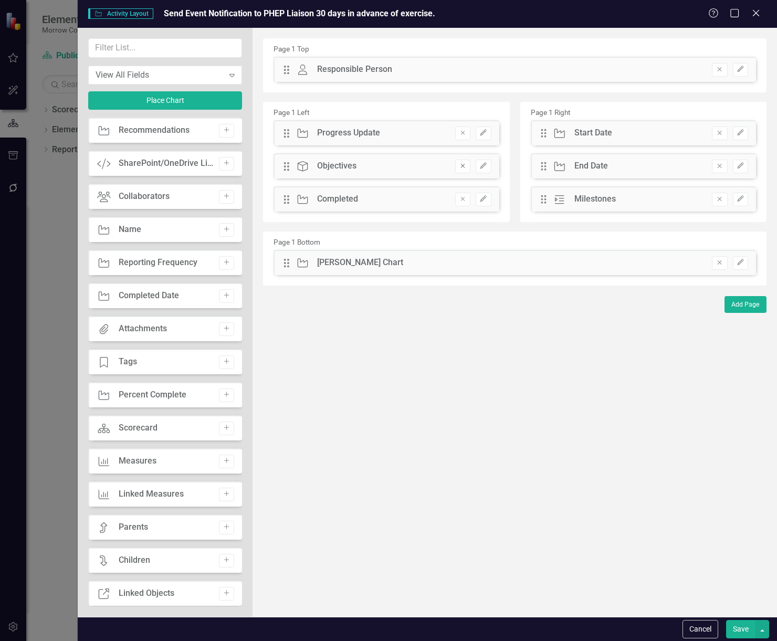
click at [462, 165] on icon "button" at bounding box center [463, 166] width 4 height 4
click at [715, 266] on button "Remove" at bounding box center [719, 263] width 15 height 14
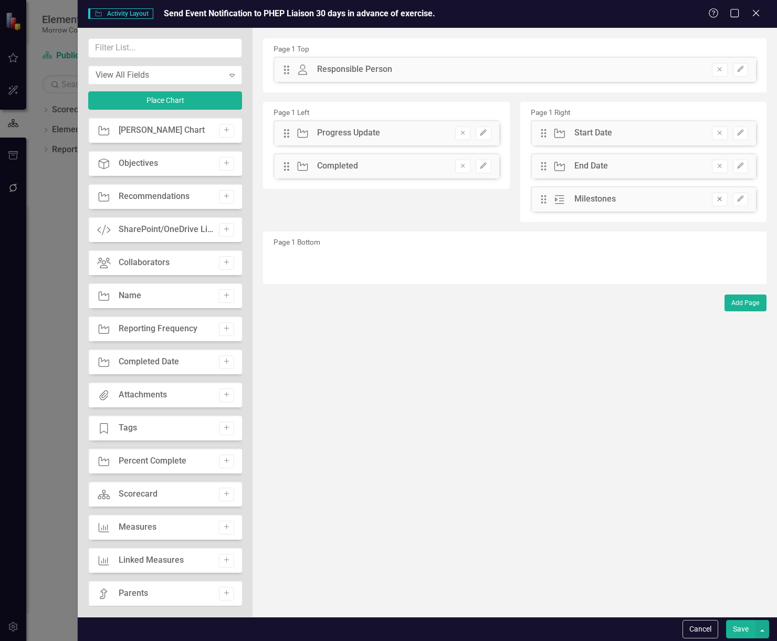
click at [720, 201] on icon "Remove" at bounding box center [720, 199] width 8 height 6
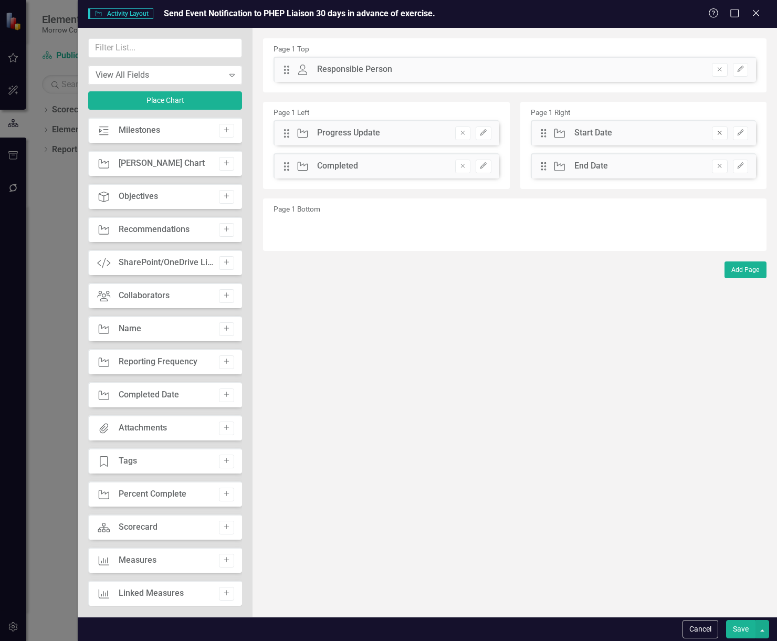
click at [720, 132] on icon "Remove" at bounding box center [720, 133] width 8 height 6
click at [745, 633] on button "Save" at bounding box center [740, 629] width 29 height 18
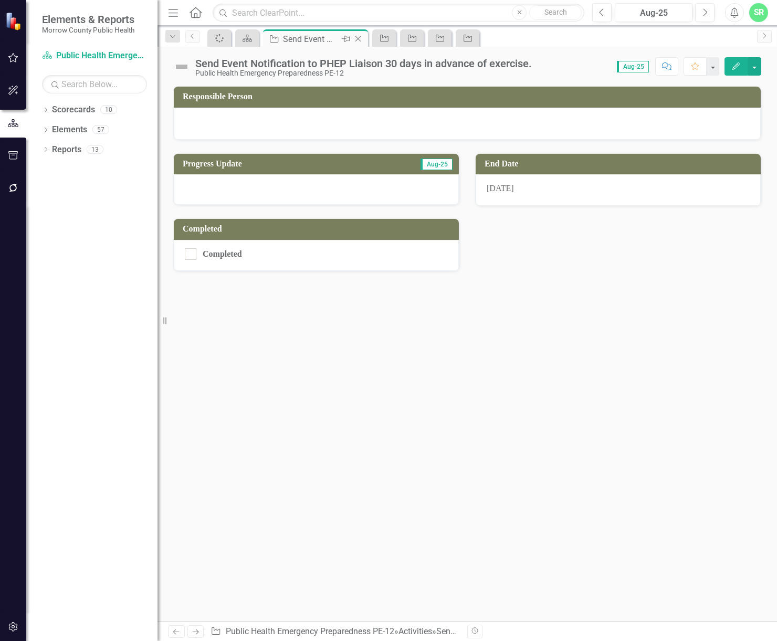
click at [360, 36] on icon "Close" at bounding box center [358, 39] width 11 height 8
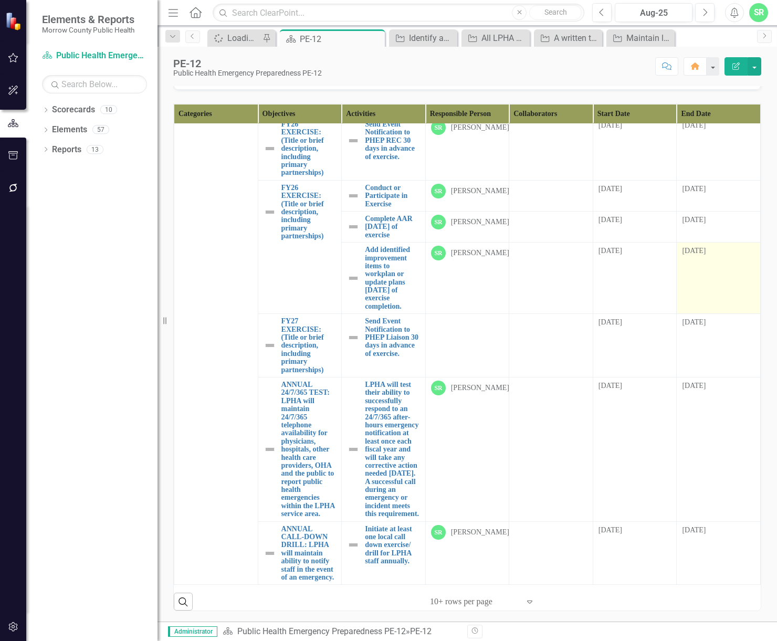
scroll to position [3369, 0]
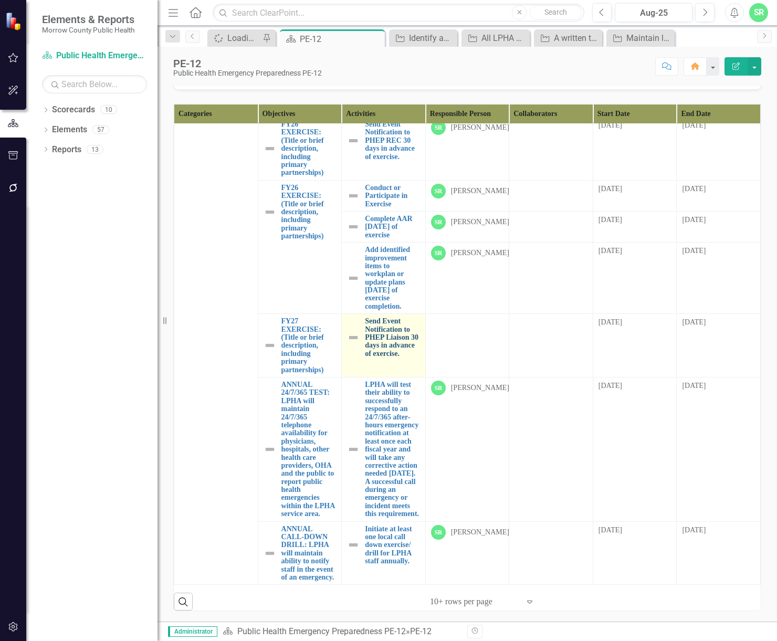
click at [387, 317] on link "Send Event Notification to PHEP Liaison 30 days in advance of exercise." at bounding box center [392, 337] width 55 height 40
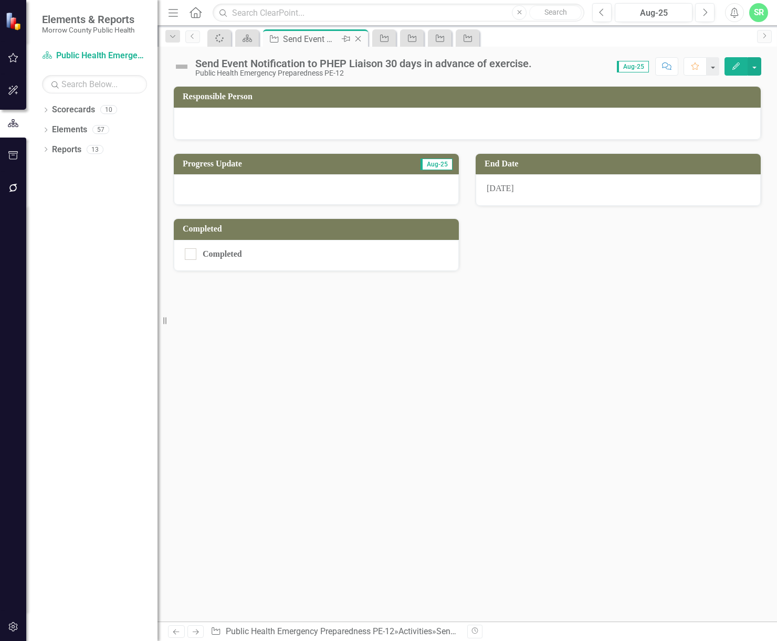
click at [359, 37] on icon "Close" at bounding box center [358, 39] width 11 height 8
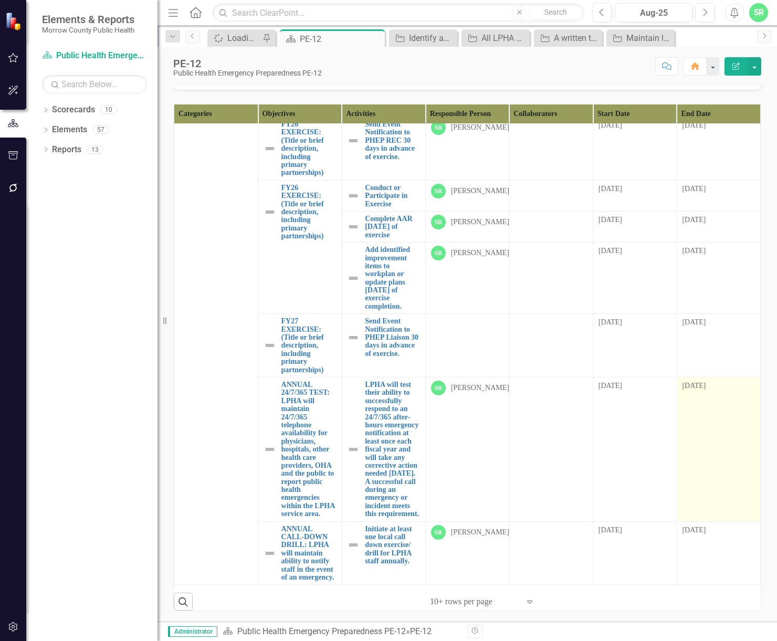
scroll to position [3369, 0]
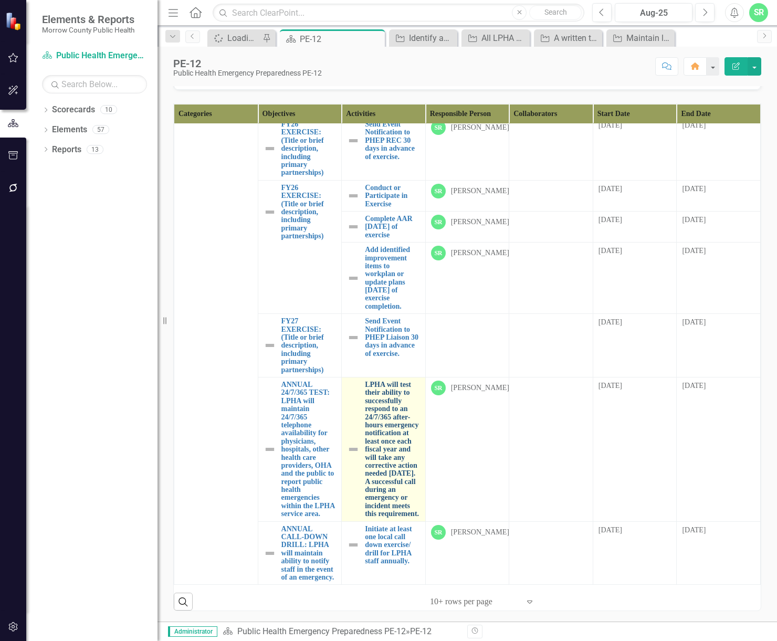
click at [366, 406] on link "LPHA will test their ability to successfully respond to an 24/7/365 after-hours…" at bounding box center [392, 450] width 55 height 138
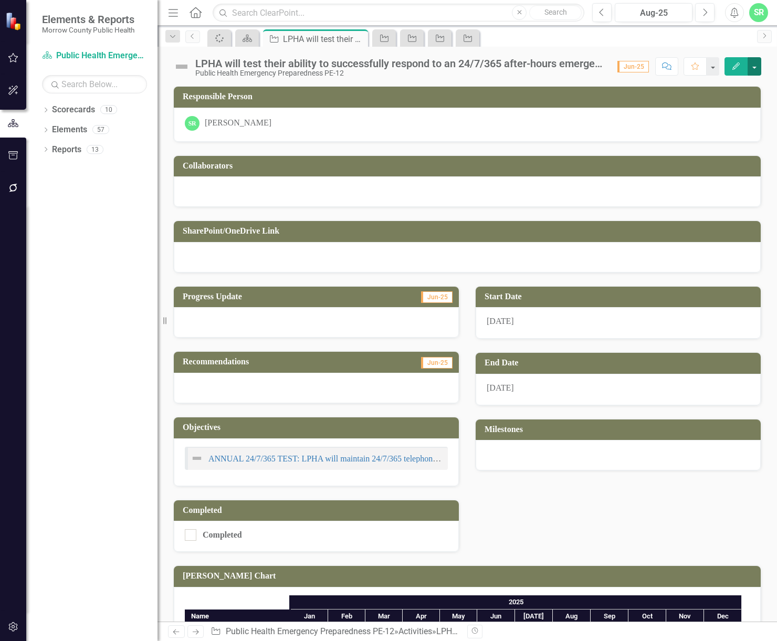
click at [758, 67] on button "button" at bounding box center [755, 66] width 14 height 18
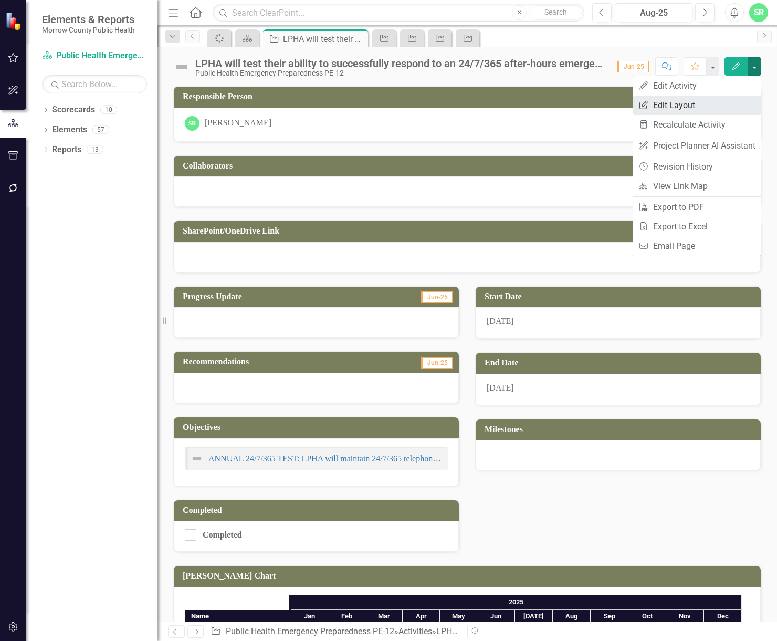
click at [712, 113] on link "Edit Report Edit Layout" at bounding box center [697, 105] width 128 height 19
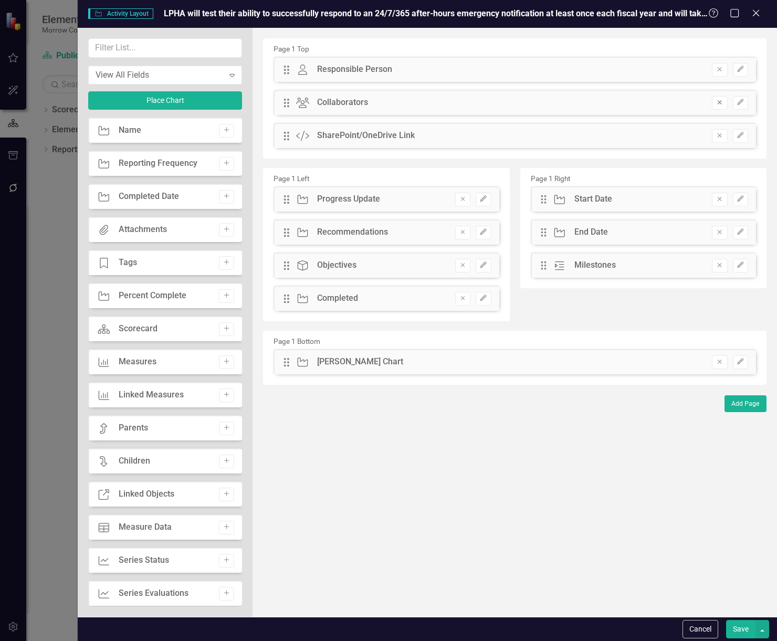
click at [724, 101] on button "Remove" at bounding box center [719, 103] width 15 height 14
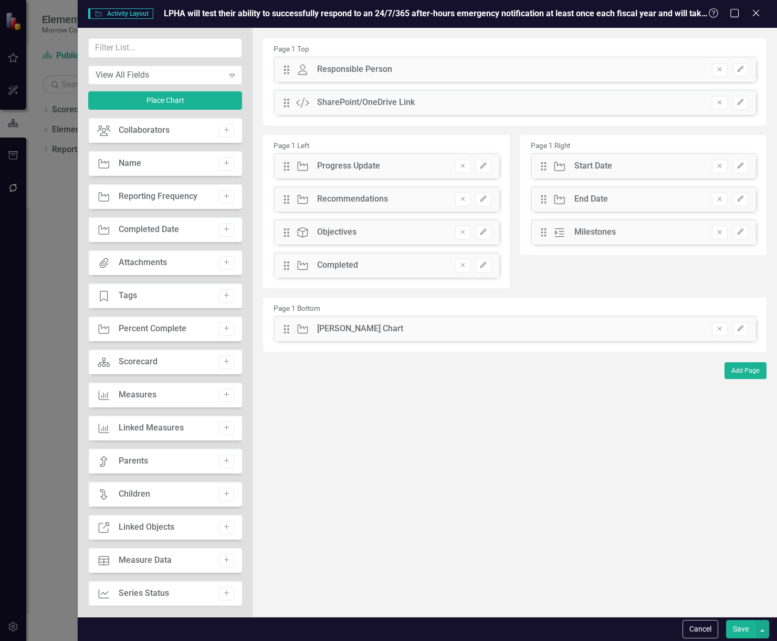
click at [722, 101] on icon "Remove" at bounding box center [720, 102] width 8 height 6
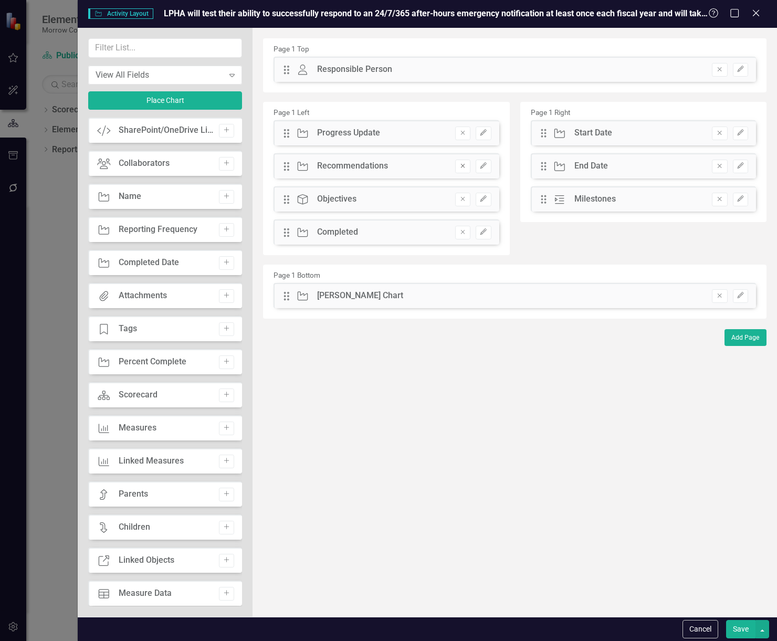
click at [466, 164] on icon "Remove" at bounding box center [463, 166] width 8 height 6
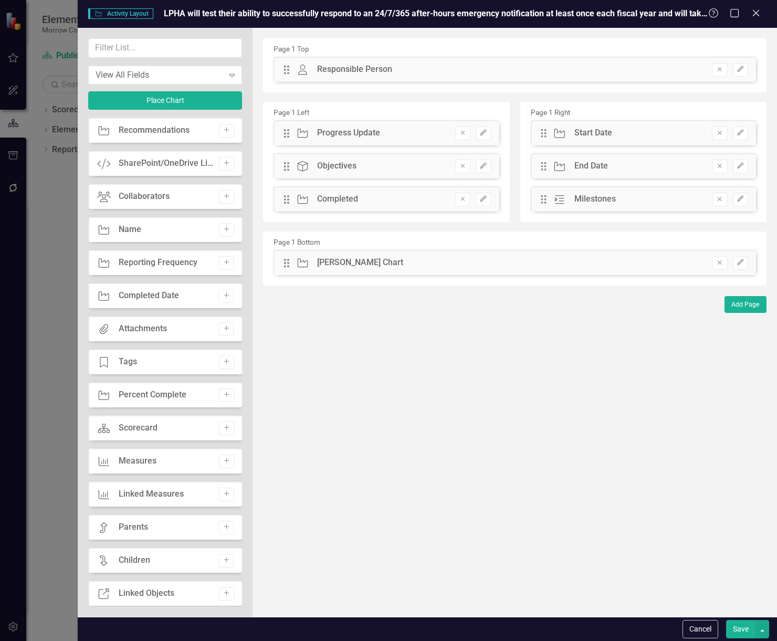
click at [466, 164] on icon "Remove" at bounding box center [463, 166] width 8 height 6
click at [724, 262] on button "Remove" at bounding box center [719, 263] width 15 height 14
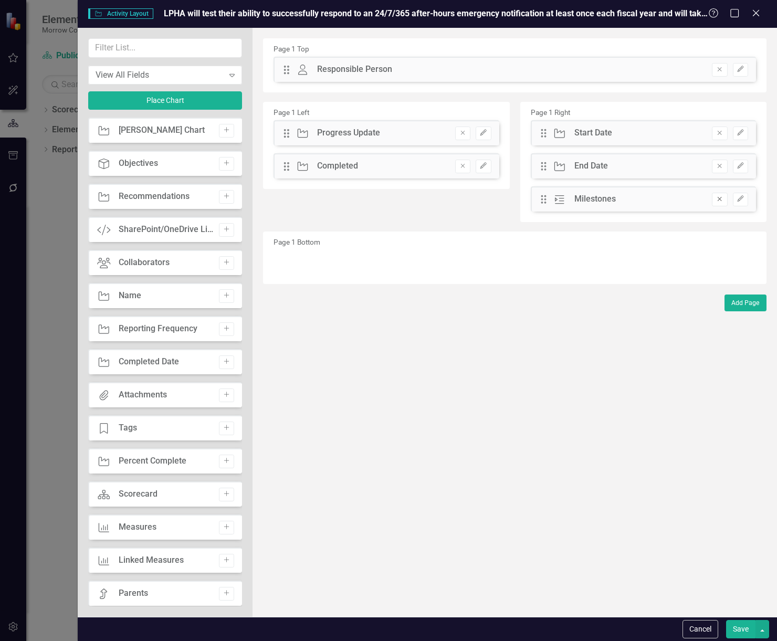
click at [721, 194] on button "Remove" at bounding box center [719, 200] width 15 height 14
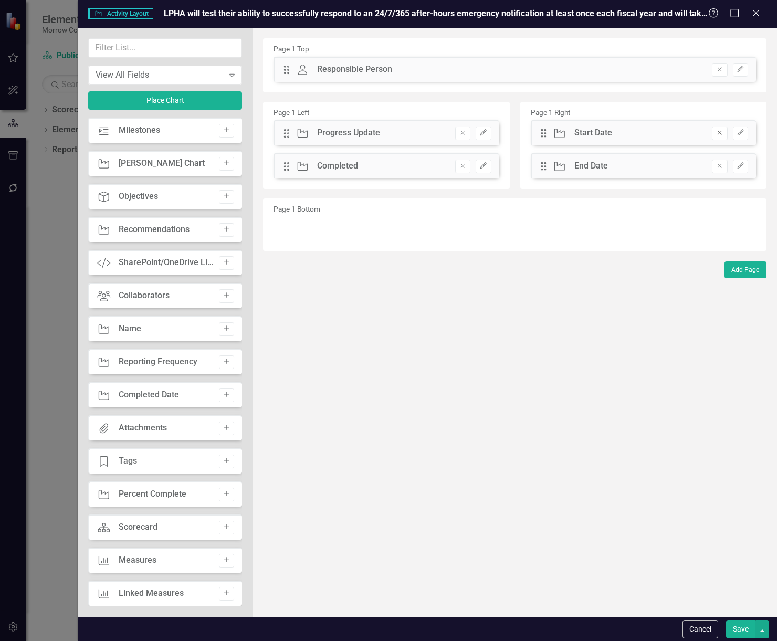
click at [718, 137] on button "Remove" at bounding box center [719, 134] width 15 height 14
click at [737, 628] on button "Save" at bounding box center [740, 629] width 29 height 18
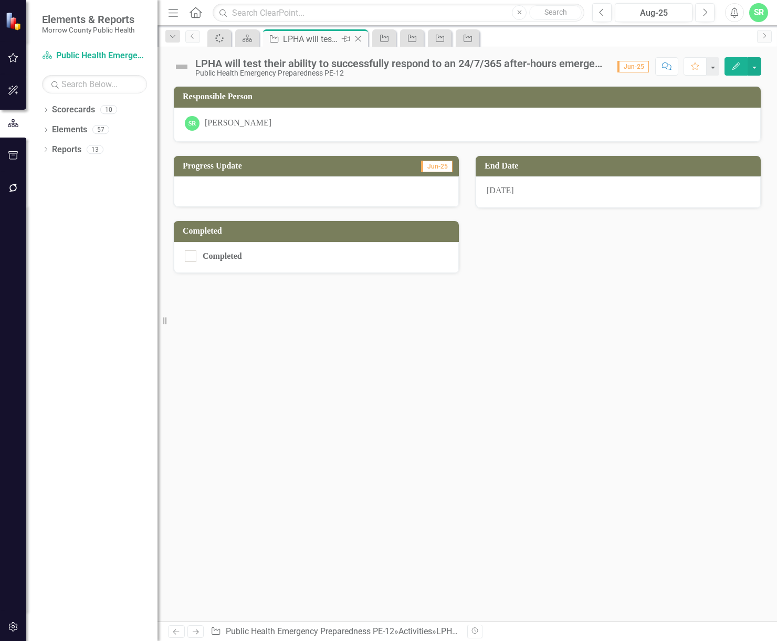
click at [358, 39] on icon "Close" at bounding box center [358, 39] width 11 height 8
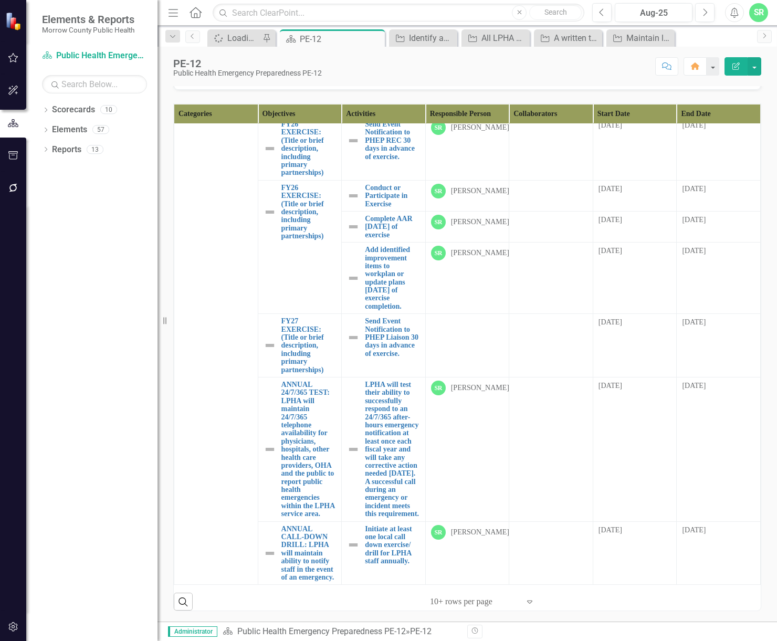
scroll to position [3369, 0]
click at [384, 559] on link "Initiate at least one local call down exercise/ drill for LPHA staff annually." at bounding box center [392, 545] width 55 height 40
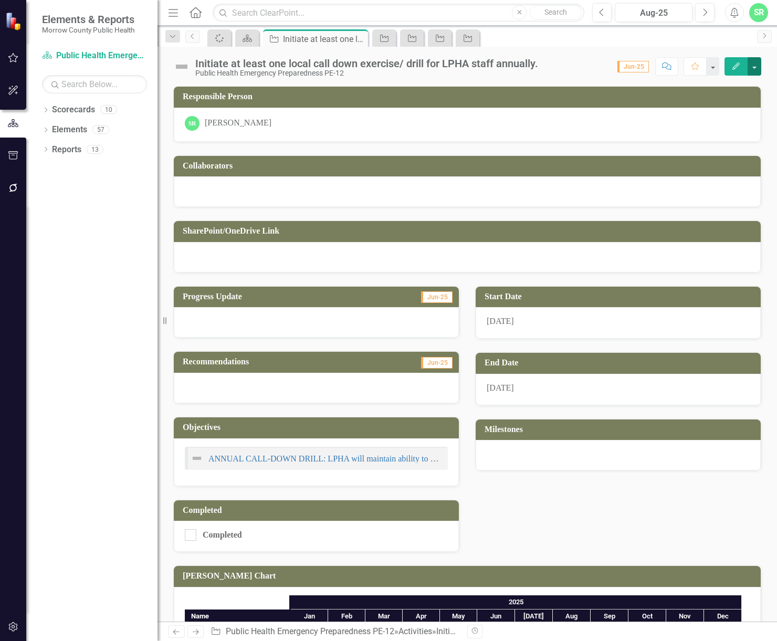
click at [753, 64] on button "button" at bounding box center [755, 66] width 14 height 18
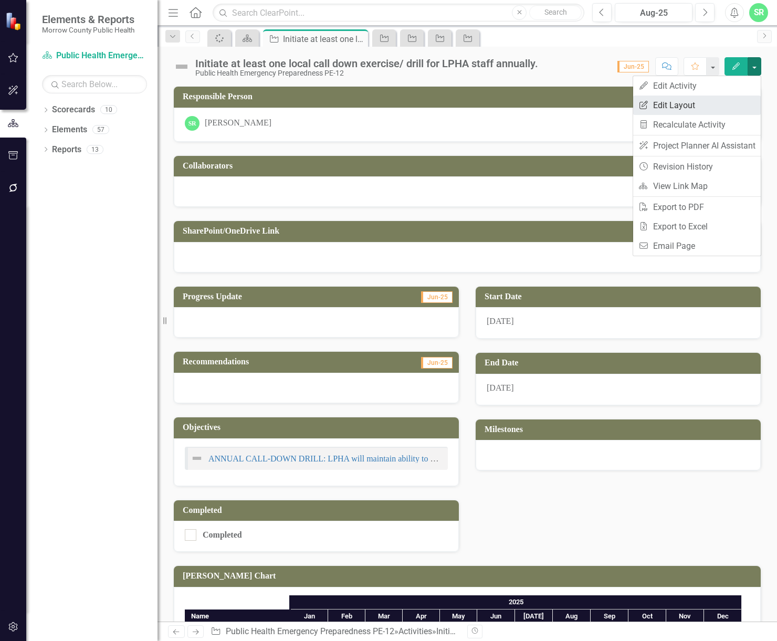
click at [727, 102] on link "Edit Report Edit Layout" at bounding box center [697, 105] width 128 height 19
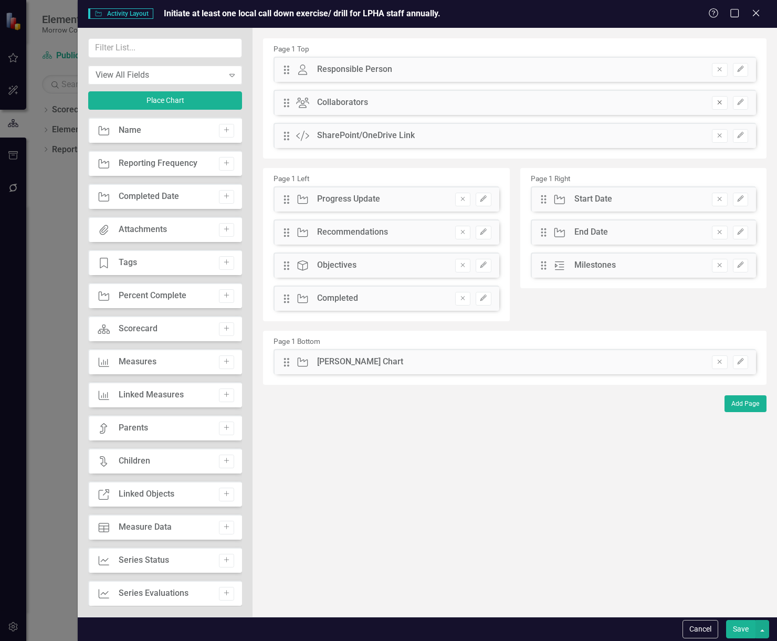
click at [718, 103] on icon "Remove" at bounding box center [720, 102] width 8 height 6
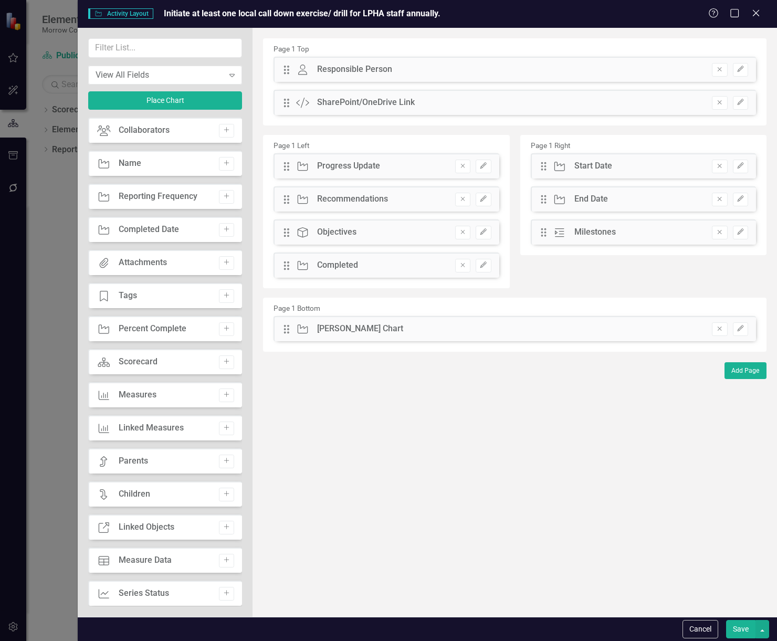
click at [718, 103] on icon "Remove" at bounding box center [720, 102] width 8 height 6
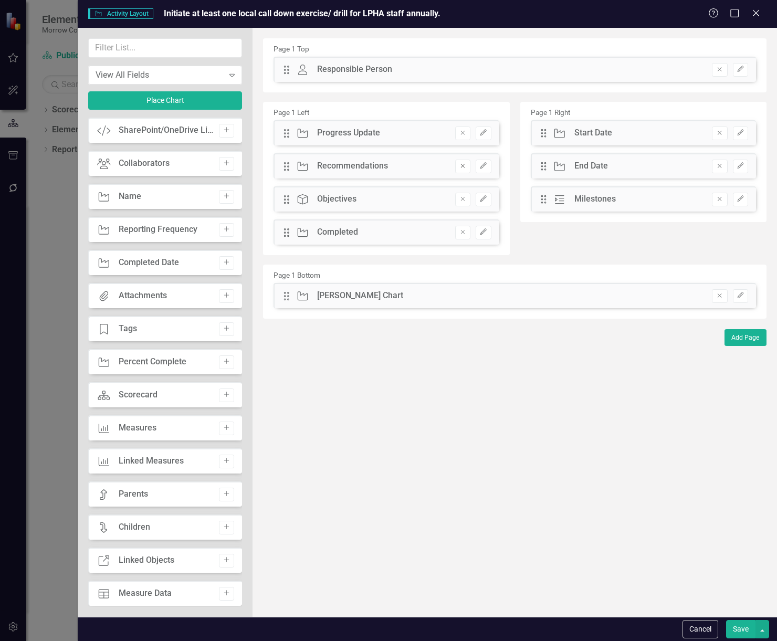
click at [462, 169] on icon "Remove" at bounding box center [463, 166] width 8 height 6
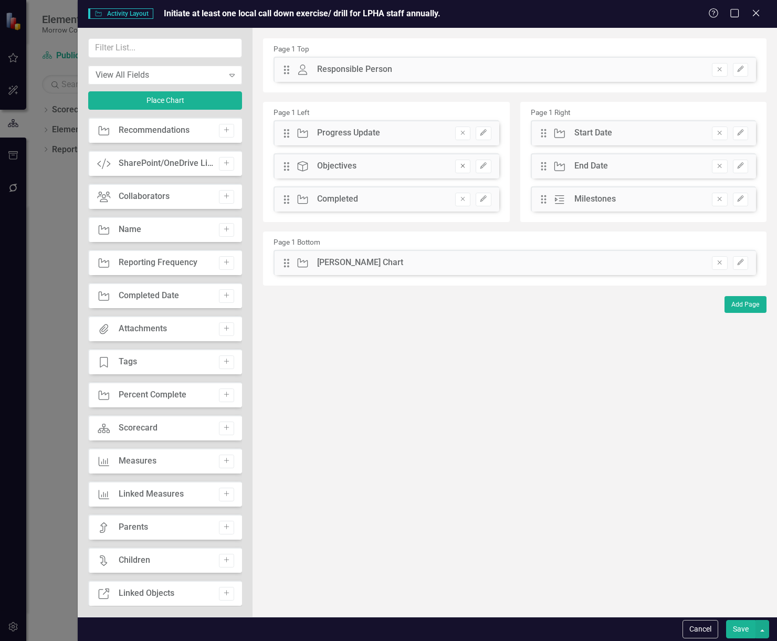
click at [462, 164] on icon "Remove" at bounding box center [463, 166] width 8 height 6
click at [722, 264] on icon "Remove" at bounding box center [720, 262] width 8 height 6
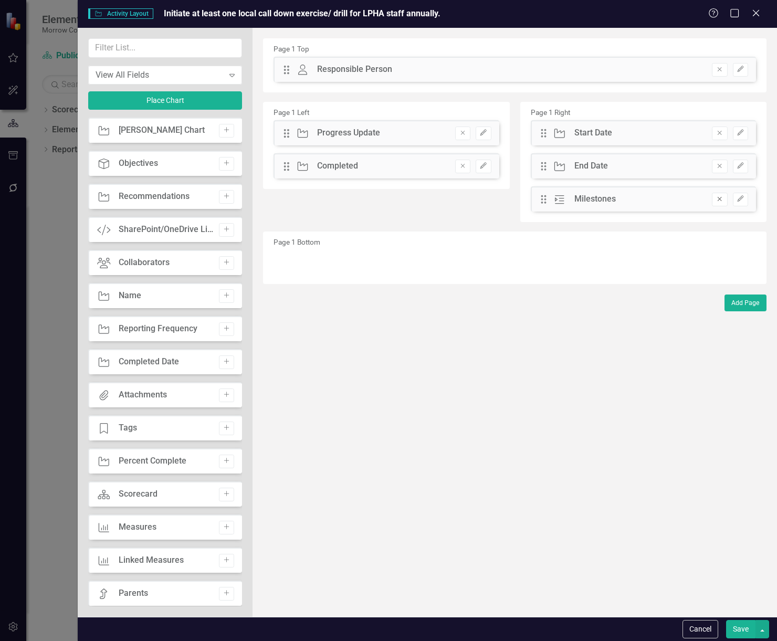
click at [714, 196] on button "Remove" at bounding box center [719, 200] width 15 height 14
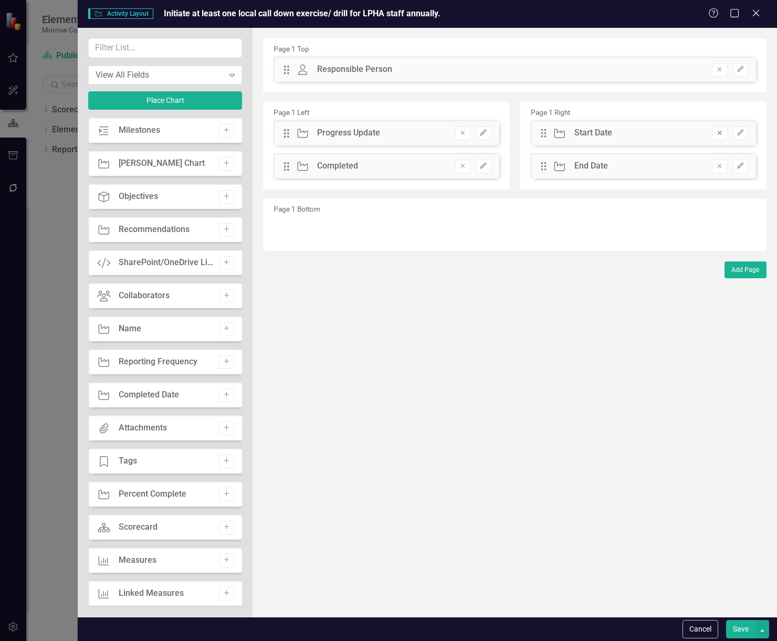
click at [718, 131] on icon "Remove" at bounding box center [720, 133] width 8 height 6
click at [740, 636] on button "Save" at bounding box center [740, 629] width 29 height 18
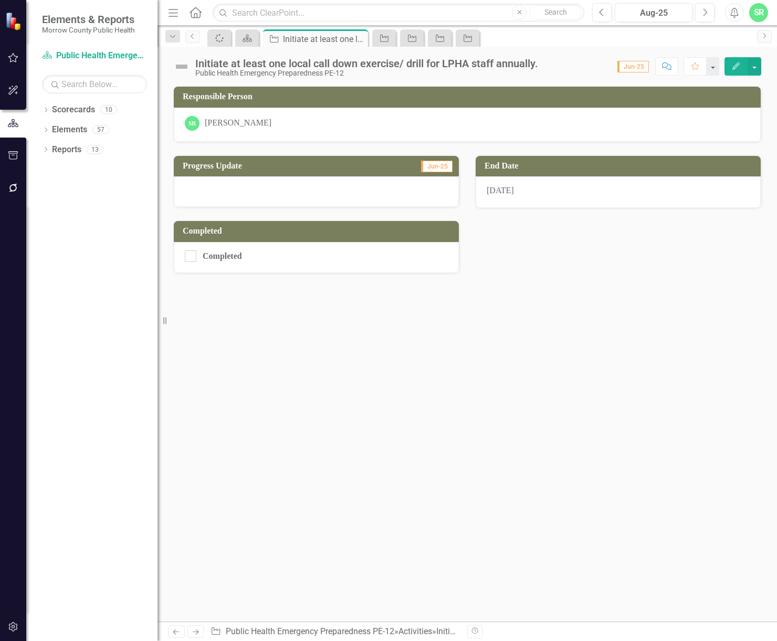
click at [347, 198] on div at bounding box center [316, 191] width 285 height 30
click at [347, 194] on div at bounding box center [316, 191] width 285 height 30
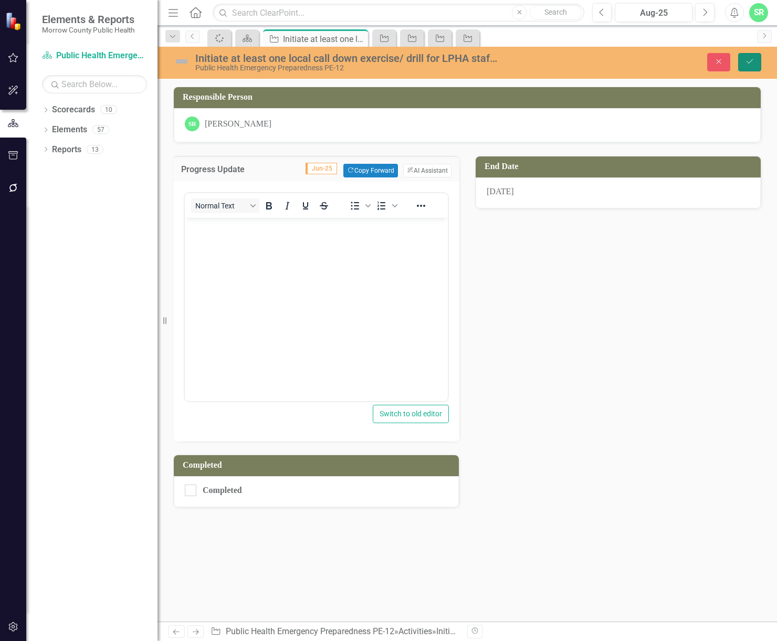
click at [753, 54] on button "Save" at bounding box center [749, 62] width 23 height 18
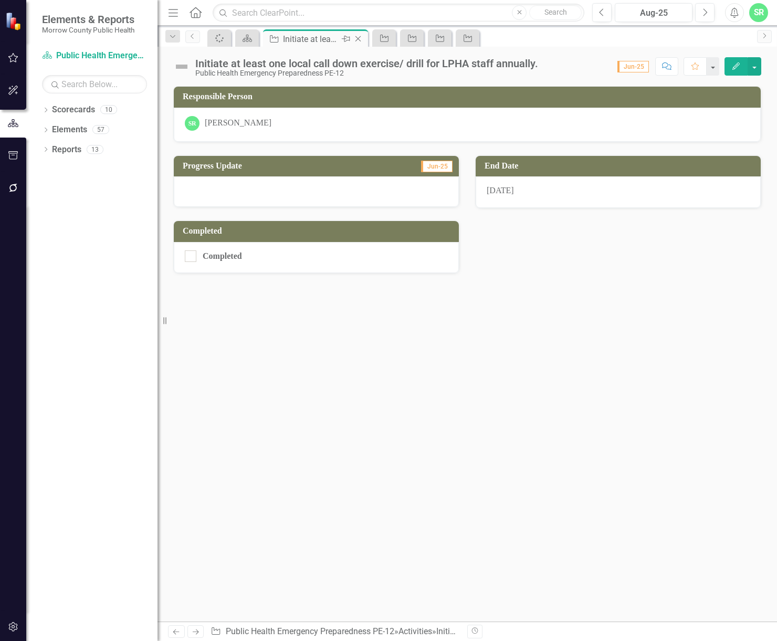
click at [358, 37] on icon "Close" at bounding box center [358, 39] width 11 height 8
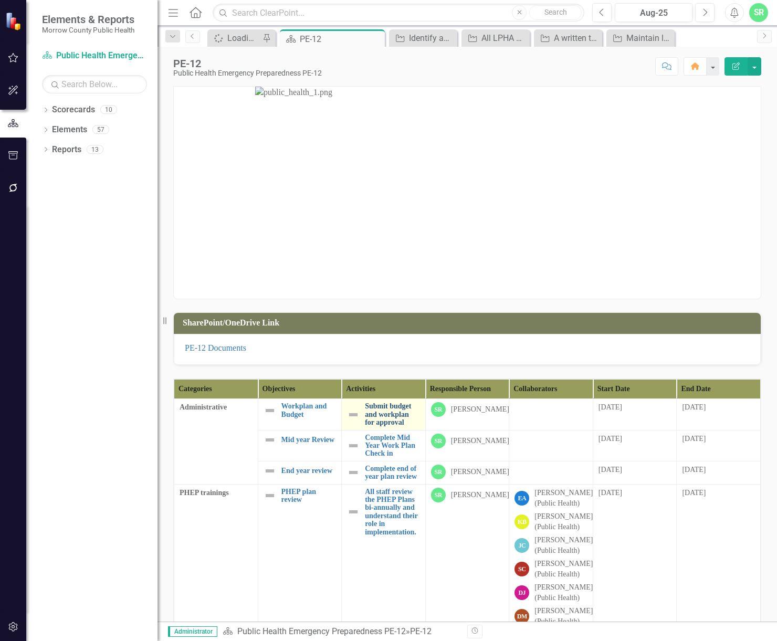
click at [391, 426] on link "Submit budget and workplan for approval" at bounding box center [392, 414] width 55 height 24
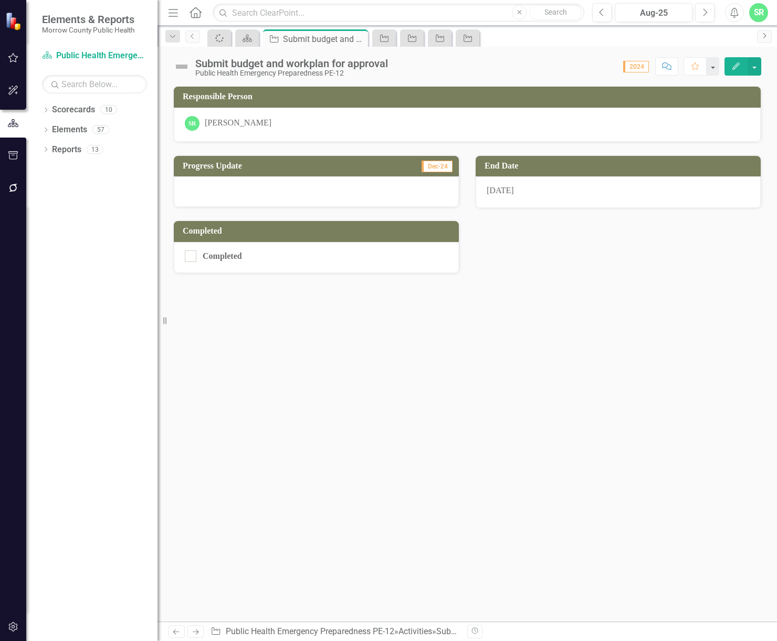
click at [763, 35] on icon "Next" at bounding box center [764, 36] width 8 height 6
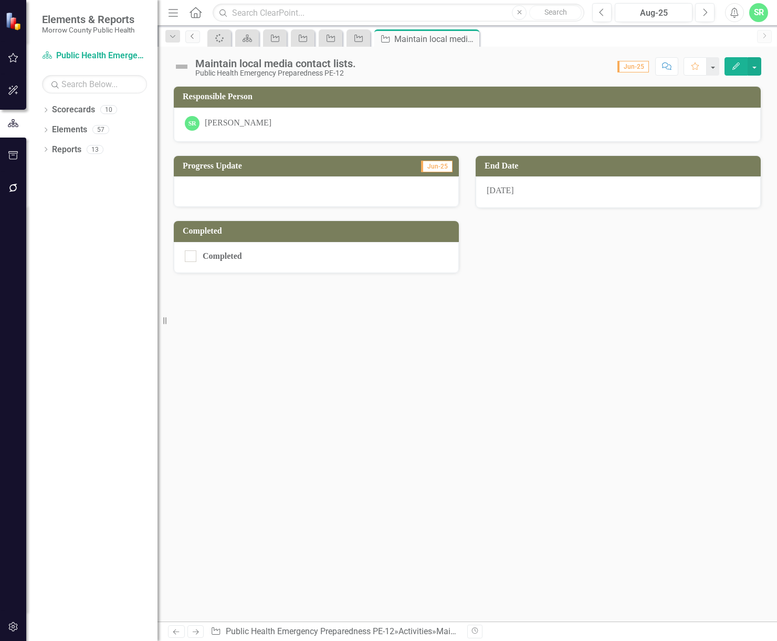
click at [195, 34] on icon "Previous" at bounding box center [193, 36] width 8 height 6
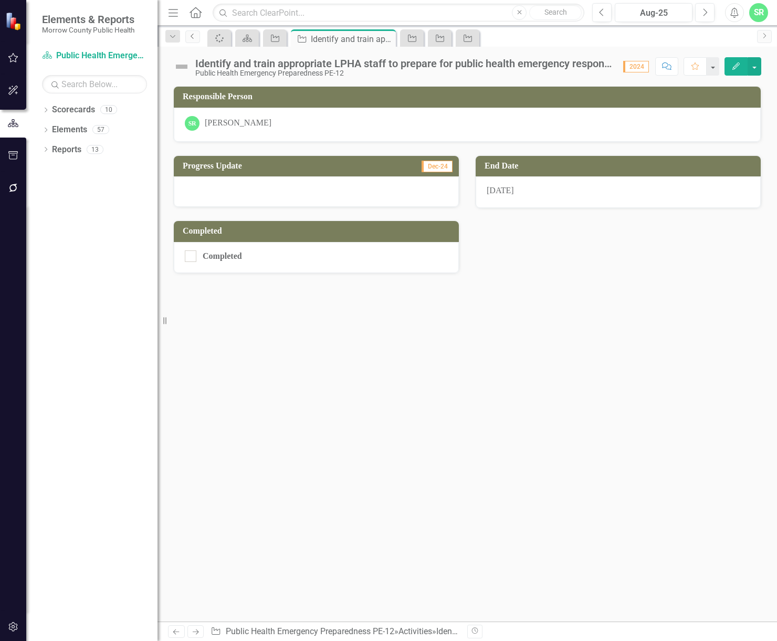
click at [195, 34] on icon "Previous" at bounding box center [193, 36] width 8 height 6
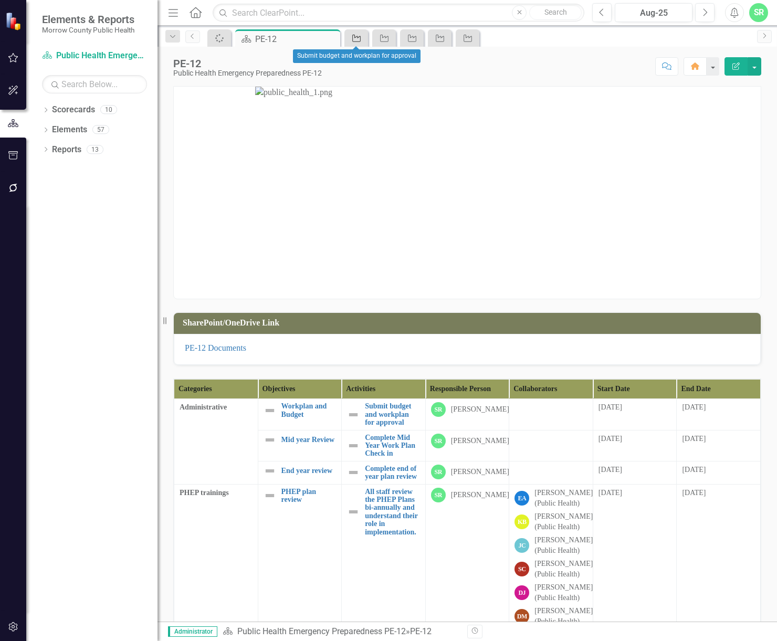
click at [357, 34] on icon "Activity" at bounding box center [356, 38] width 11 height 8
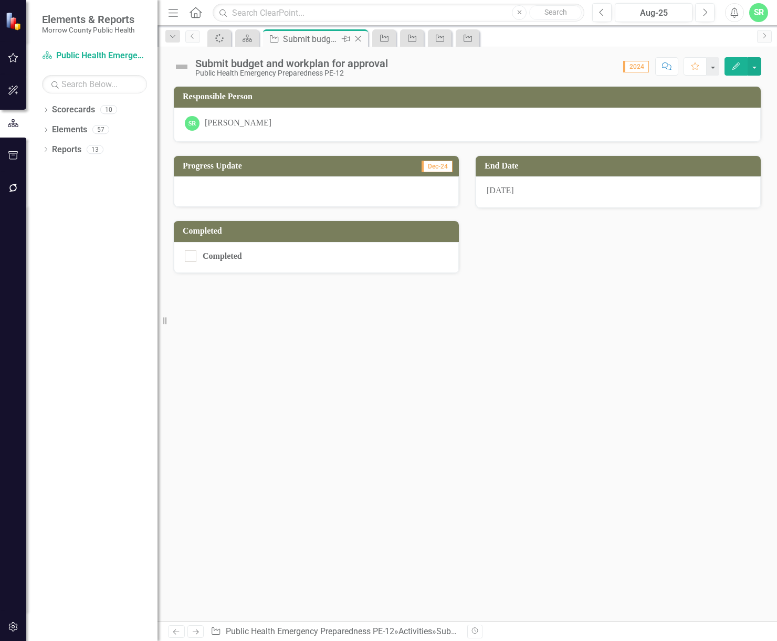
click at [361, 38] on icon "Close" at bounding box center [358, 39] width 11 height 8
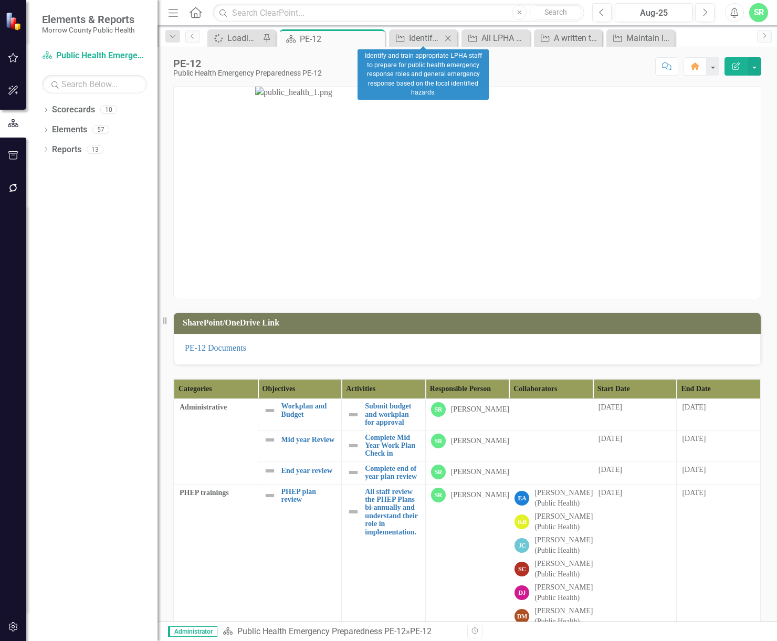
click at [448, 36] on icon "Close" at bounding box center [448, 38] width 11 height 8
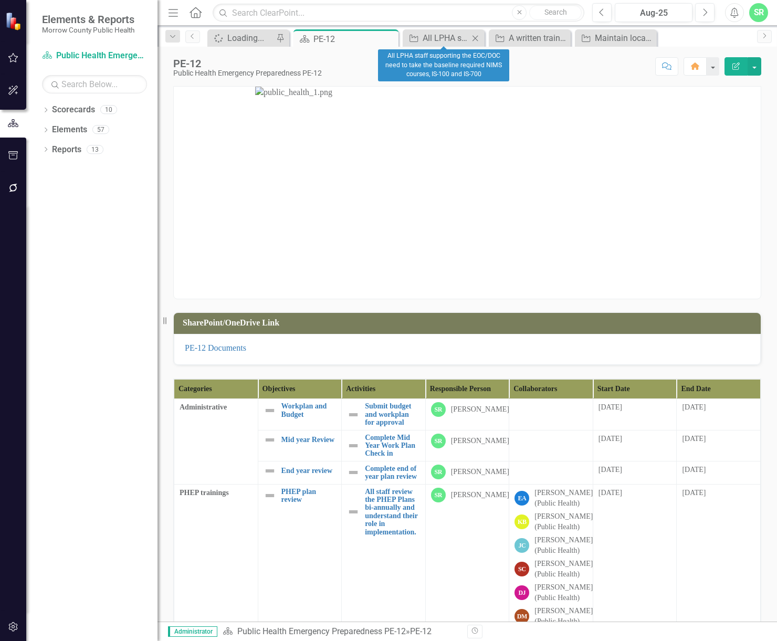
click at [476, 36] on icon "Close" at bounding box center [475, 38] width 11 height 8
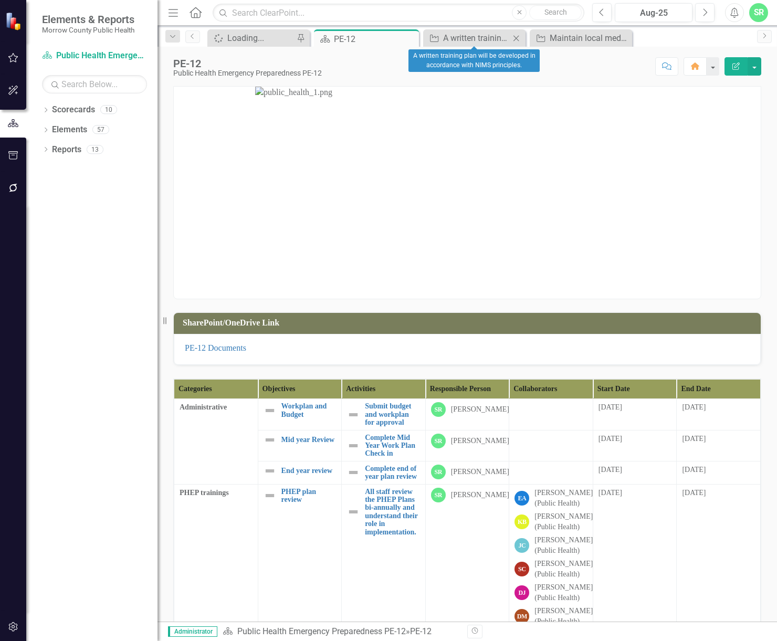
click at [515, 39] on icon "Close" at bounding box center [516, 38] width 11 height 8
click at [522, 35] on icon "Close" at bounding box center [521, 38] width 11 height 8
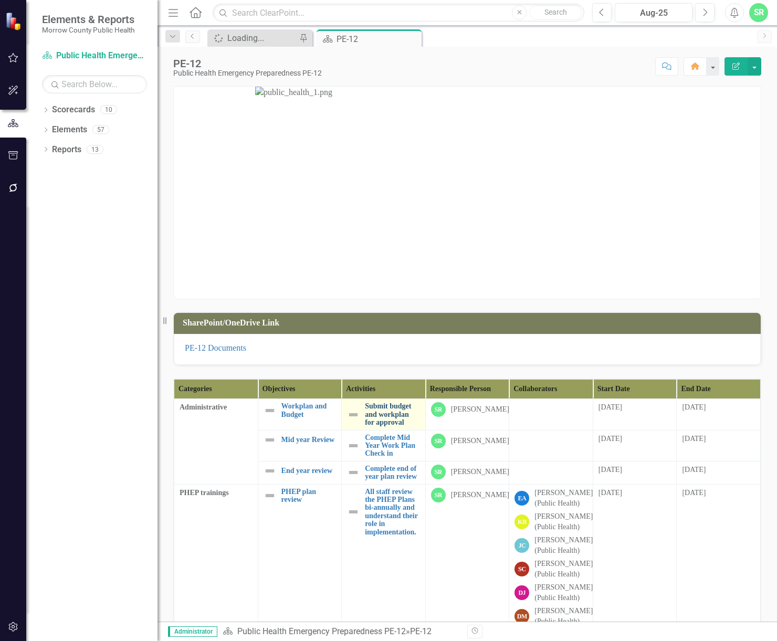
click at [387, 420] on link "Submit budget and workplan for approval" at bounding box center [392, 414] width 55 height 24
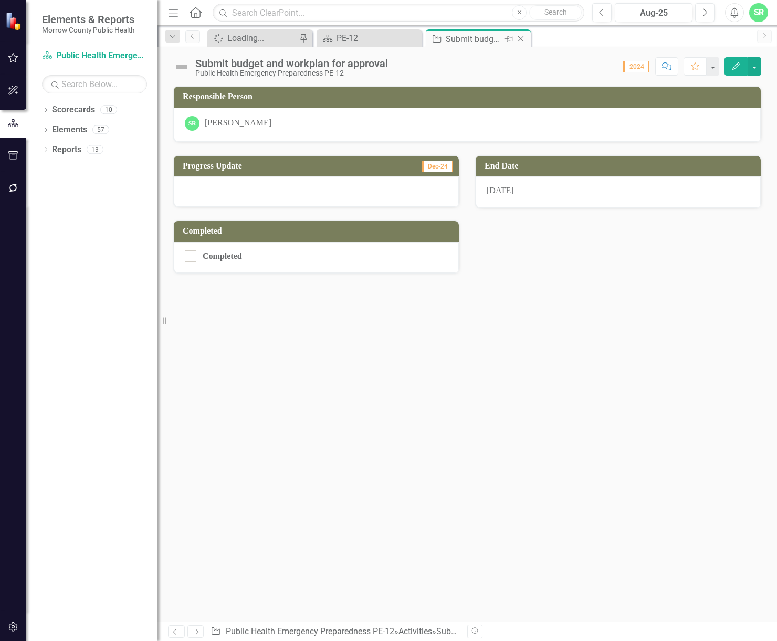
click at [523, 38] on icon "Close" at bounding box center [521, 39] width 11 height 8
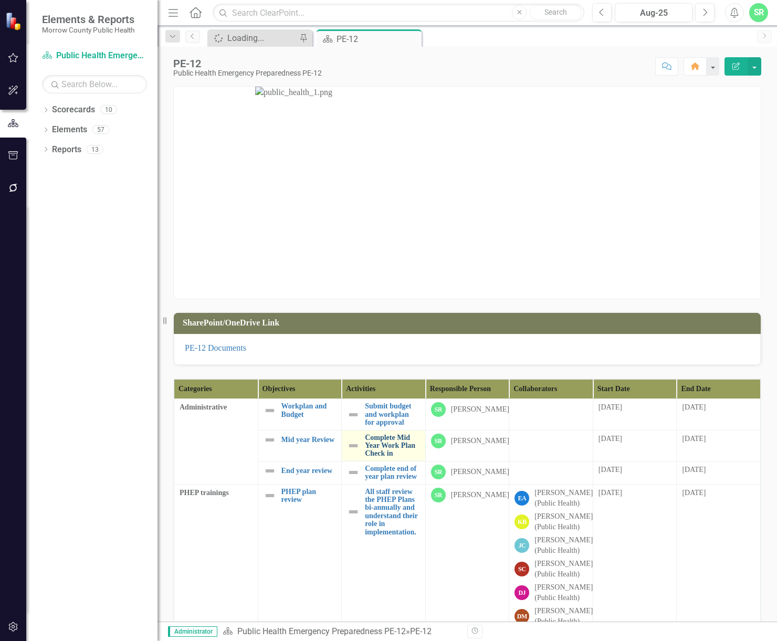
click at [374, 456] on link "Complete Mid Year Work Plan Check in" at bounding box center [392, 446] width 55 height 24
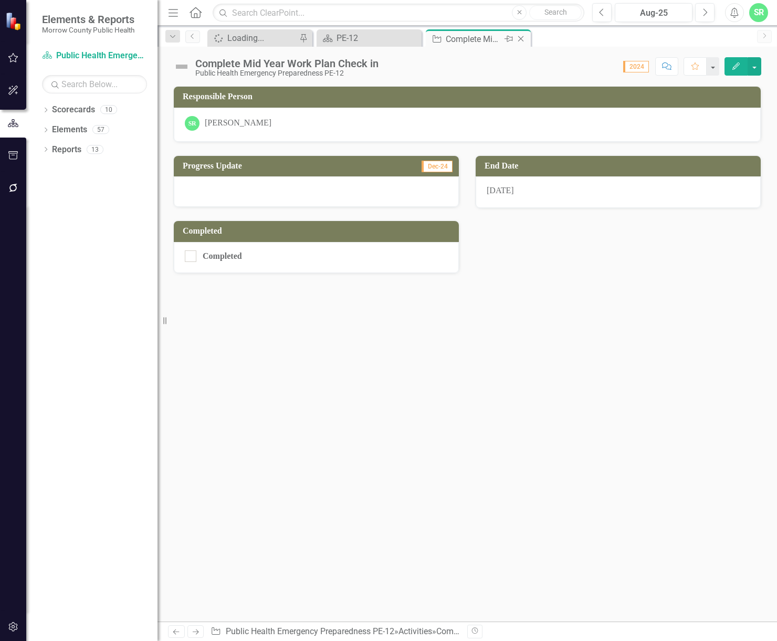
click at [524, 38] on icon "Close" at bounding box center [521, 39] width 11 height 8
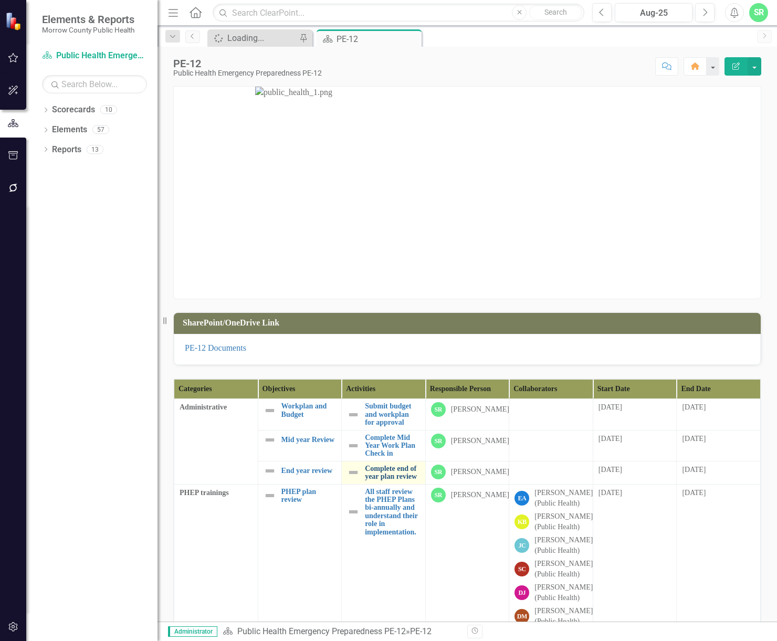
click at [381, 481] on link "Complete end of year plan review" at bounding box center [392, 473] width 55 height 16
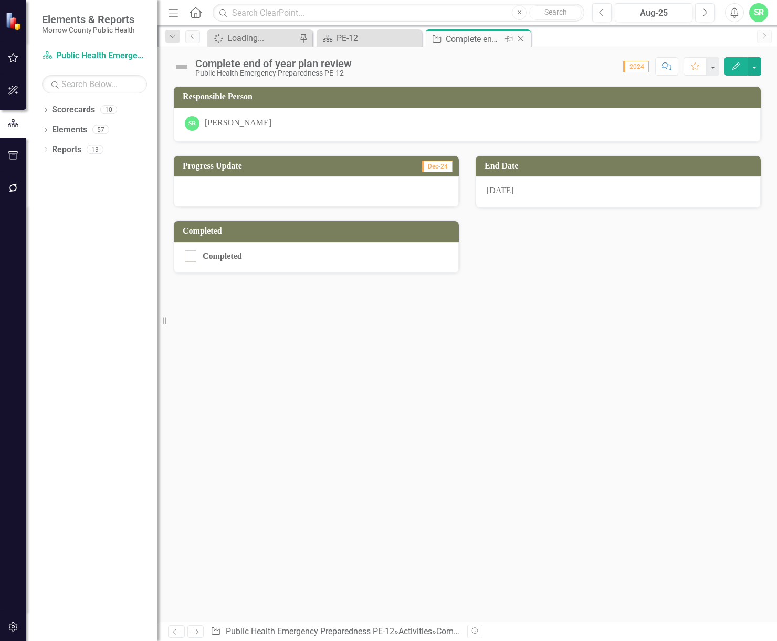
click at [522, 38] on icon "Close" at bounding box center [521, 39] width 11 height 8
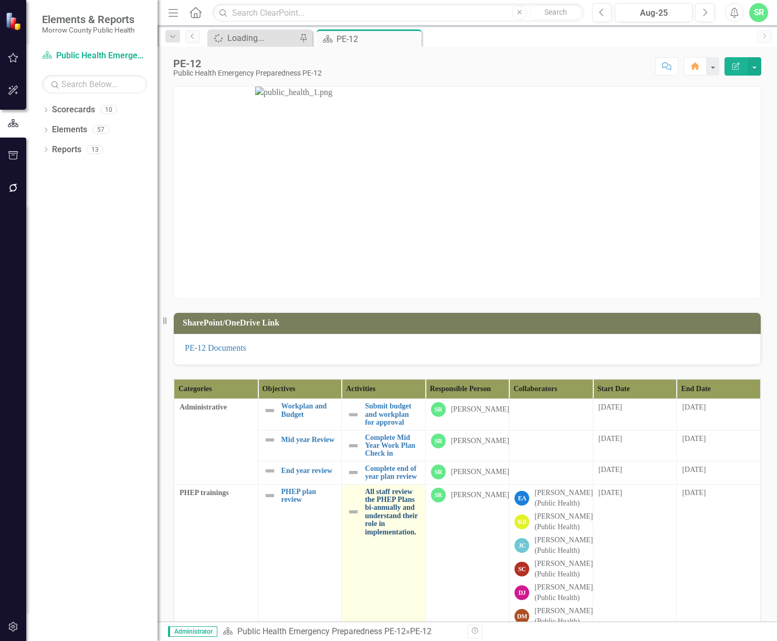
click at [382, 518] on link "All staff review the PHEP Plans bi-annually and understand their role in implem…" at bounding box center [392, 512] width 55 height 48
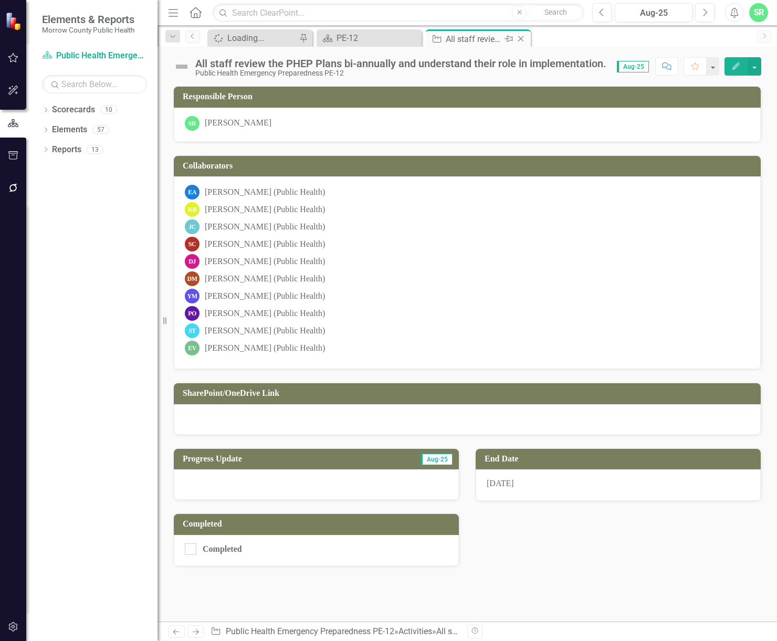
click at [524, 36] on icon at bounding box center [521, 39] width 6 height 6
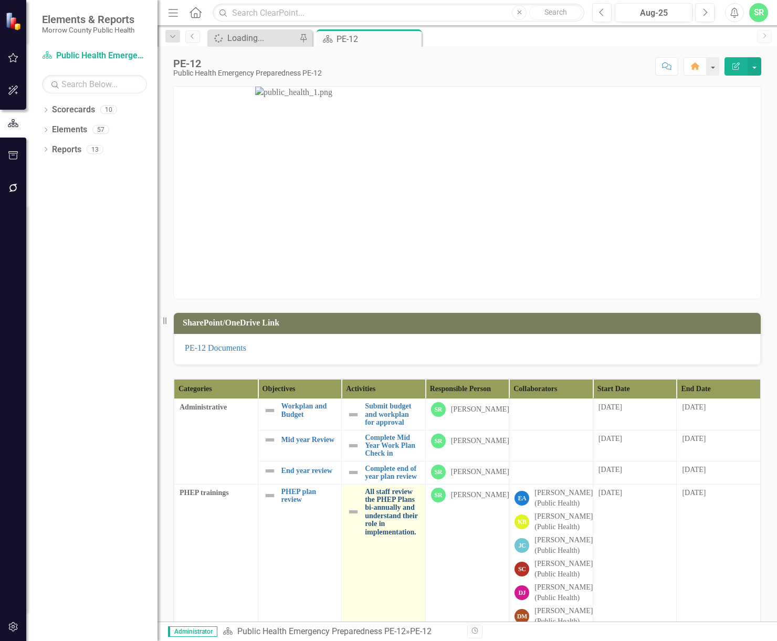
scroll to position [210, 0]
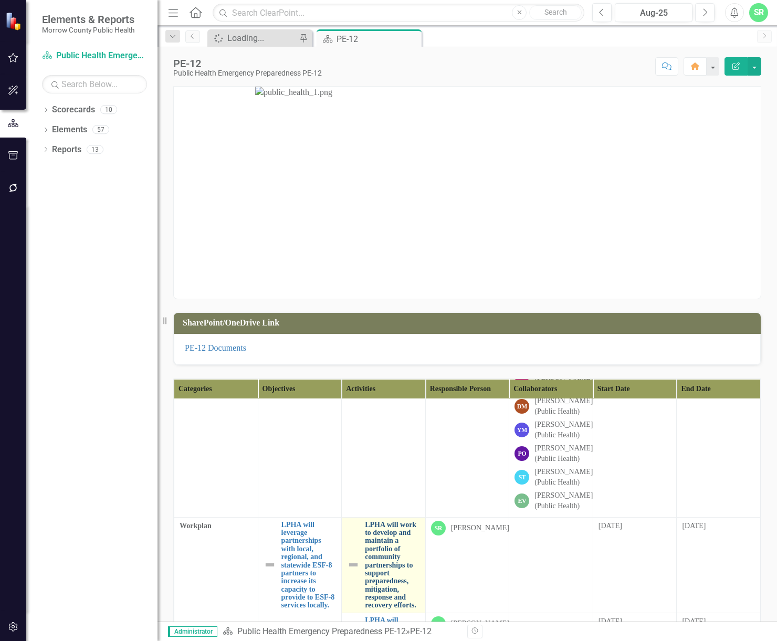
click at [395, 584] on link "LPHA will work to develop and maintain a portfolio of community partnerships to…" at bounding box center [392, 565] width 55 height 89
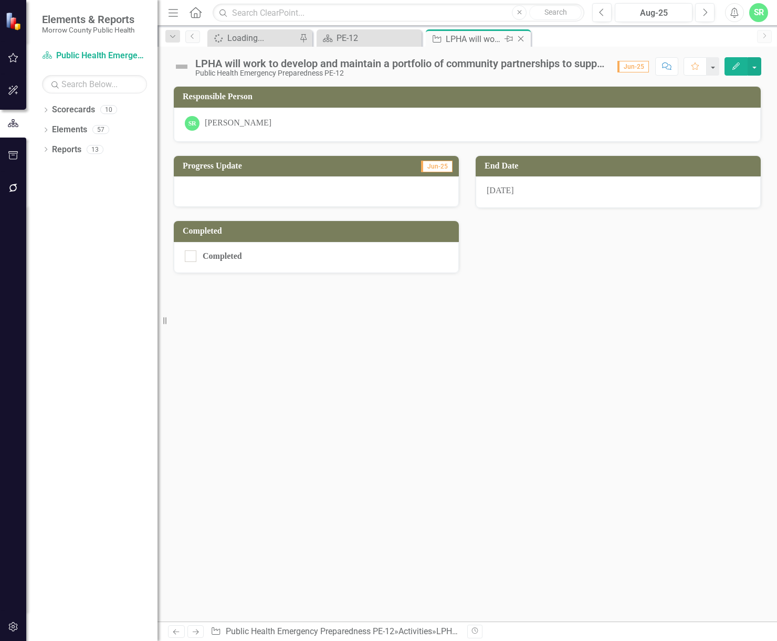
click at [523, 34] on div "Close" at bounding box center [521, 39] width 13 height 13
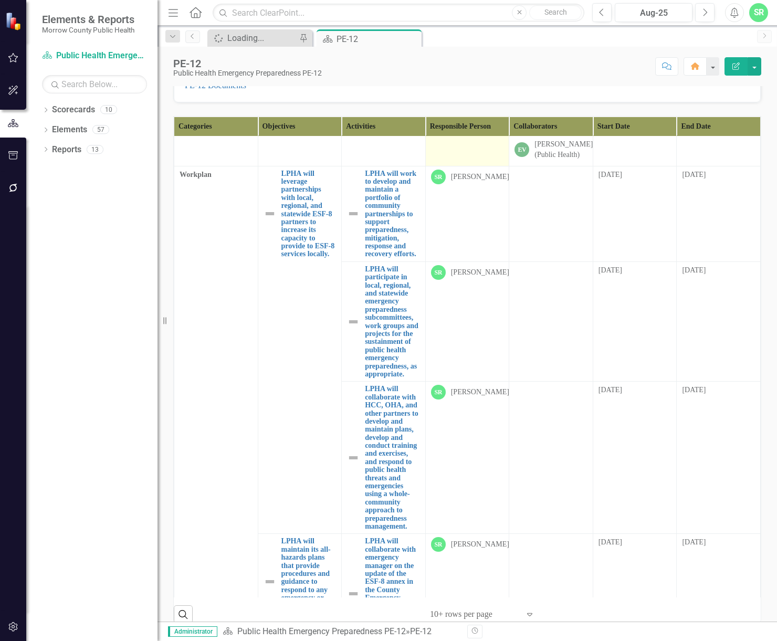
scroll to position [315, 0]
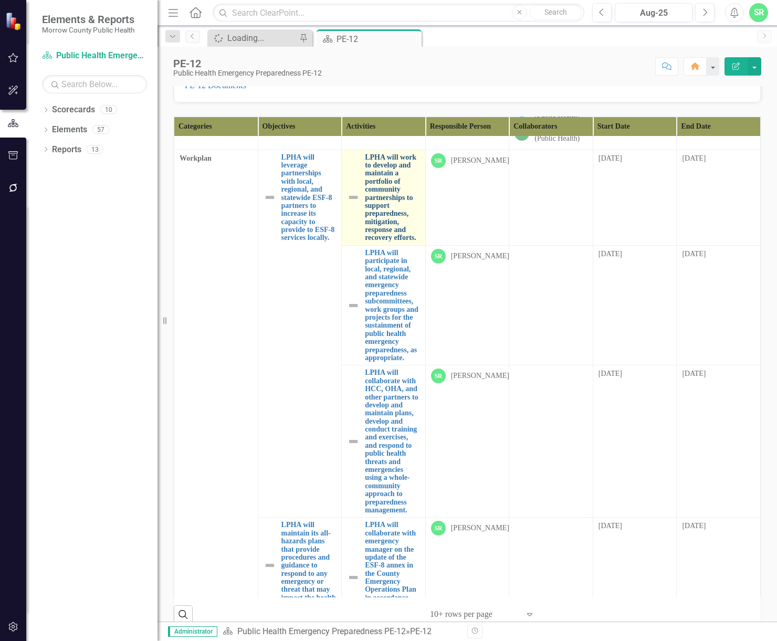
click at [377, 242] on link "LPHA will work to develop and maintain a portfolio of community partnerships to…" at bounding box center [392, 197] width 55 height 89
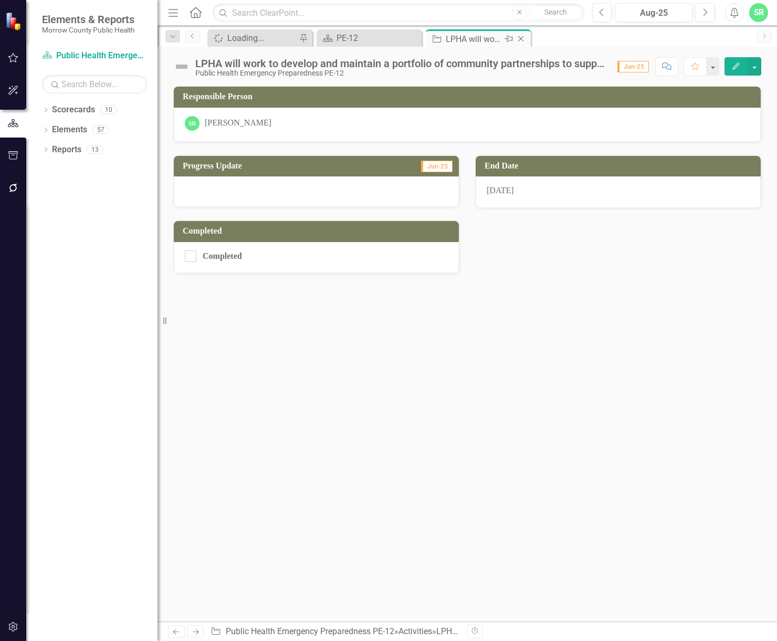
click at [520, 36] on icon "Close" at bounding box center [521, 39] width 11 height 8
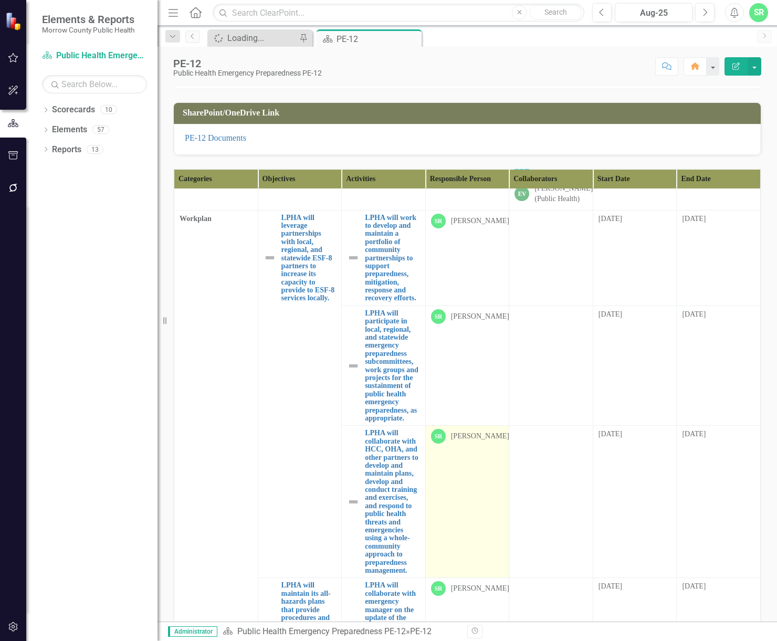
scroll to position [368, 0]
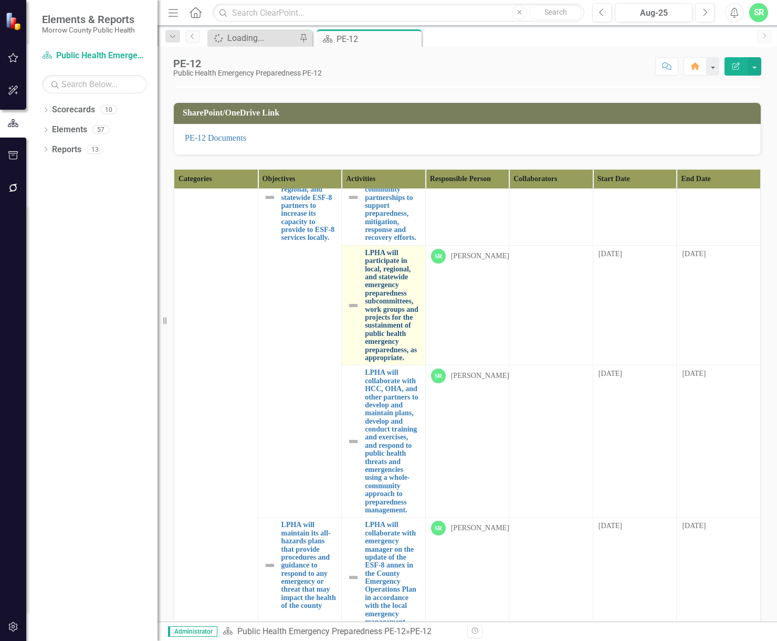
click at [382, 356] on link "LPHA will participate in local, regional, and statewide emergency preparedness …" at bounding box center [392, 305] width 55 height 113
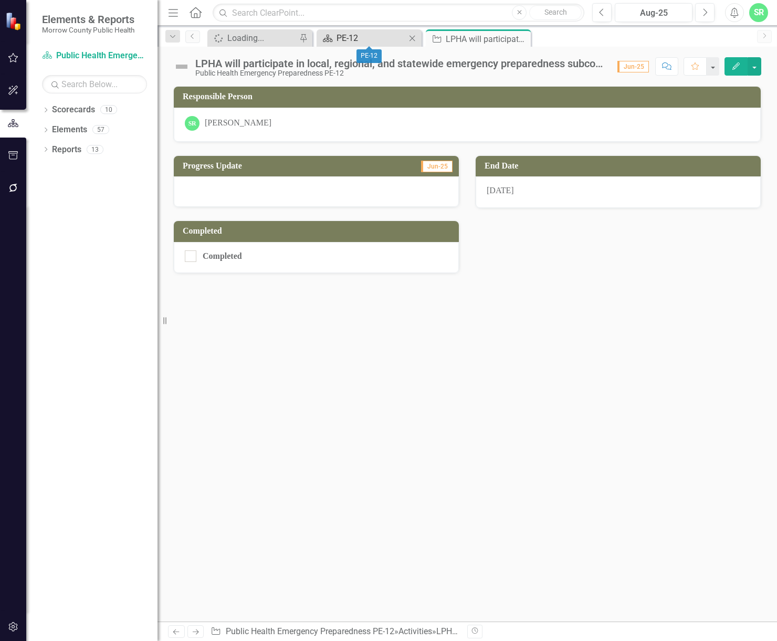
click at [359, 38] on div "PE-12" at bounding box center [371, 38] width 69 height 13
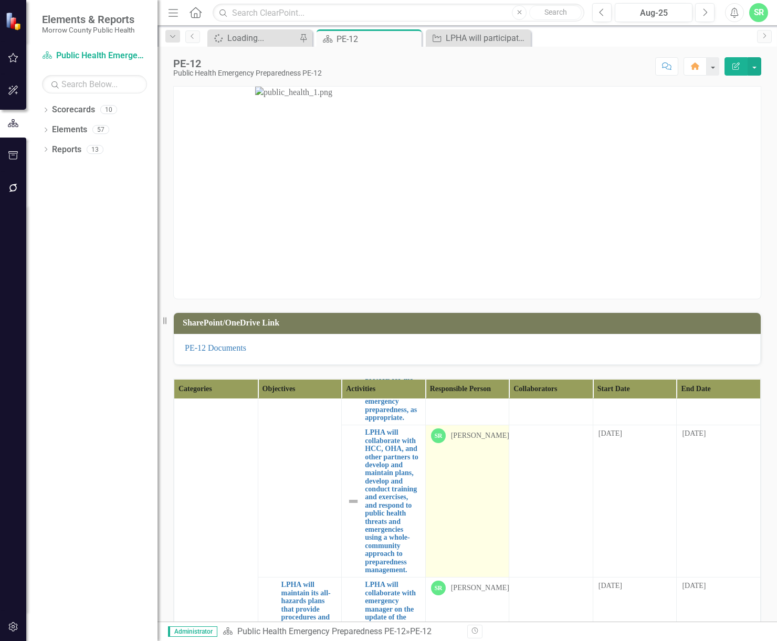
scroll to position [525, 0]
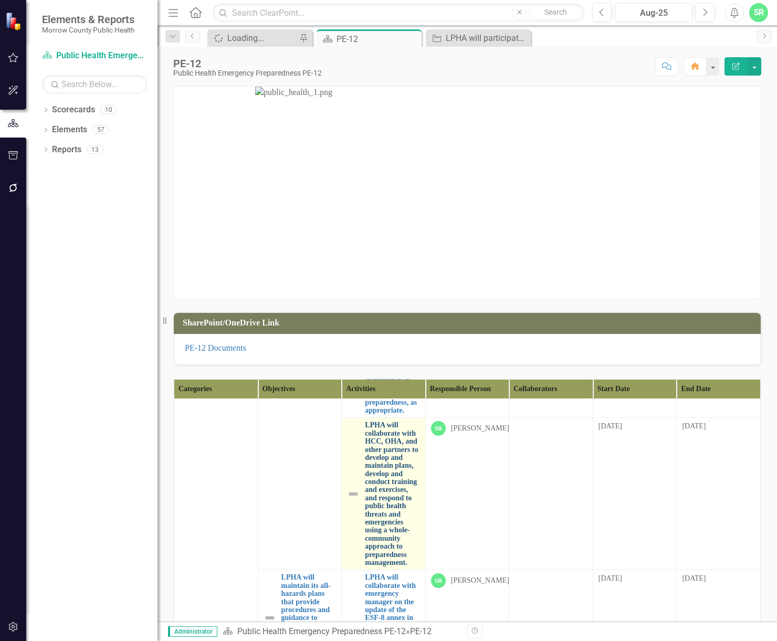
click at [397, 527] on link "LPHA will collaborate with HCC, OHA, and other partners to develop and maintain…" at bounding box center [392, 493] width 55 height 145
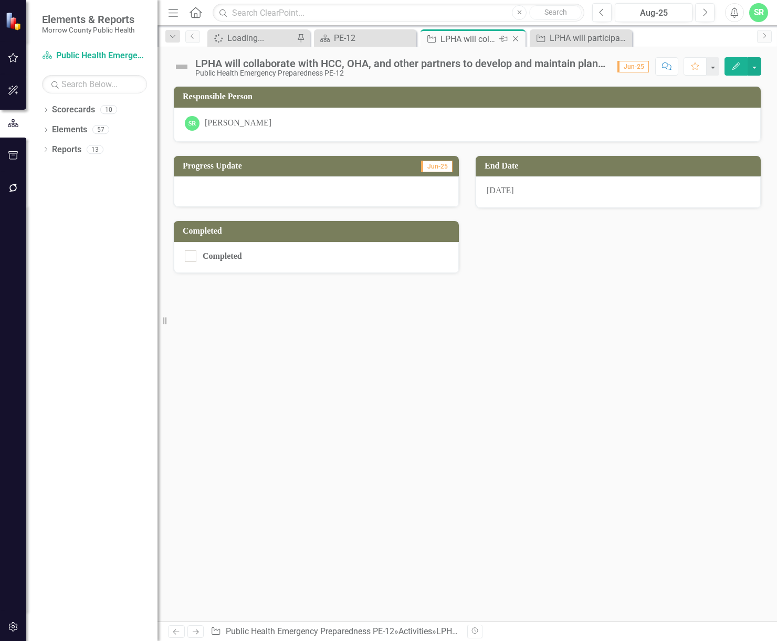
click at [514, 39] on icon "Close" at bounding box center [515, 39] width 11 height 8
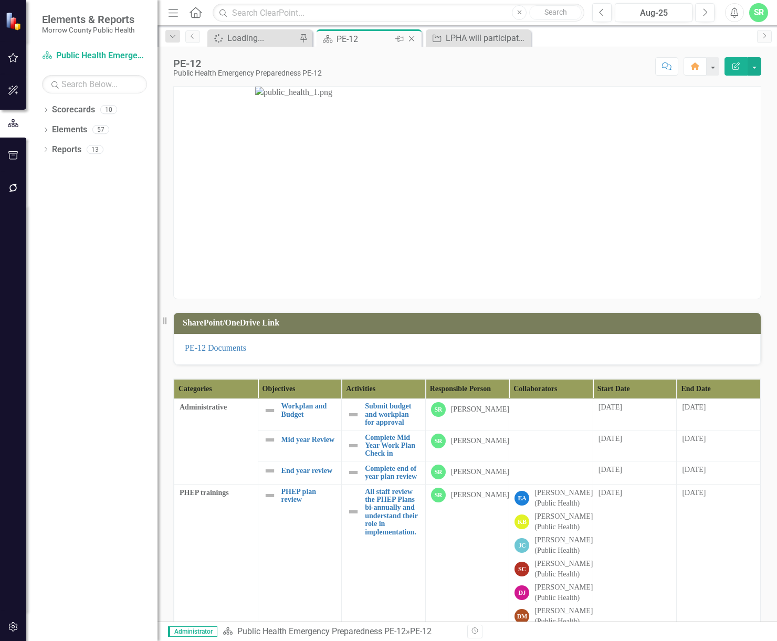
click at [381, 41] on div "PE-12" at bounding box center [365, 39] width 56 height 13
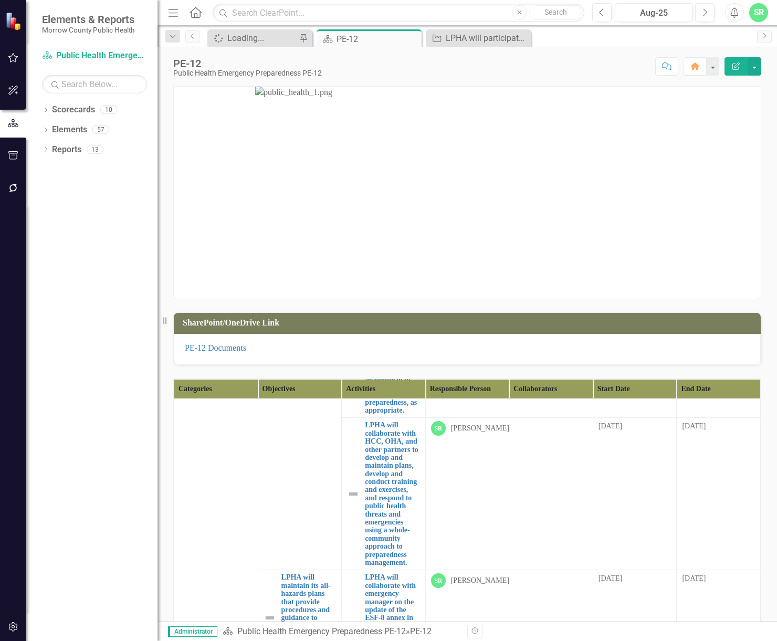
scroll to position [578, 0]
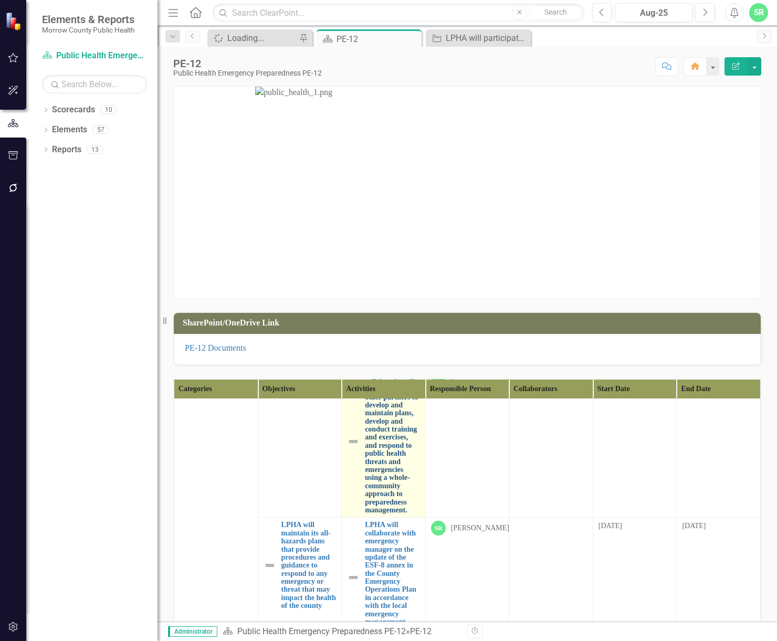
click at [389, 514] on link "LPHA will collaborate with HCC, OHA, and other partners to develop and maintain…" at bounding box center [392, 441] width 55 height 145
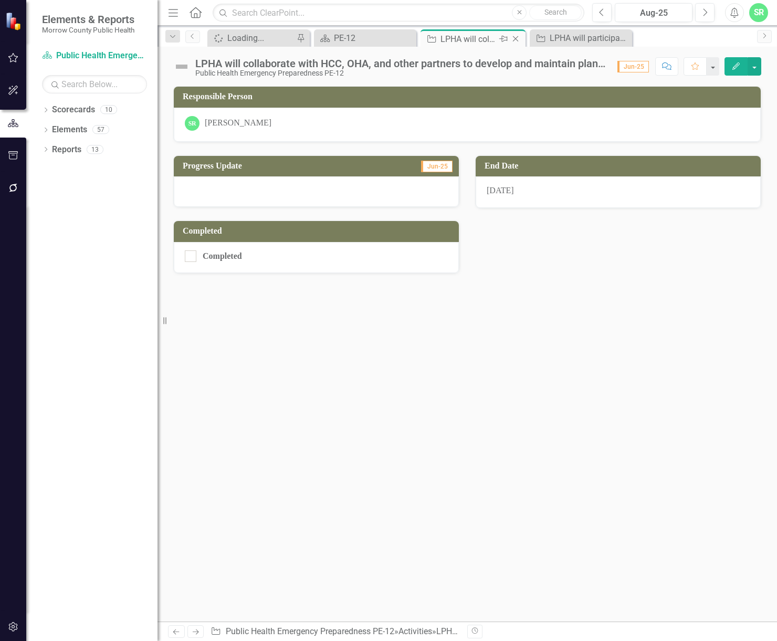
click at [518, 38] on icon "Close" at bounding box center [515, 39] width 11 height 8
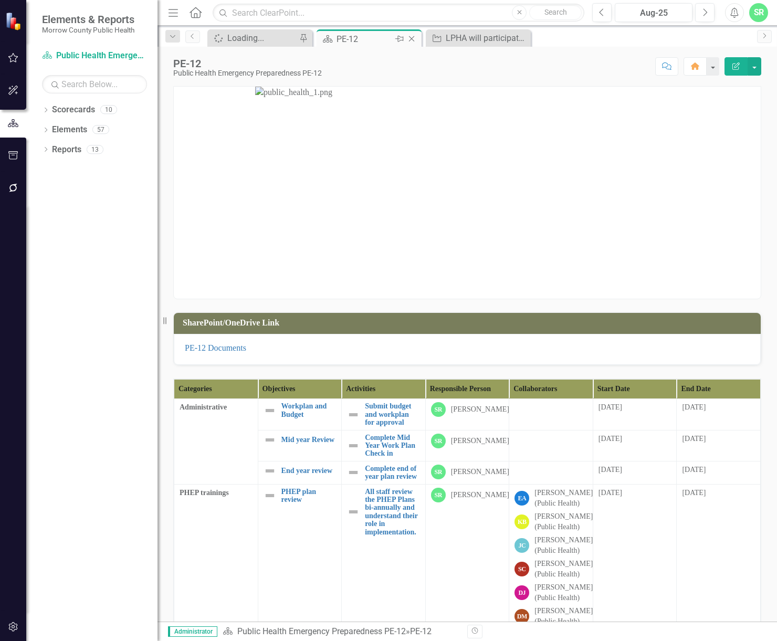
click at [356, 43] on div "PE-12" at bounding box center [365, 39] width 56 height 13
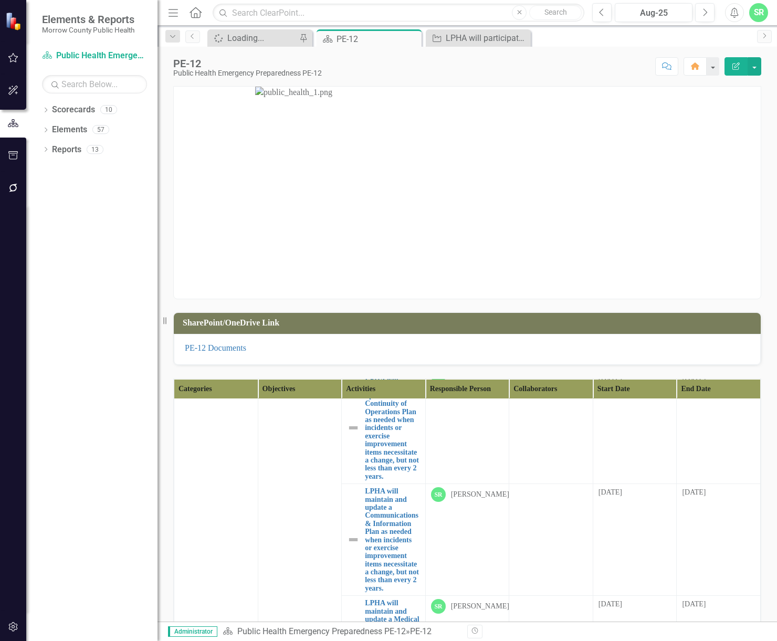
scroll to position [998, 0]
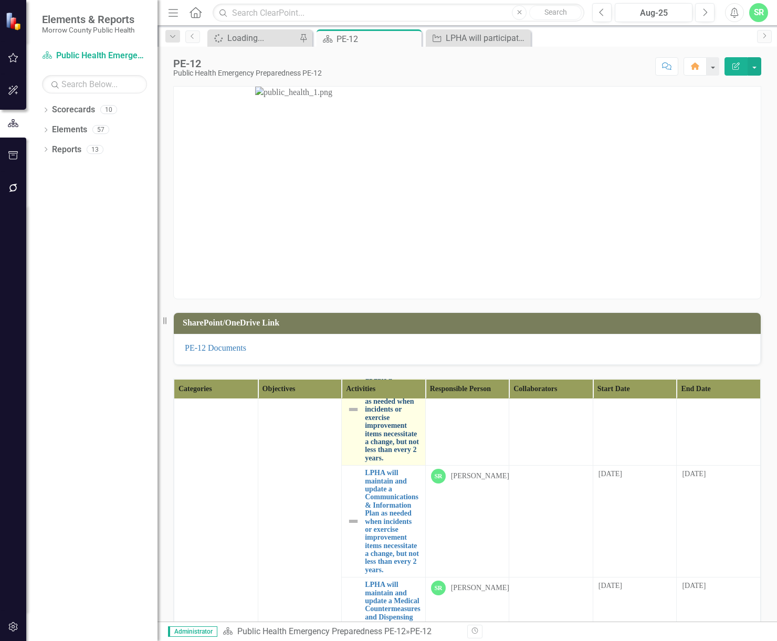
click at [379, 462] on link "LPHA will maintain and update a Continuity of Operations Plan as needed when in…" at bounding box center [392, 409] width 55 height 105
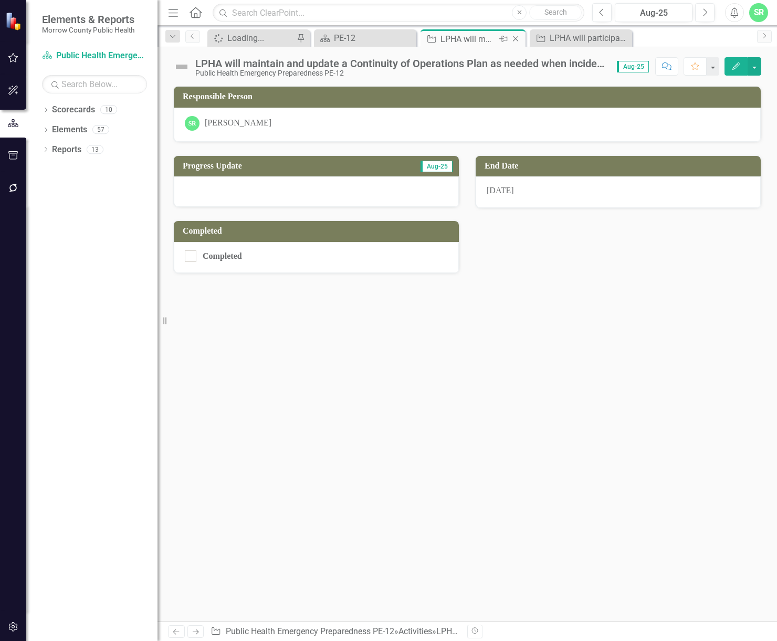
click at [517, 39] on icon "Close" at bounding box center [515, 39] width 11 height 8
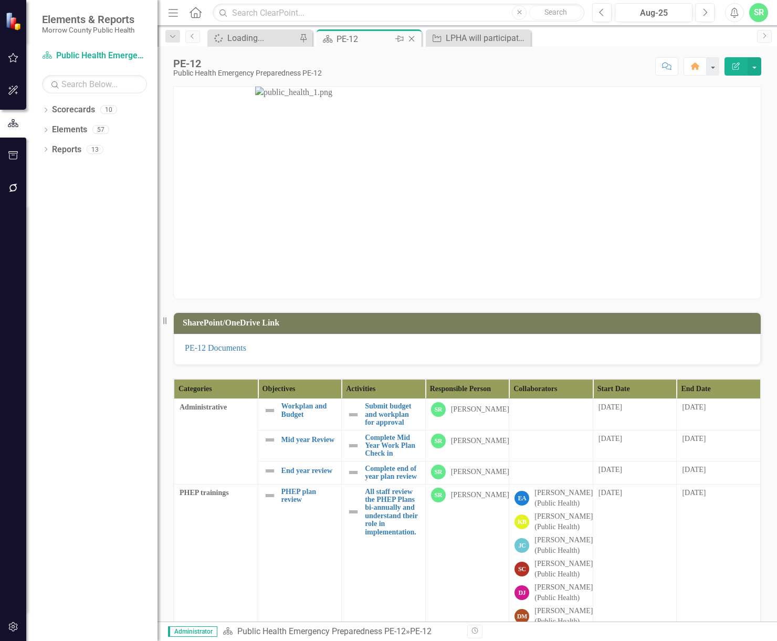
click at [369, 45] on div "PE-12" at bounding box center [365, 39] width 56 height 13
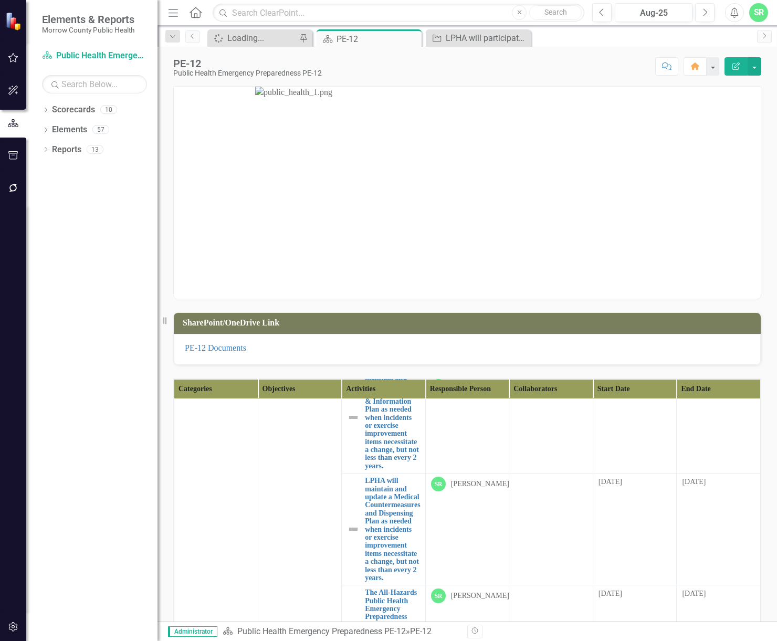
scroll to position [1103, 0]
click at [392, 469] on link "LPHA will maintain and update a Communications & Information Plan as needed whe…" at bounding box center [392, 416] width 55 height 105
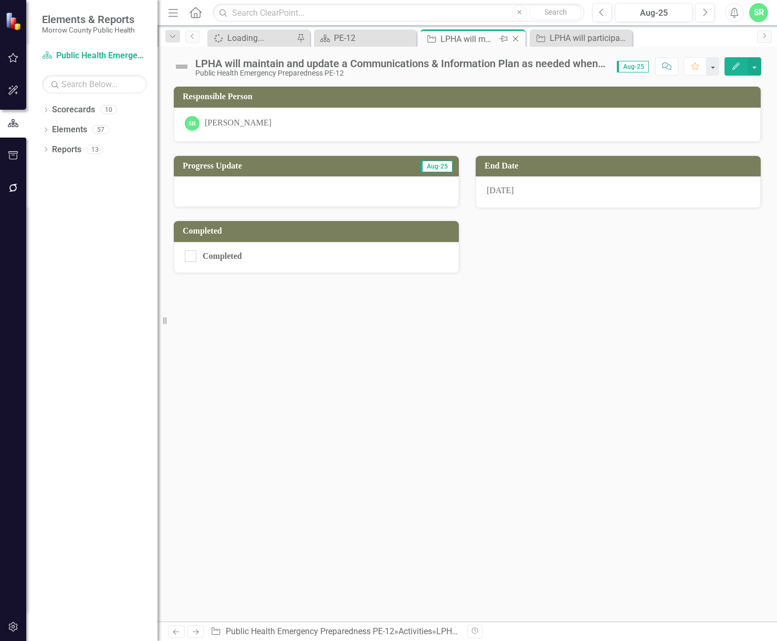
click at [515, 39] on icon "Close" at bounding box center [515, 39] width 11 height 8
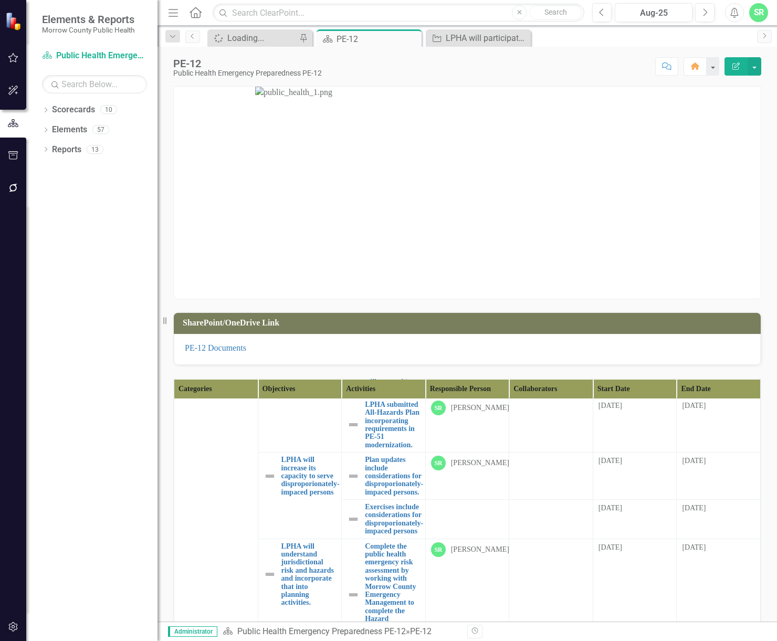
scroll to position [1733, 0]
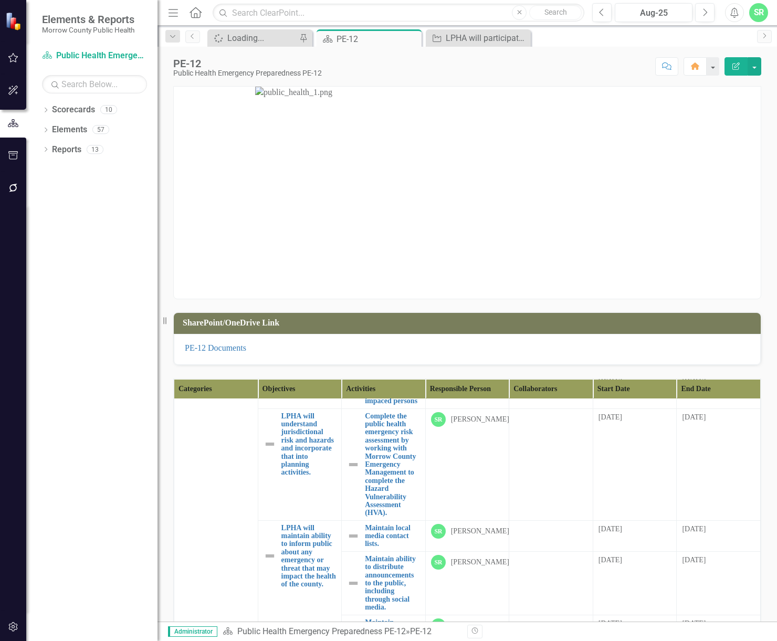
click at [390, 366] on link "Plan updates include considerations for disproporionately-impaced persons." at bounding box center [394, 346] width 58 height 40
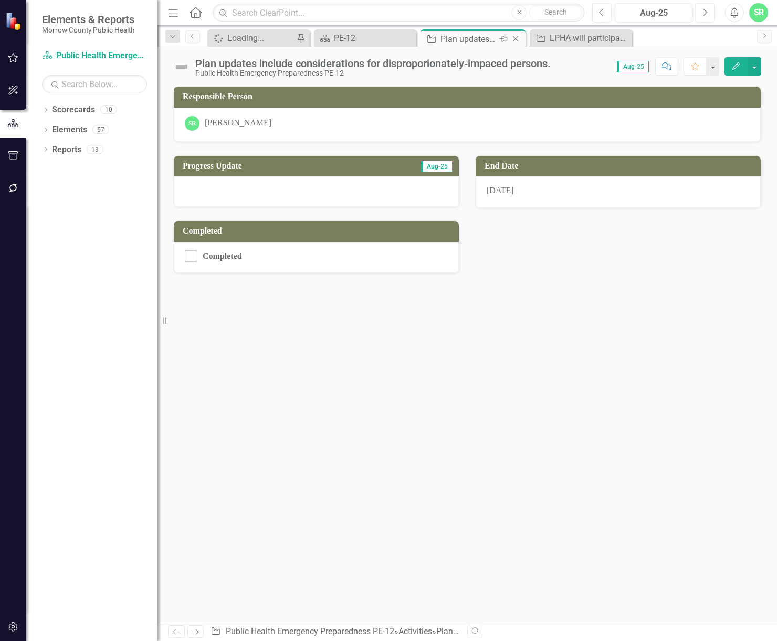
click at [515, 40] on icon "Close" at bounding box center [515, 39] width 11 height 8
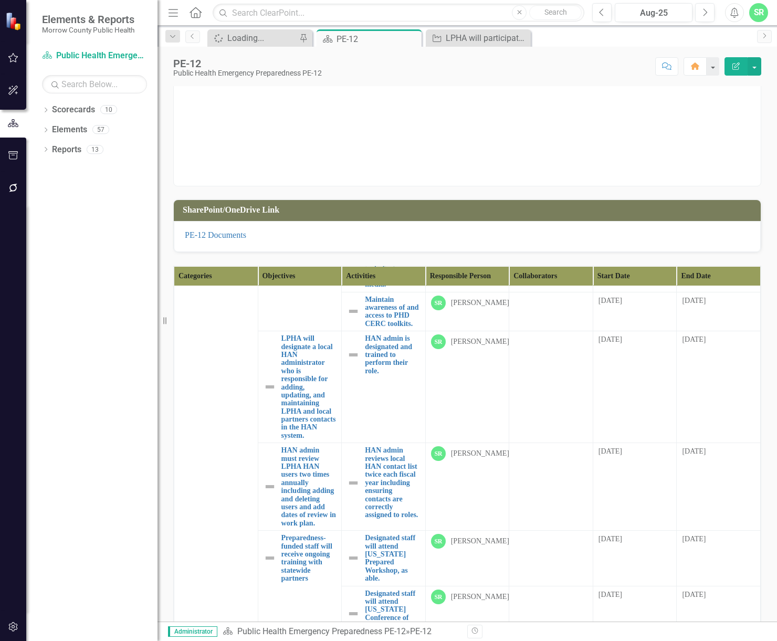
scroll to position [275, 0]
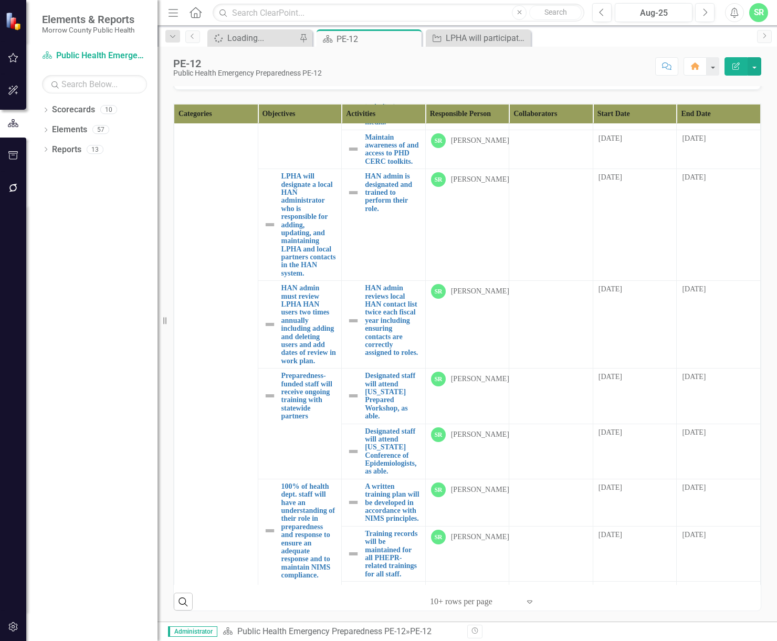
click at [390, 63] on link "Maintain local media contact lists." at bounding box center [392, 51] width 55 height 24
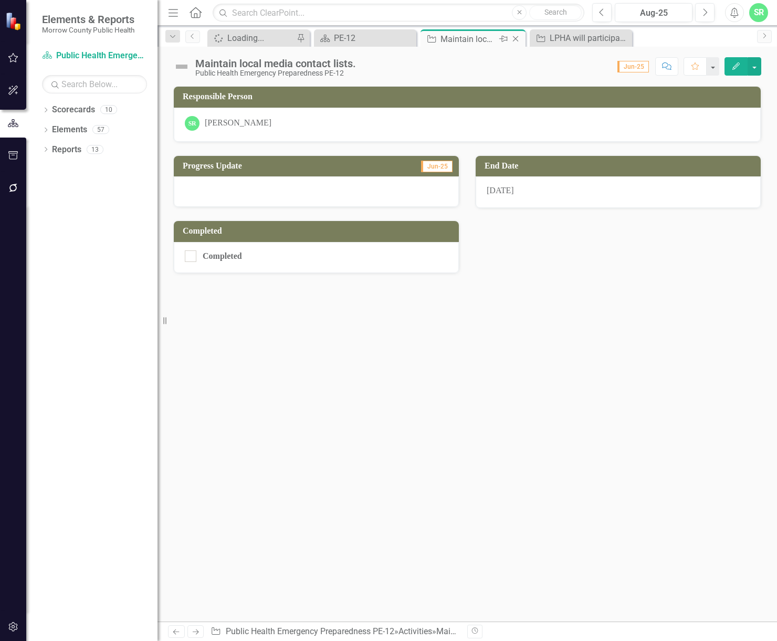
click at [515, 40] on icon at bounding box center [516, 39] width 6 height 6
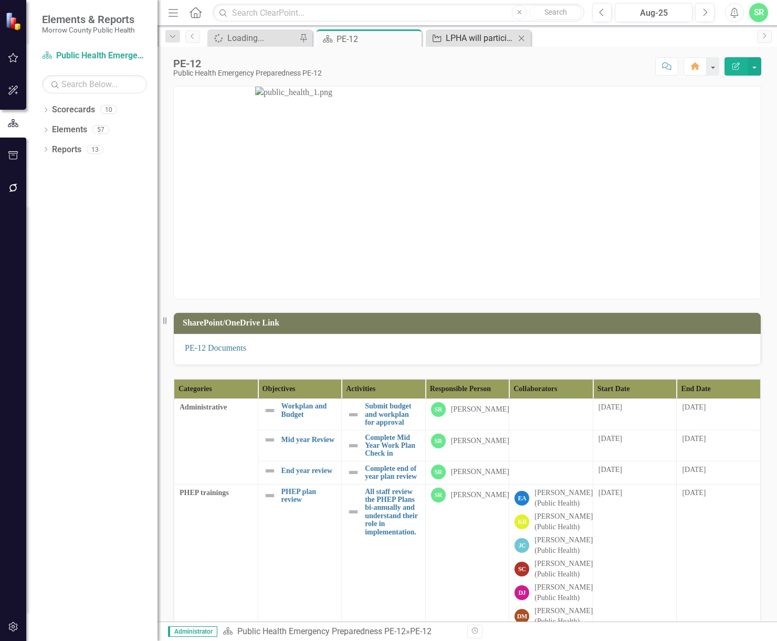
click at [494, 34] on div "LPHA will participate in local, regional, and statewide emergency preparedness …" at bounding box center [480, 38] width 69 height 13
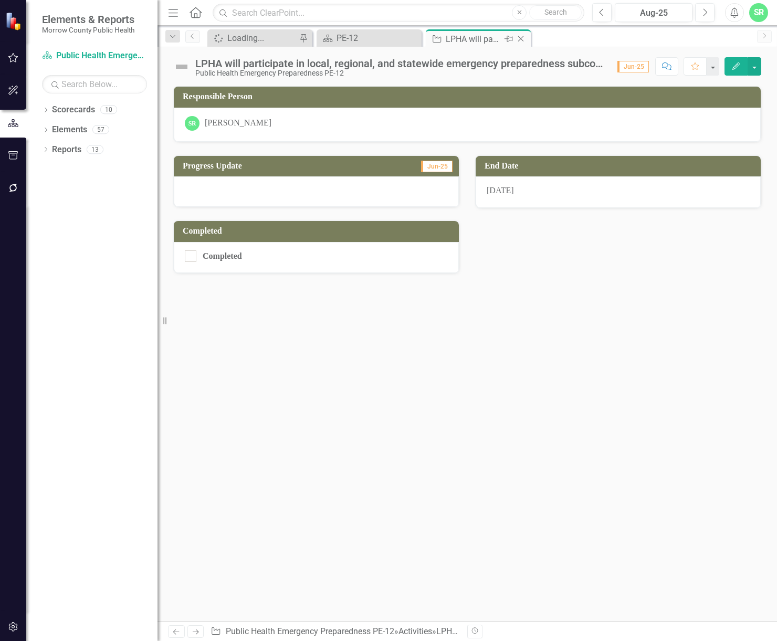
click at [526, 34] on div "Close" at bounding box center [521, 39] width 13 height 13
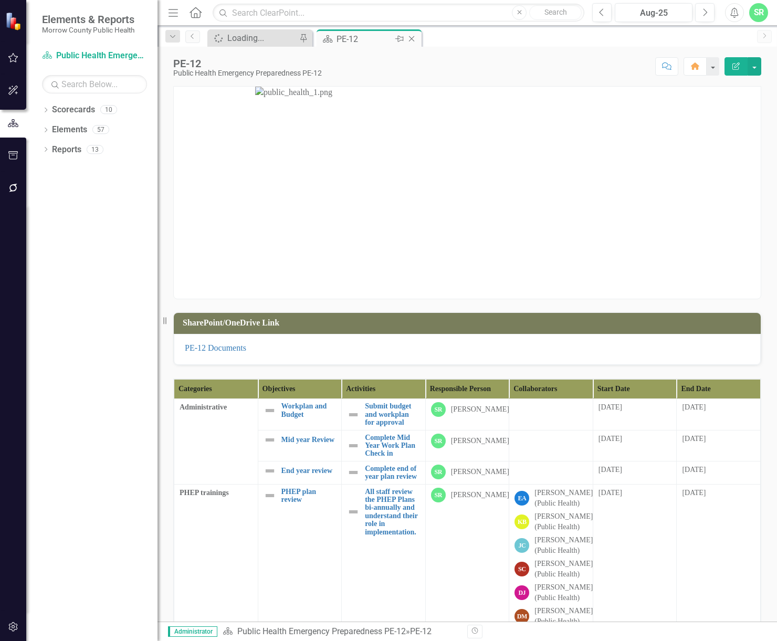
click at [363, 33] on div "PE-12" at bounding box center [365, 39] width 56 height 13
click at [414, 37] on icon "Close" at bounding box center [411, 39] width 11 height 8
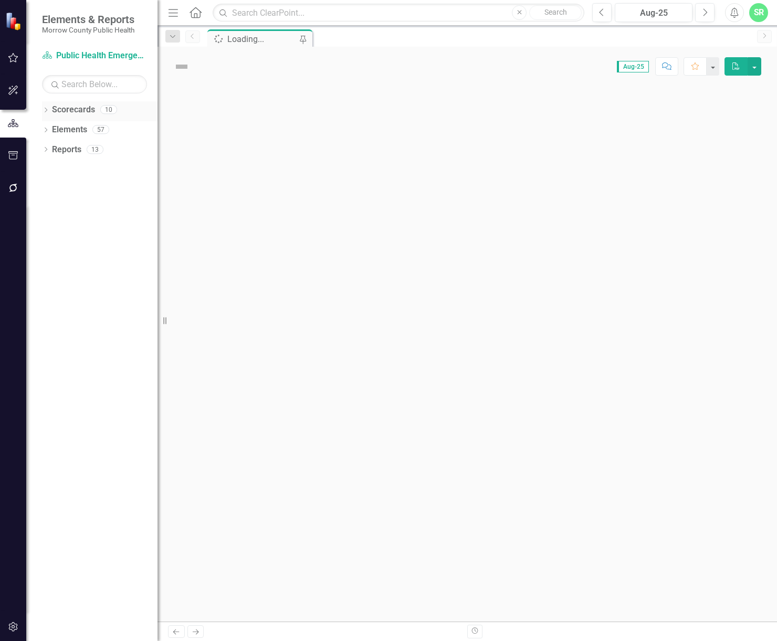
click at [74, 103] on div "Scorecards" at bounding box center [73, 109] width 43 height 17
click at [71, 108] on link "Scorecards" at bounding box center [73, 110] width 43 height 12
